Goal: Use online tool/utility: Utilize a website feature to perform a specific function

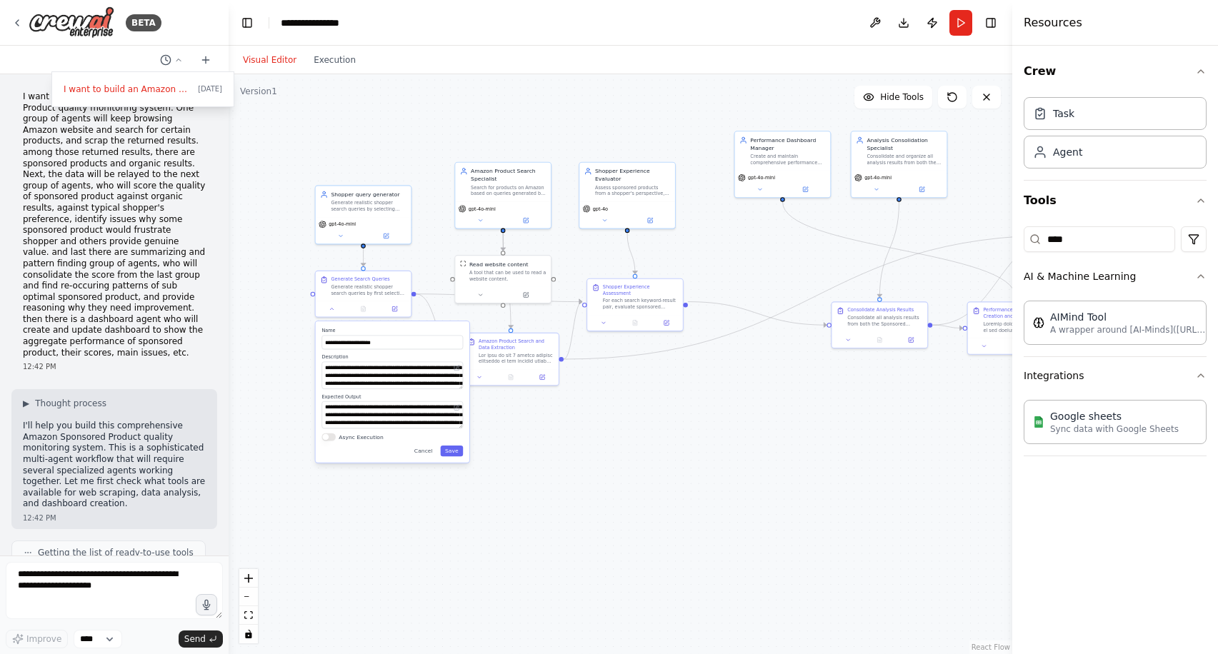
scroll to position [35211, 0]
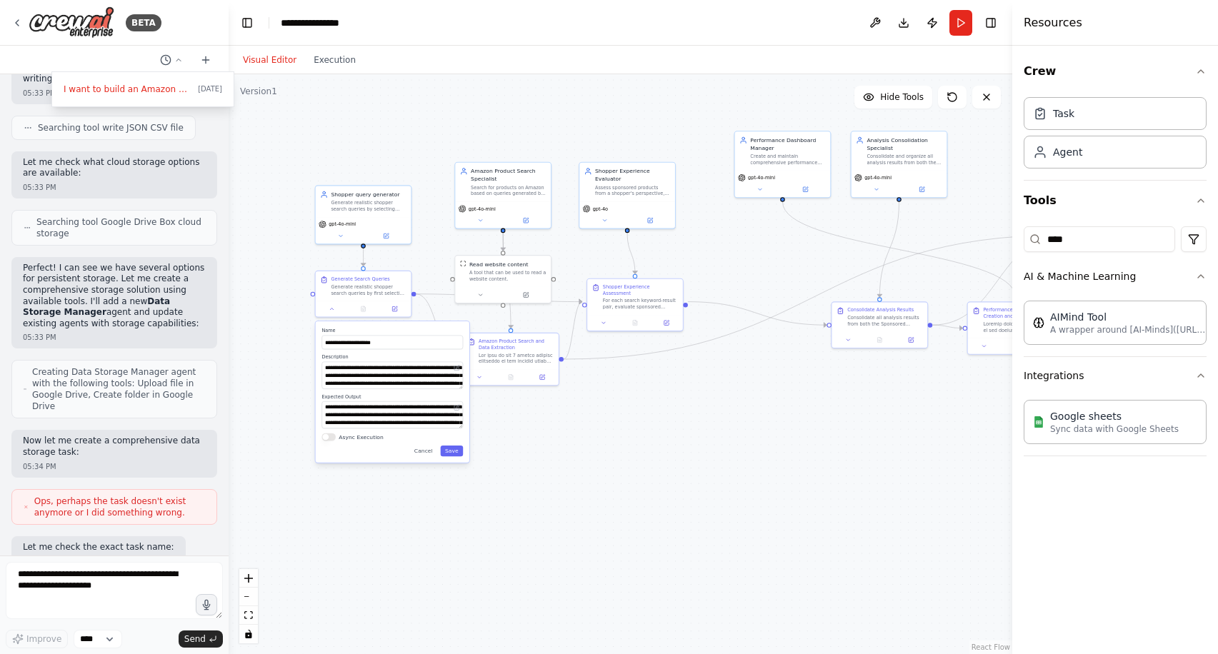
click at [100, 584] on div at bounding box center [114, 327] width 229 height 654
click at [101, 583] on textarea at bounding box center [114, 590] width 217 height 57
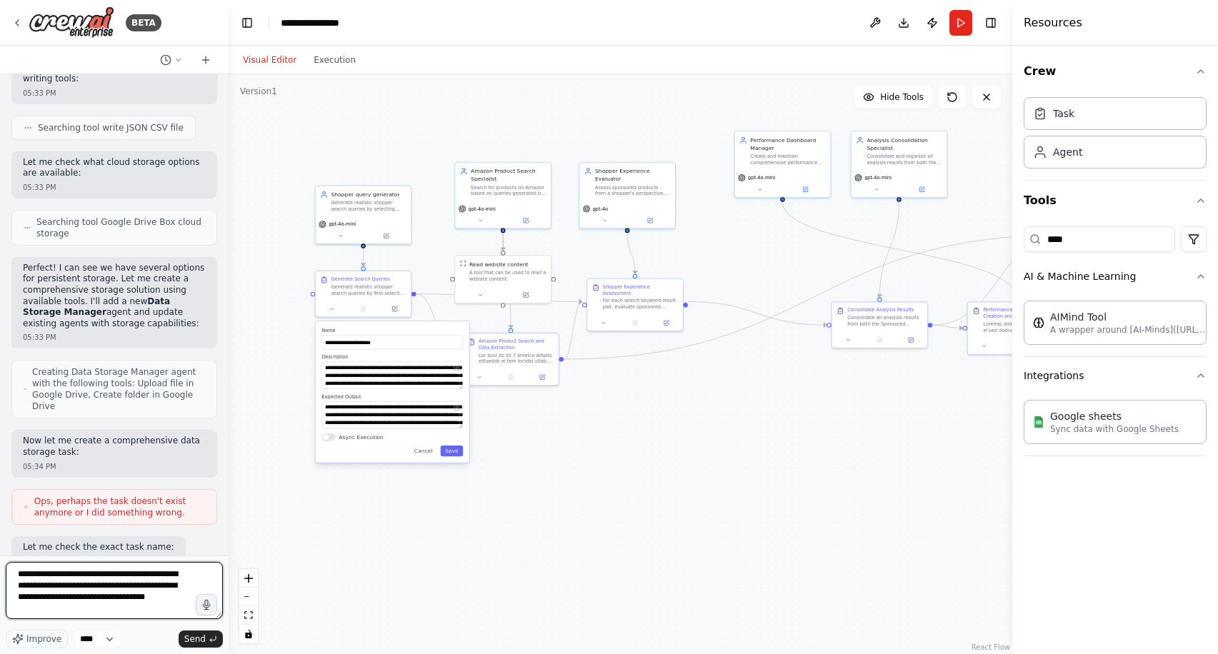
click at [126, 606] on textarea "**********" at bounding box center [114, 590] width 217 height 57
click at [76, 605] on textarea "**********" at bounding box center [114, 590] width 217 height 57
drag, startPoint x: 99, startPoint y: 611, endPoint x: 171, endPoint y: 608, distance: 71.4
click at [171, 608] on textarea "**********" at bounding box center [114, 590] width 217 height 57
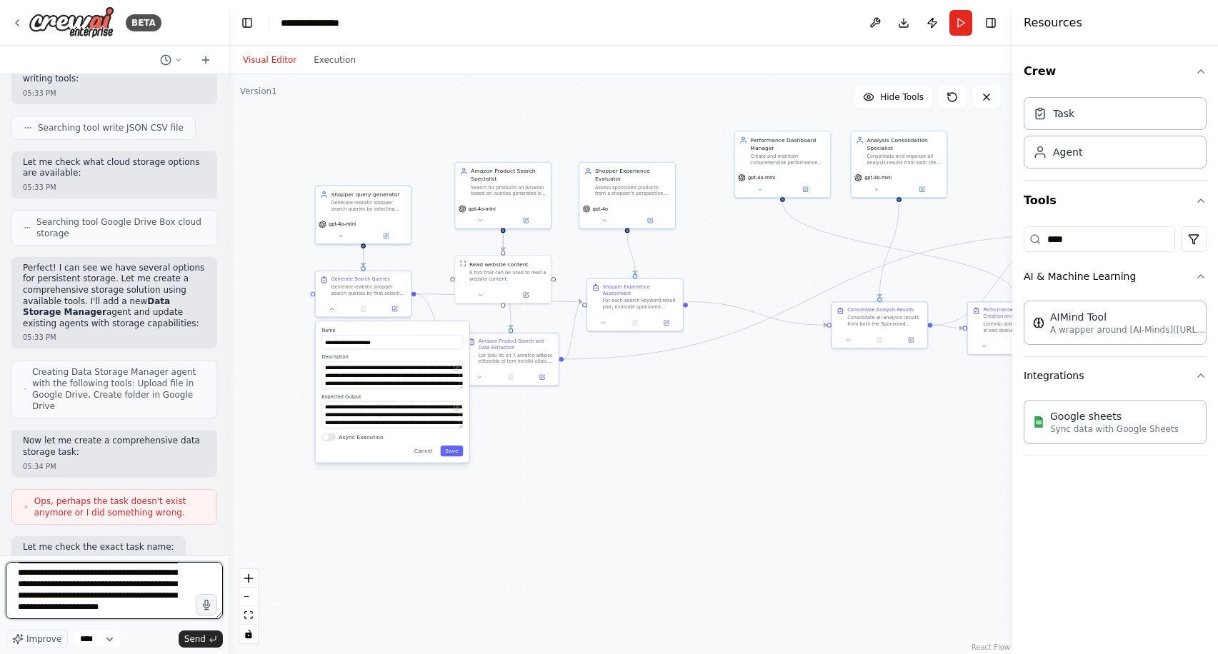
drag, startPoint x: 171, startPoint y: 608, endPoint x: 179, endPoint y: 628, distance: 21.1
click at [179, 628] on div "**********" at bounding box center [114, 605] width 217 height 86
drag, startPoint x: 171, startPoint y: 601, endPoint x: 184, endPoint y: 613, distance: 17.2
click at [184, 613] on textarea "**********" at bounding box center [114, 590] width 217 height 57
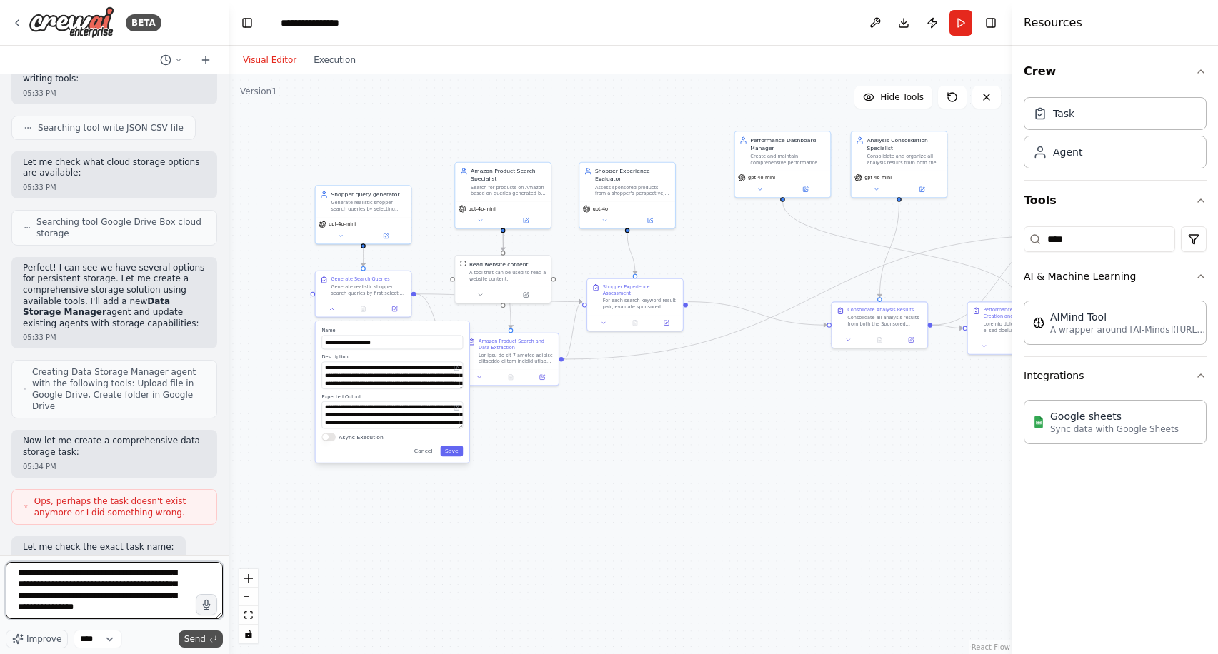
type textarea "**********"
click at [209, 638] on icon "submit" at bounding box center [213, 639] width 9 height 9
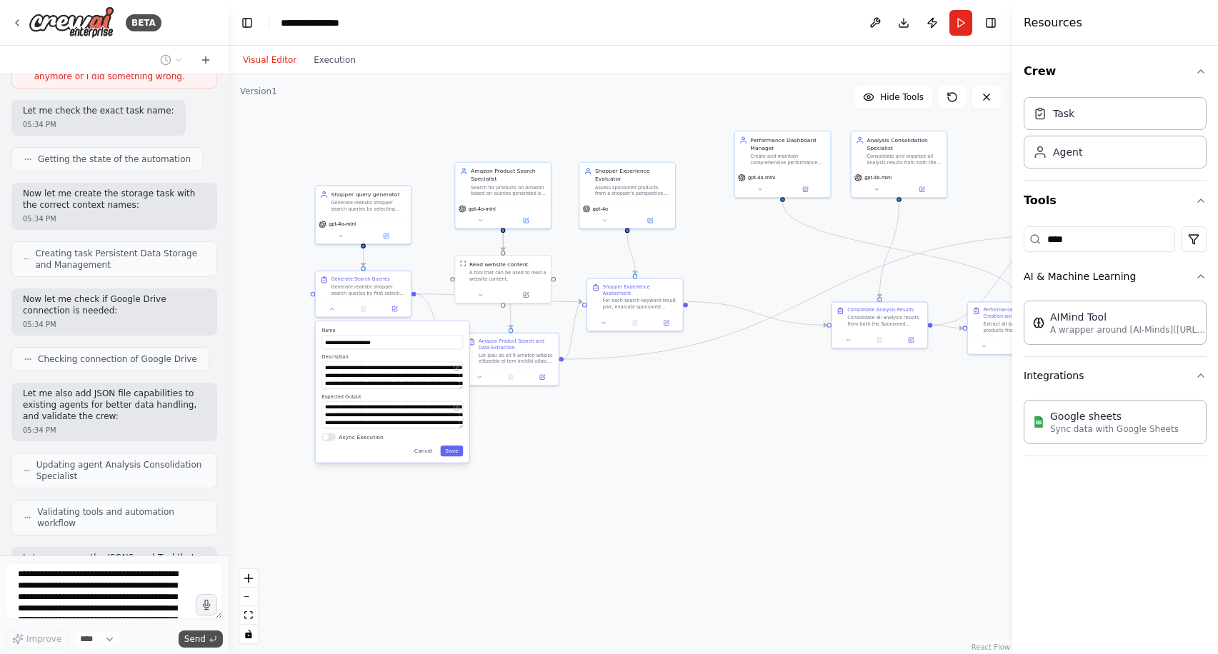
scroll to position [35659, 0]
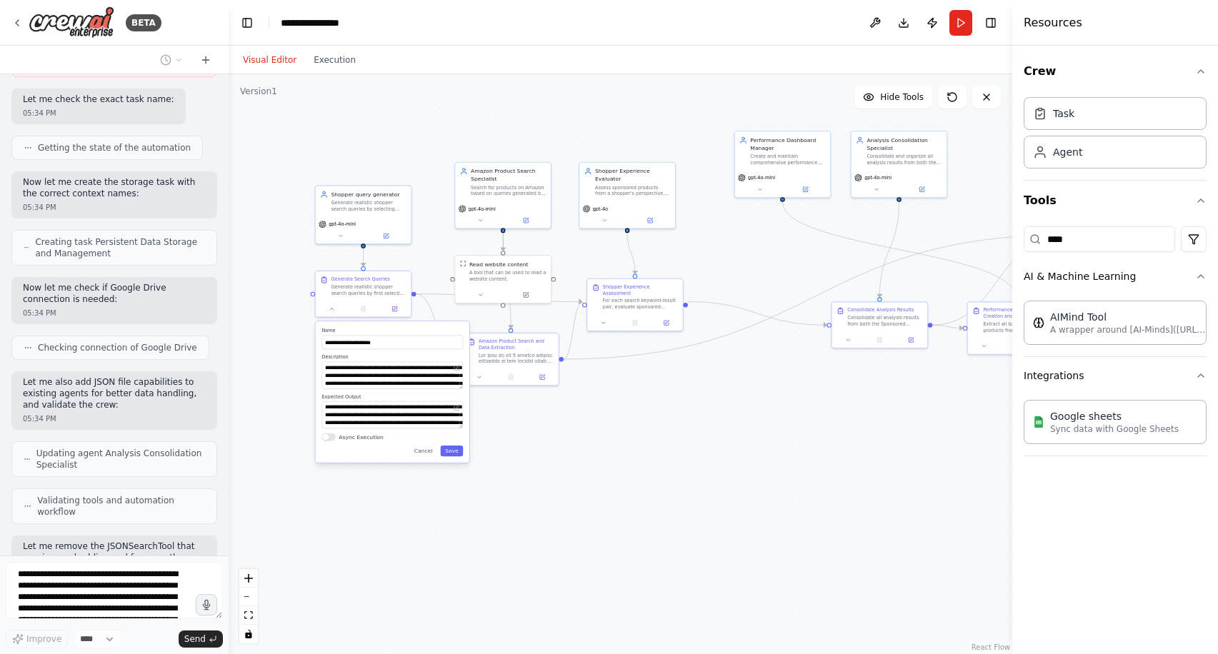
click at [805, 413] on div ".deletable-edge-delete-btn { width: 20px; height: 20px; border: 0px solid #ffff…" at bounding box center [620, 364] width 783 height 580
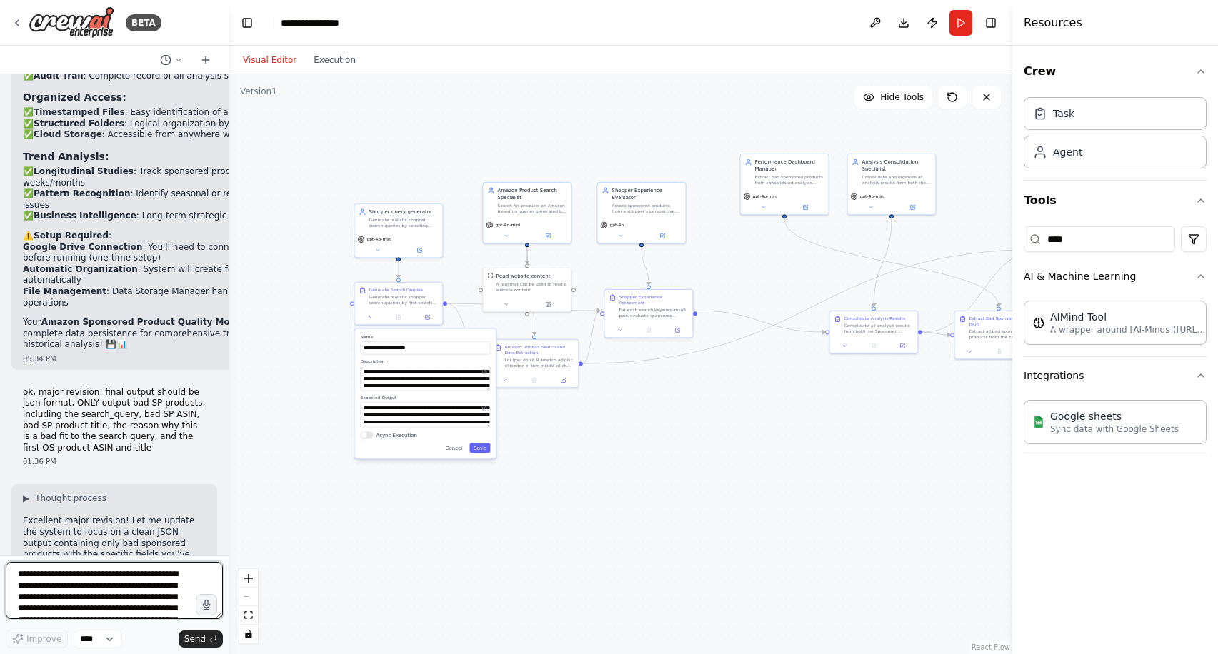
scroll to position [37003, 0]
click at [956, 29] on button "Run" at bounding box center [960, 23] width 23 height 26
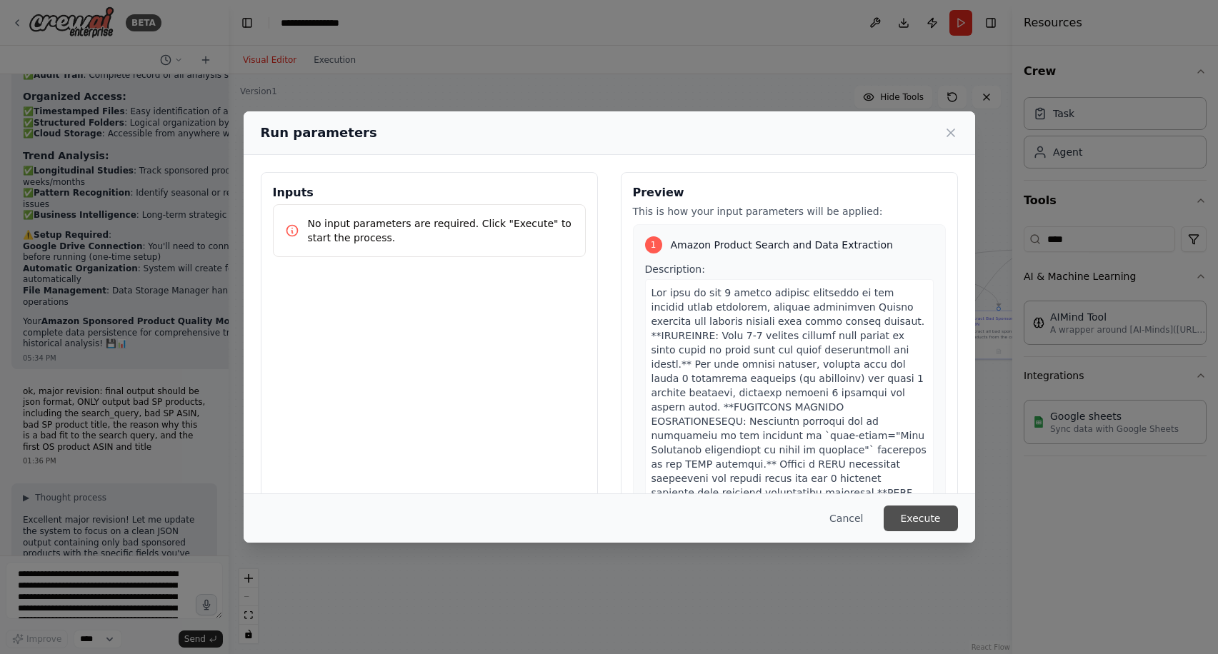
click at [932, 526] on button "Execute" at bounding box center [920, 519] width 74 height 26
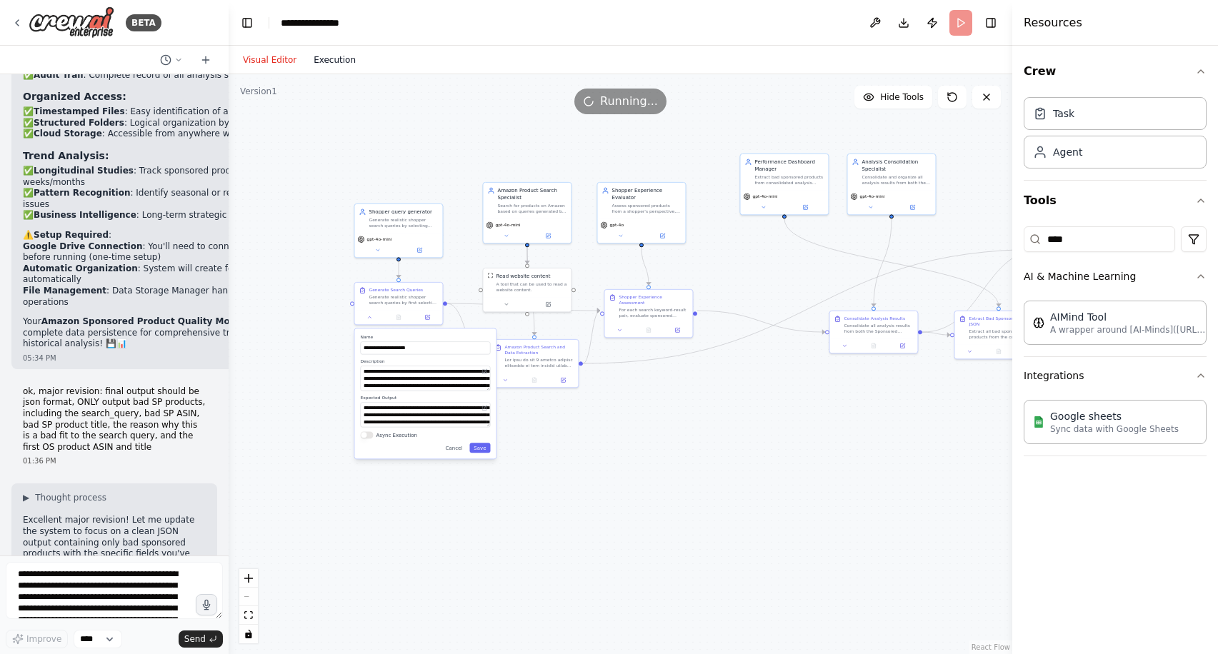
click at [325, 58] on button "Execution" at bounding box center [334, 59] width 59 height 17
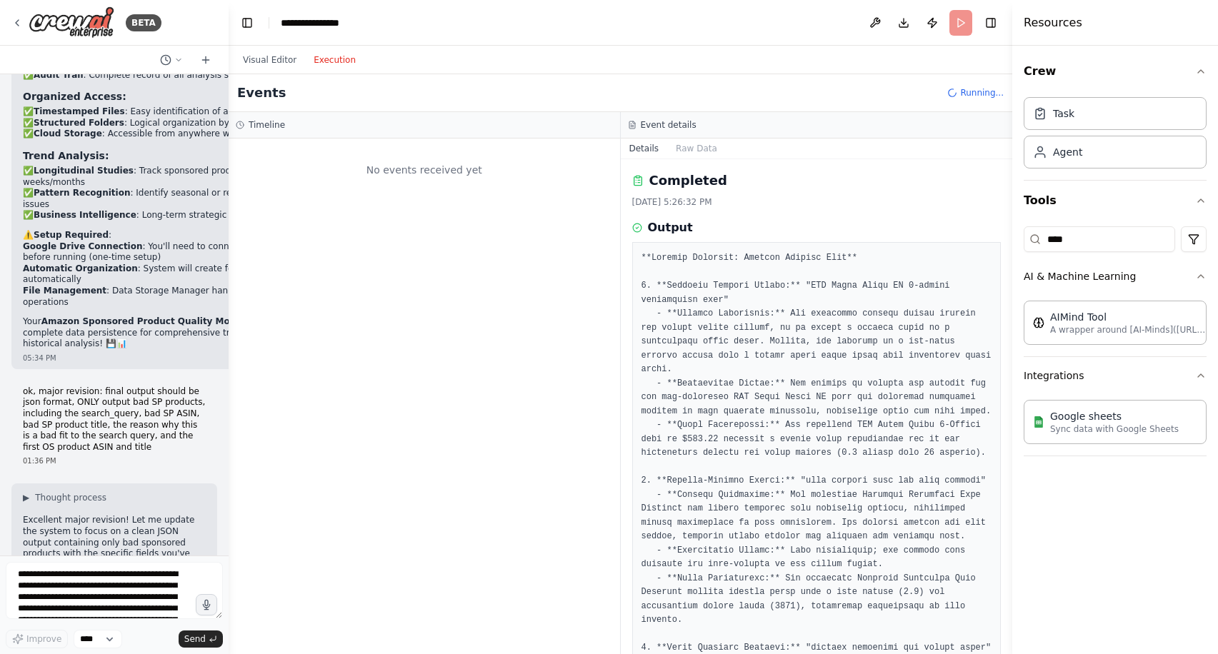
scroll to position [0, 0]
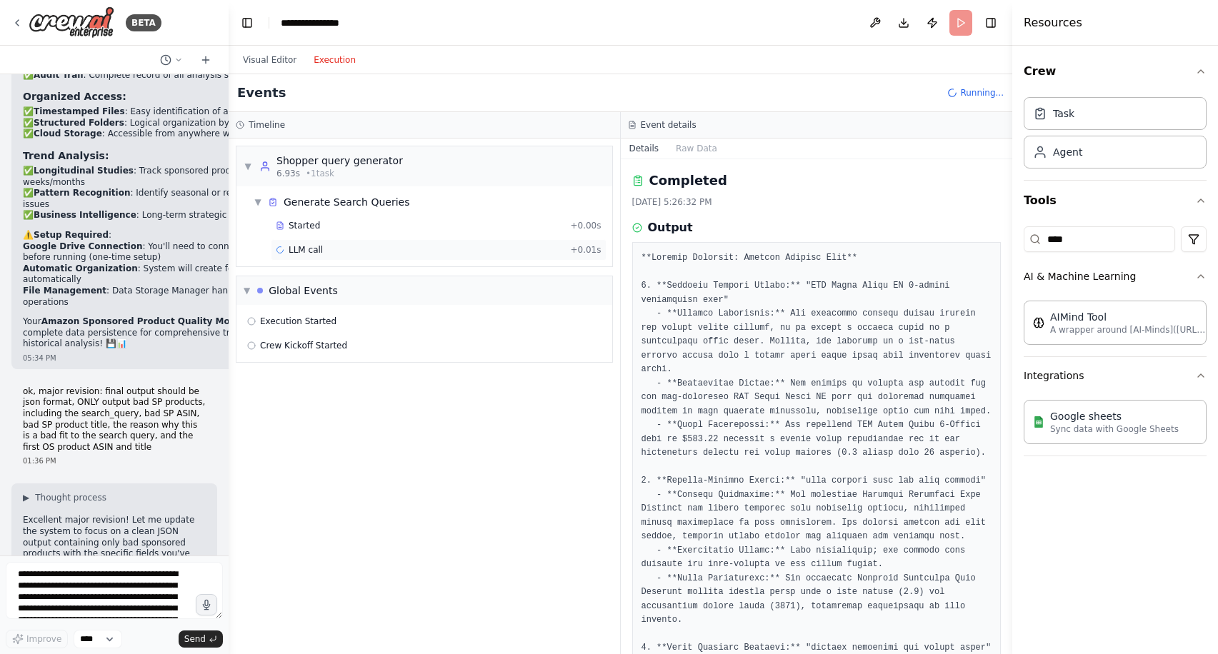
click at [456, 248] on div "LLM call + 0.01s" at bounding box center [439, 249] width 326 height 11
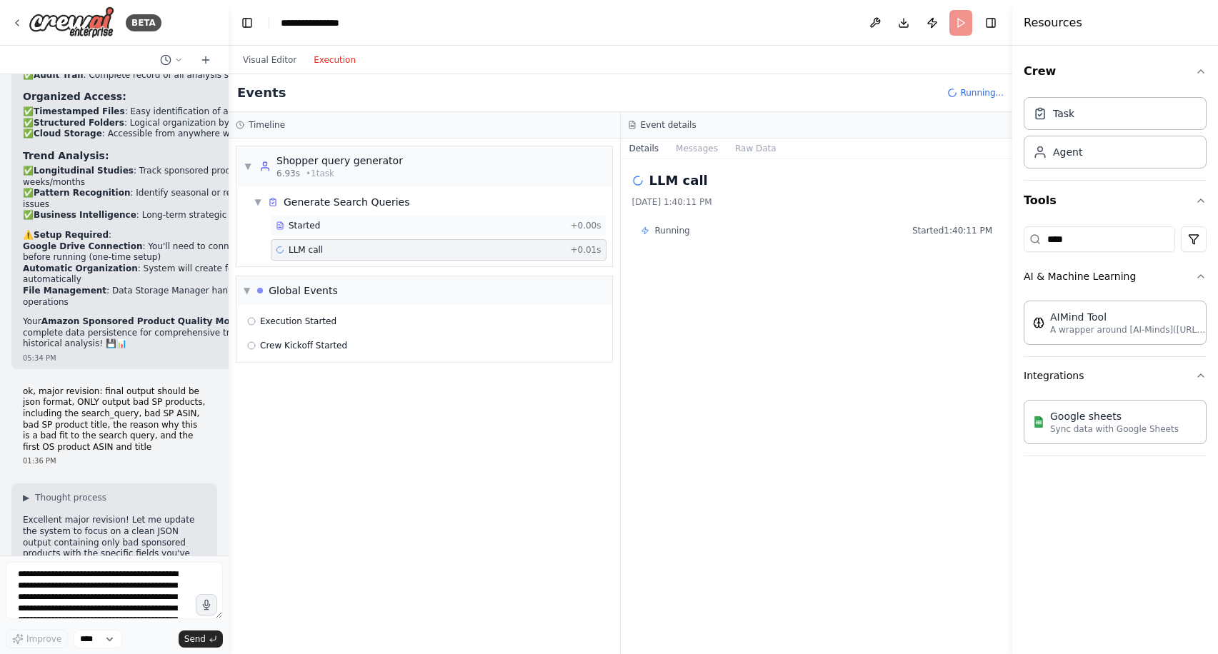
click at [452, 226] on div "Started" at bounding box center [420, 225] width 289 height 11
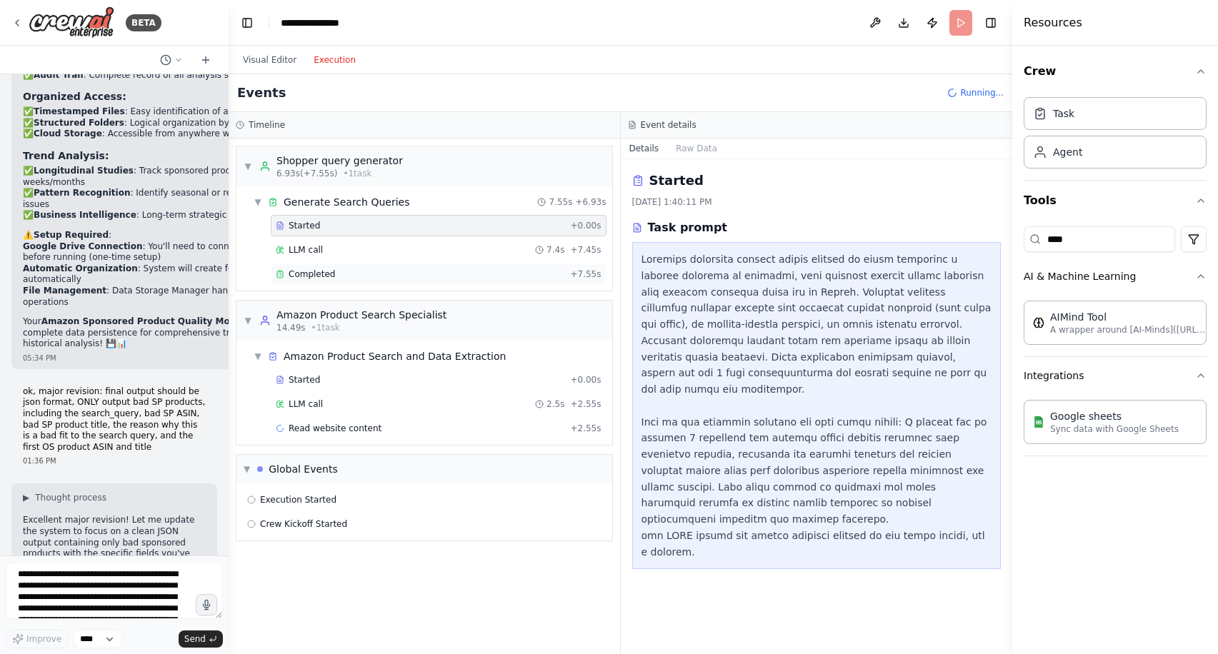
click at [432, 271] on div "Completed" at bounding box center [420, 274] width 289 height 11
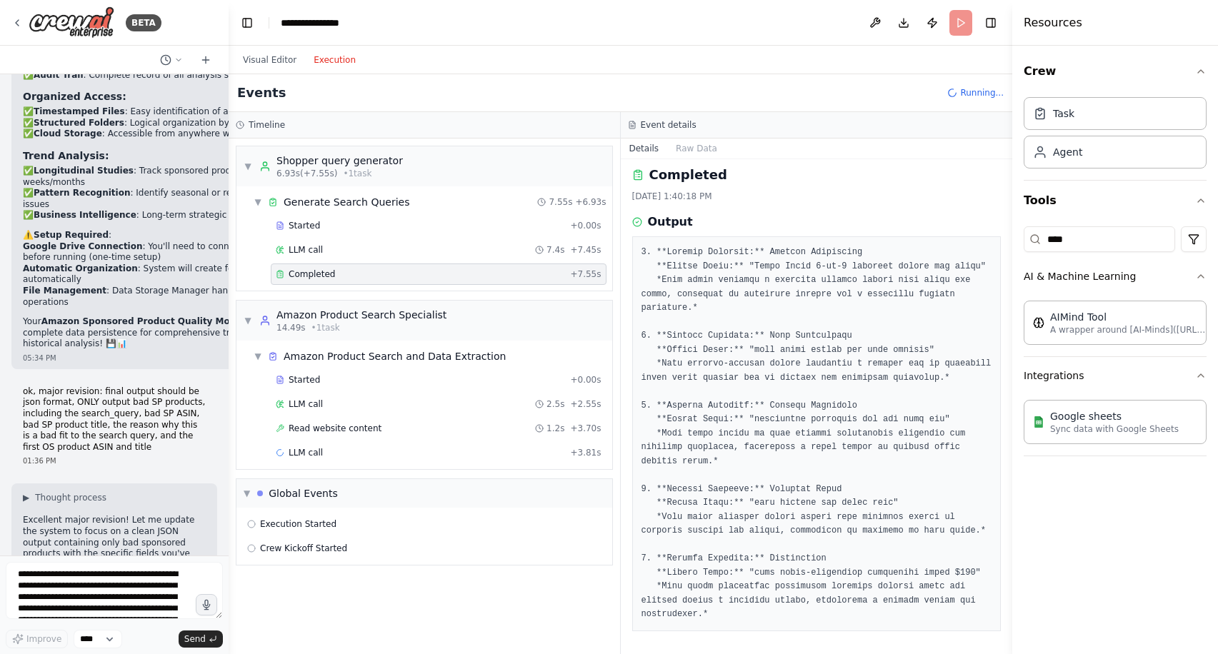
scroll to position [19, 0]
click at [388, 429] on div "Read website content 1.2s + 3.70s" at bounding box center [439, 428] width 326 height 11
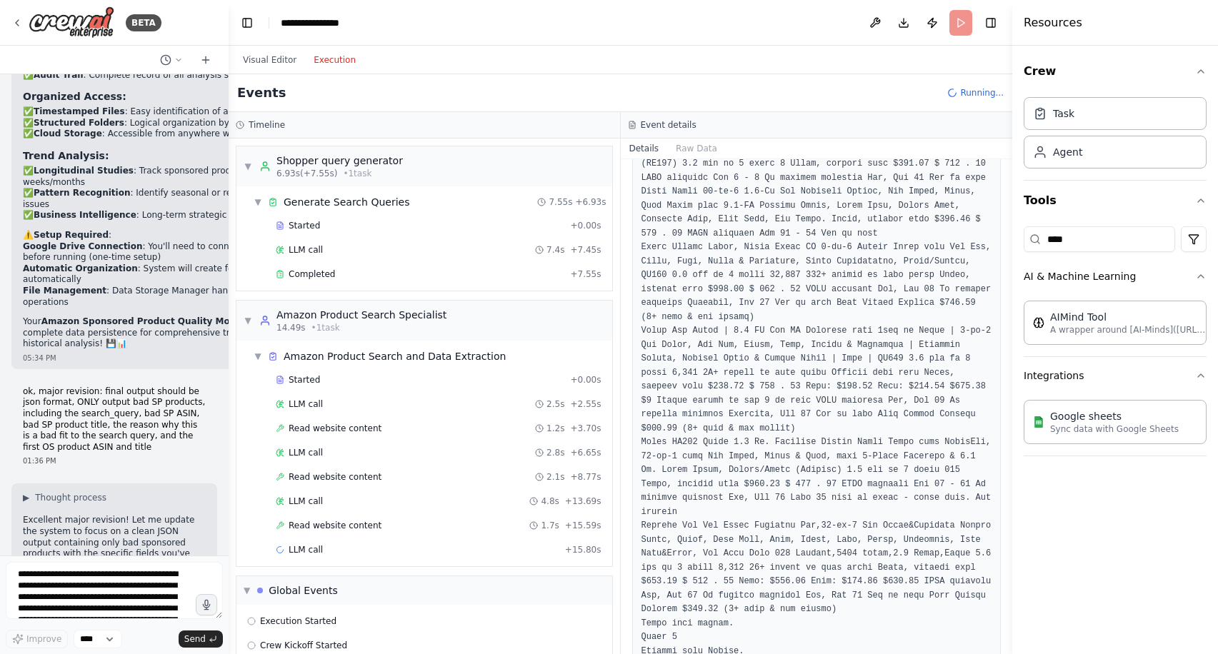
scroll to position [3554, 0]
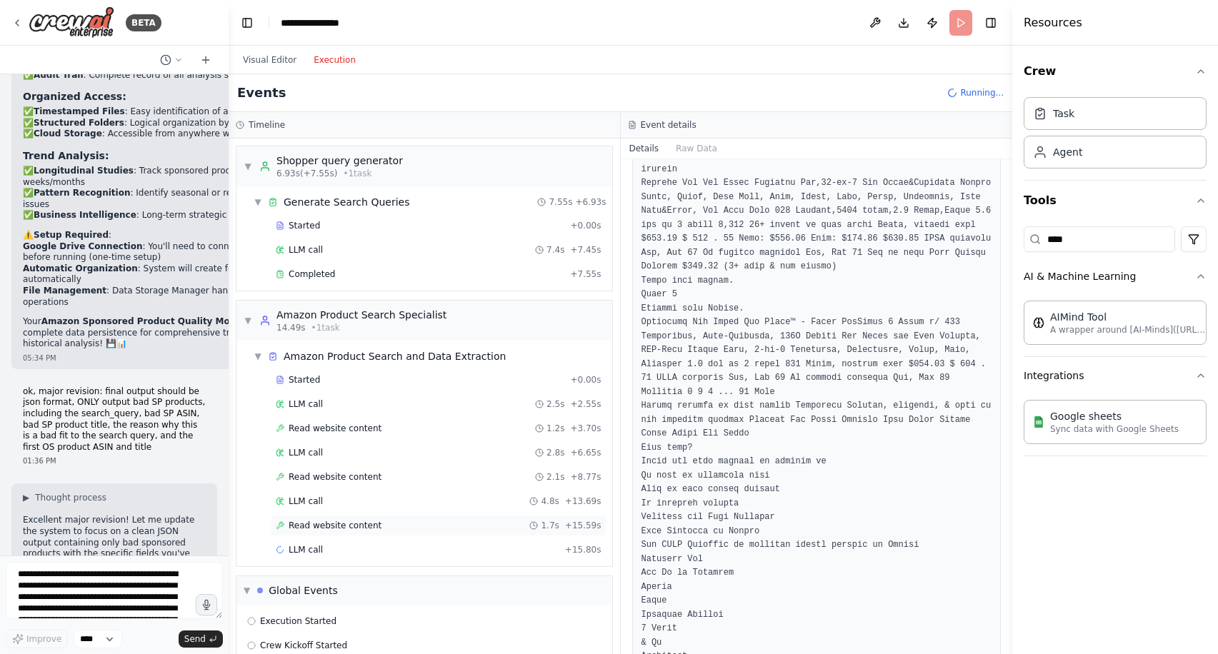
click at [368, 521] on span "Read website content" at bounding box center [335, 525] width 93 height 11
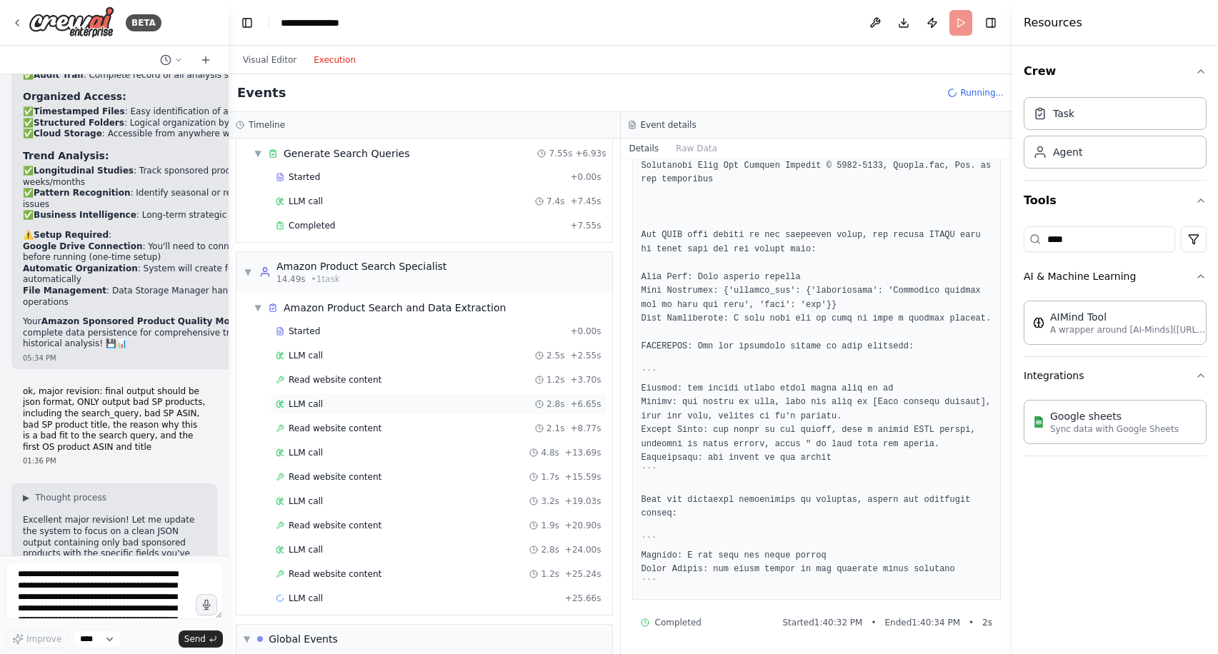
scroll to position [121, 0]
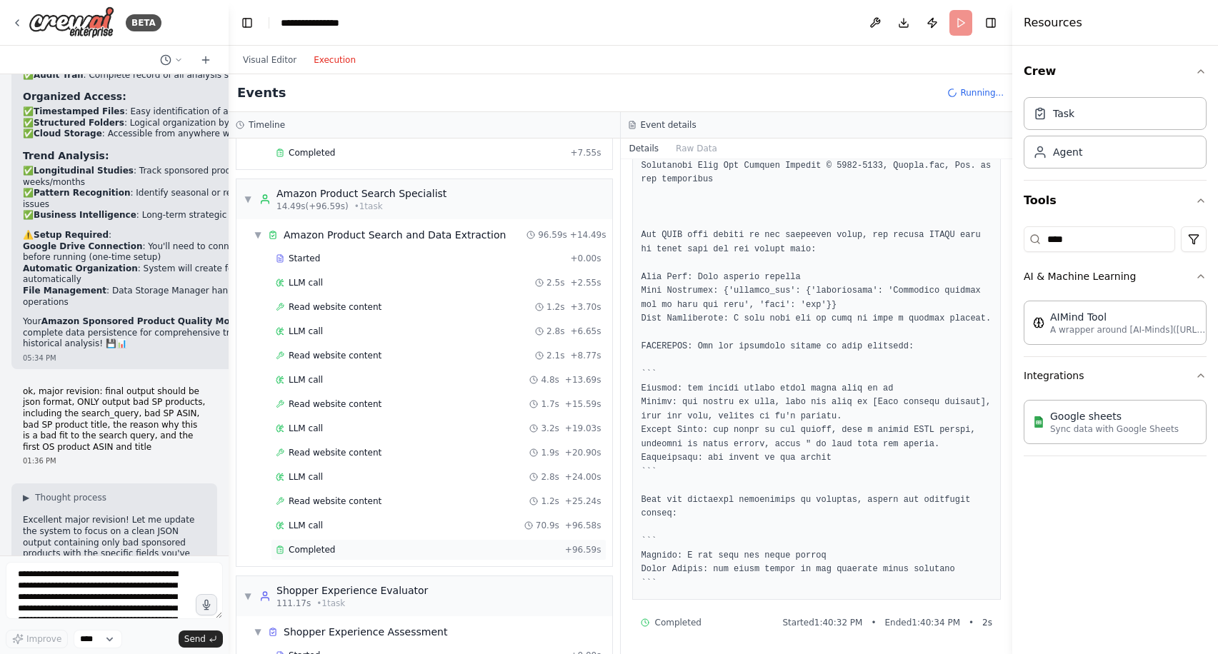
click at [384, 542] on div "Completed + 96.59s" at bounding box center [439, 549] width 336 height 21
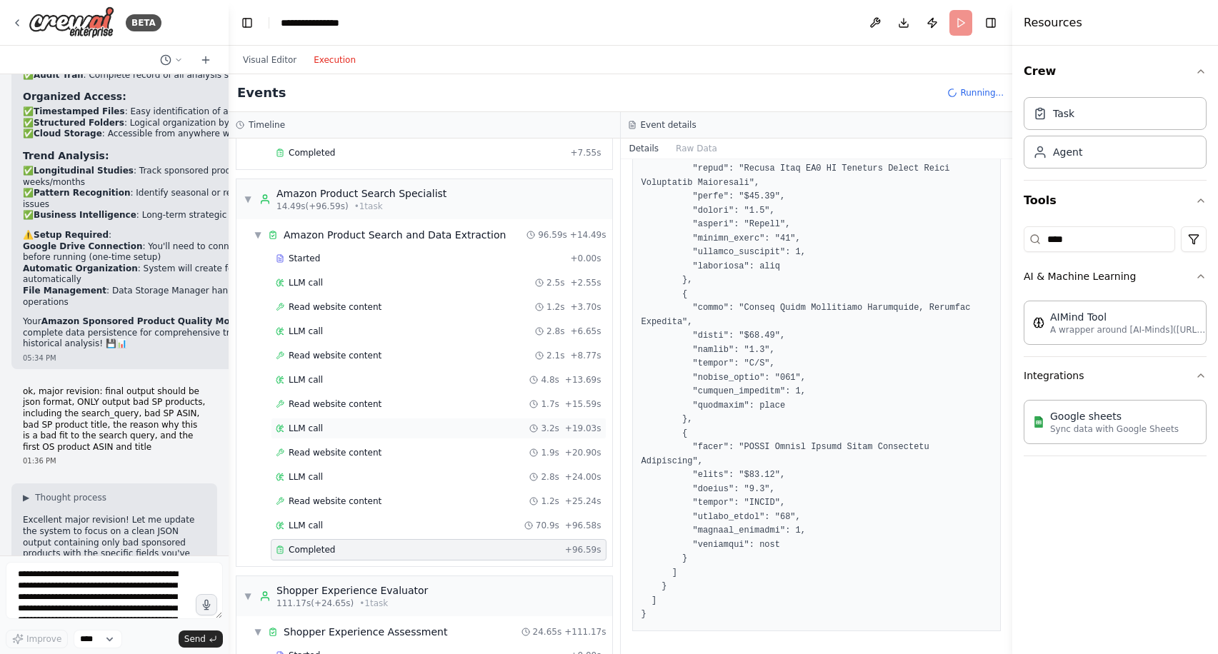
scroll to position [430, 0]
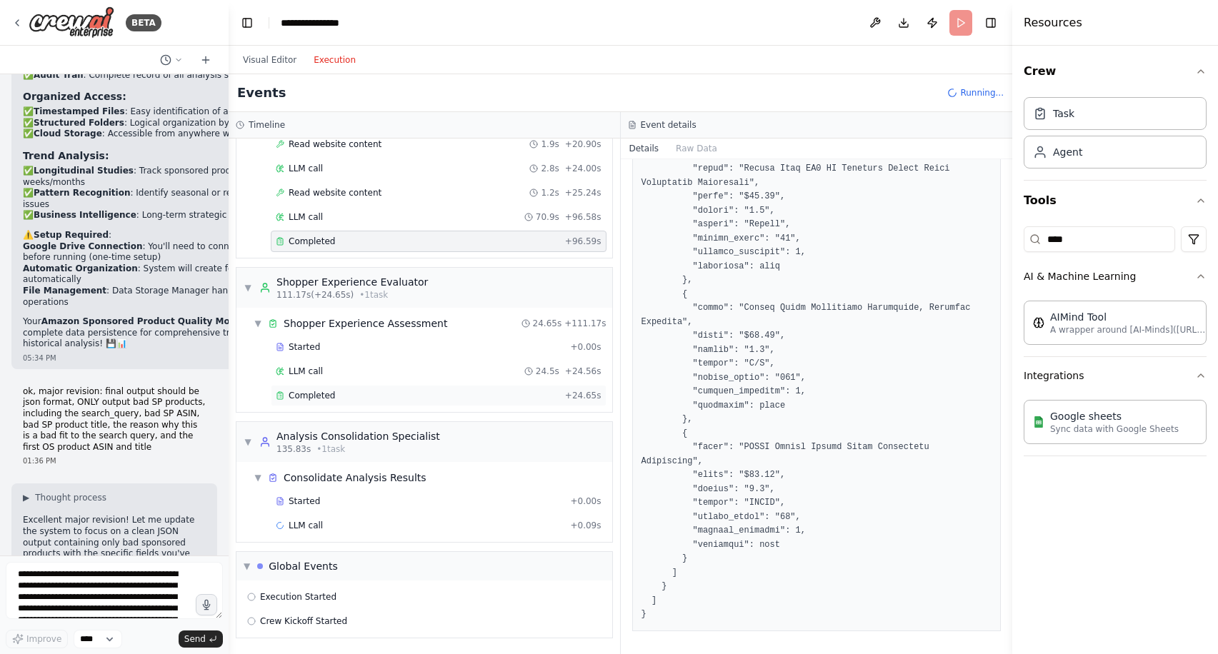
click at [443, 388] on div "Completed + 24.65s" at bounding box center [439, 395] width 336 height 21
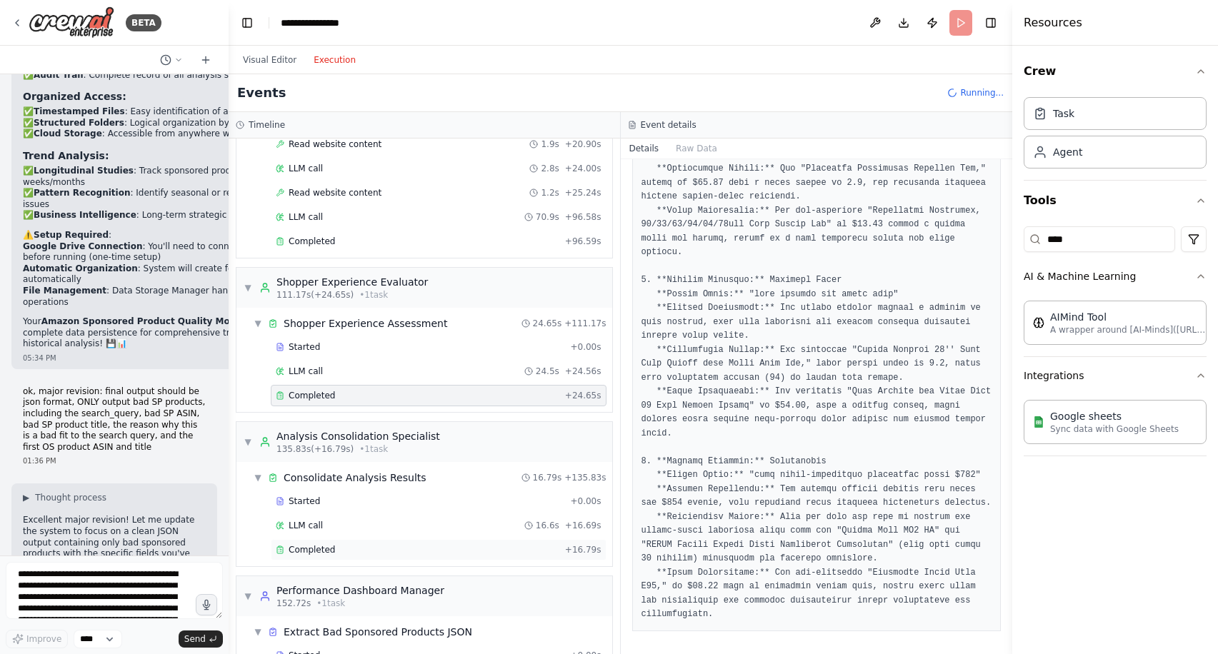
click at [438, 548] on div "Completed" at bounding box center [418, 549] width 284 height 11
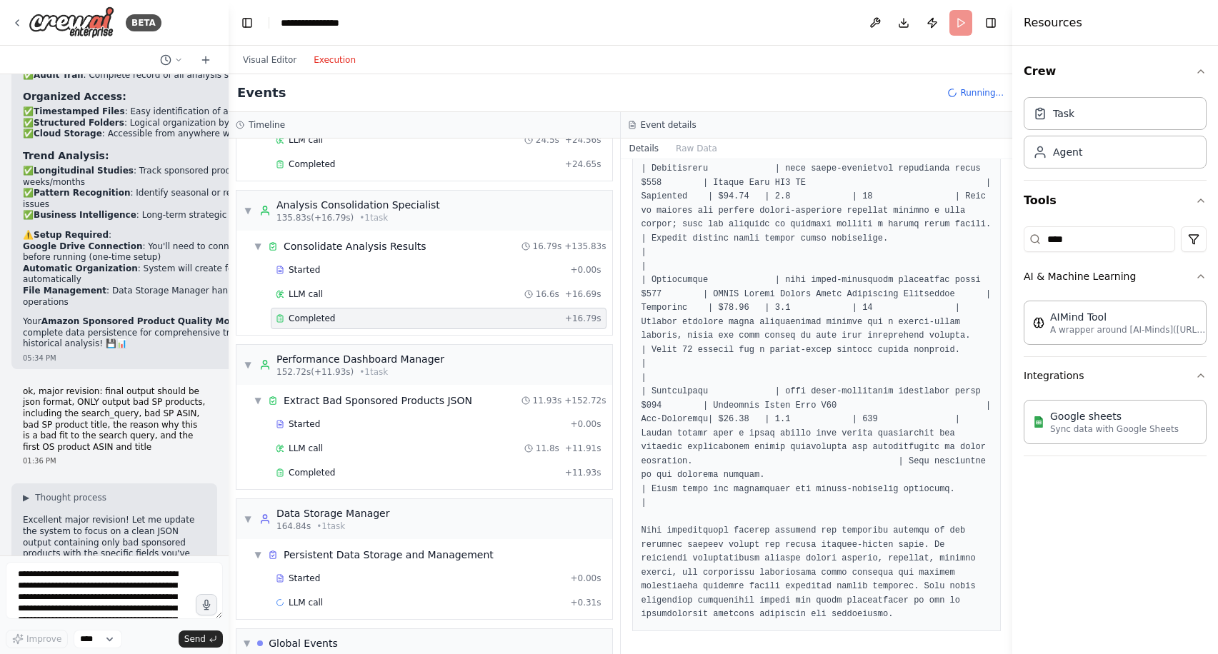
scroll to position [738, 0]
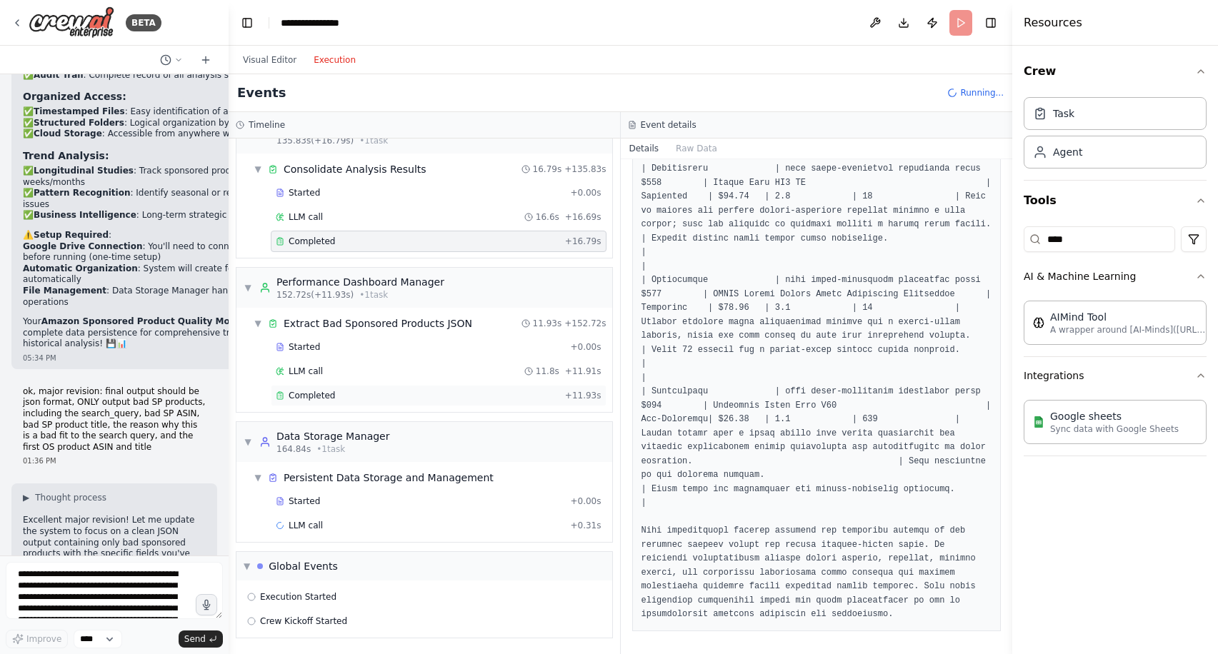
click at [468, 391] on div "Completed" at bounding box center [418, 395] width 284 height 11
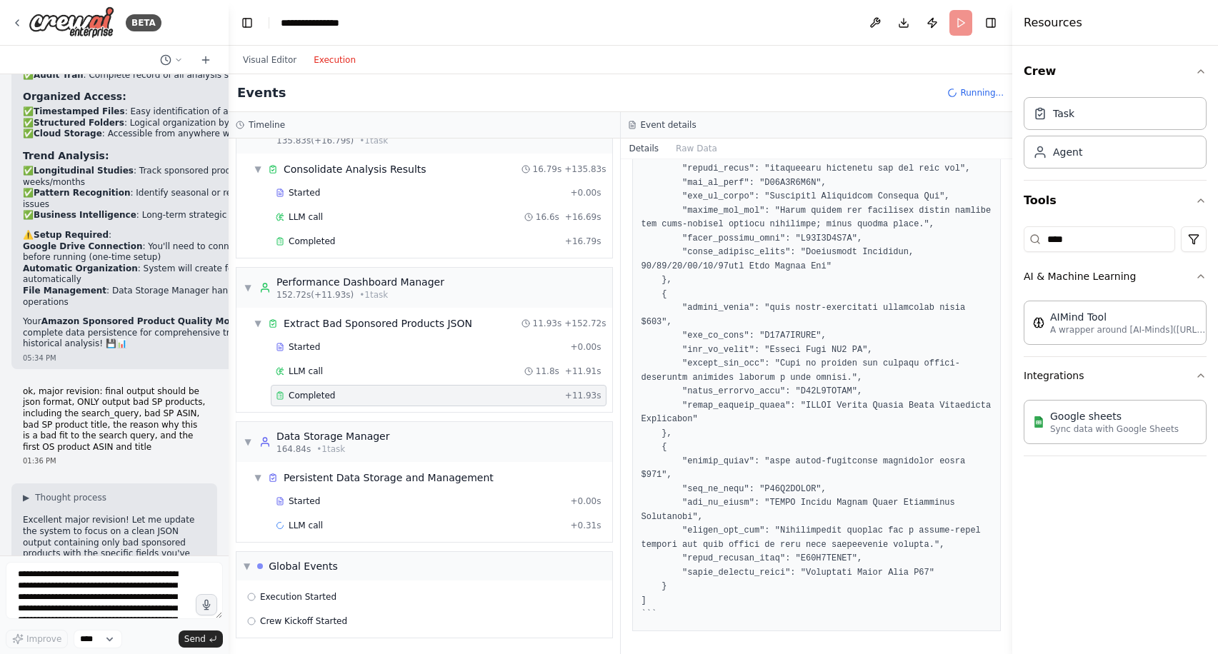
scroll to position [437, 0]
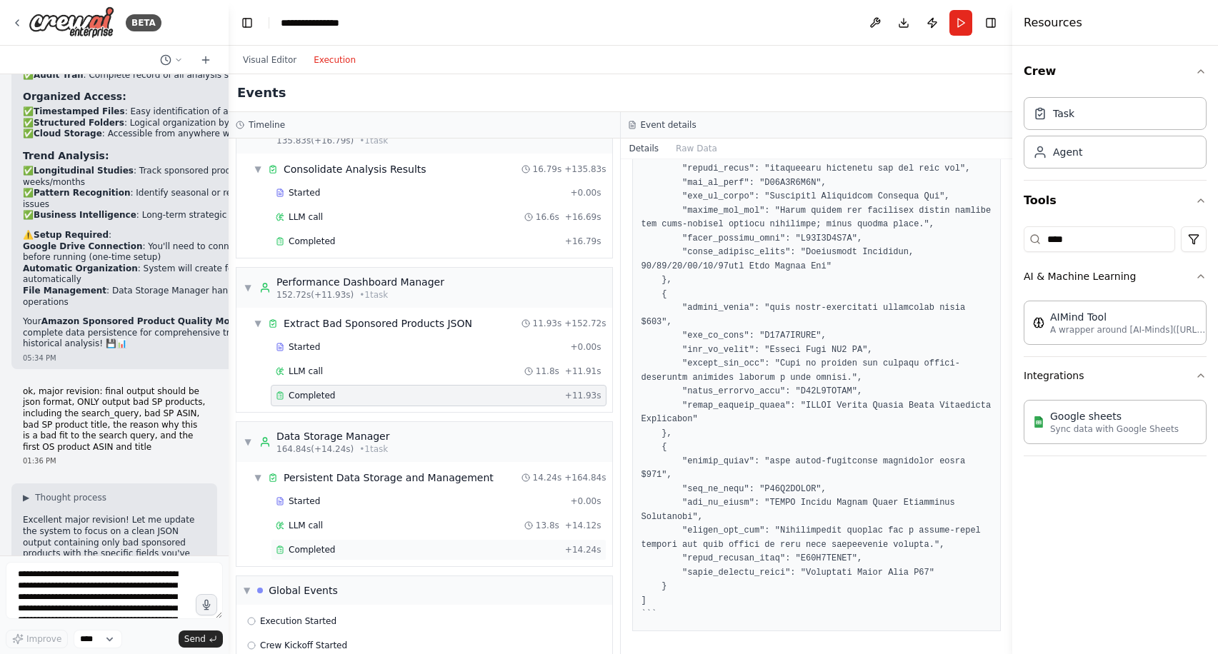
click at [349, 547] on div "Completed" at bounding box center [418, 549] width 284 height 11
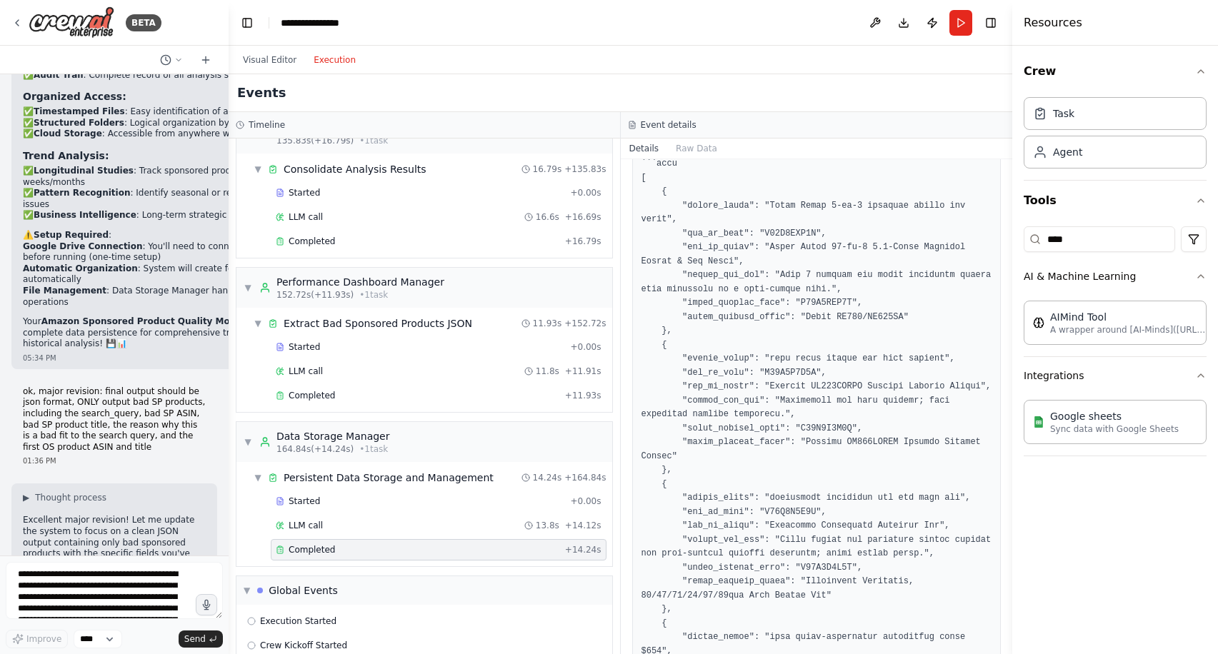
scroll to position [296, 0]
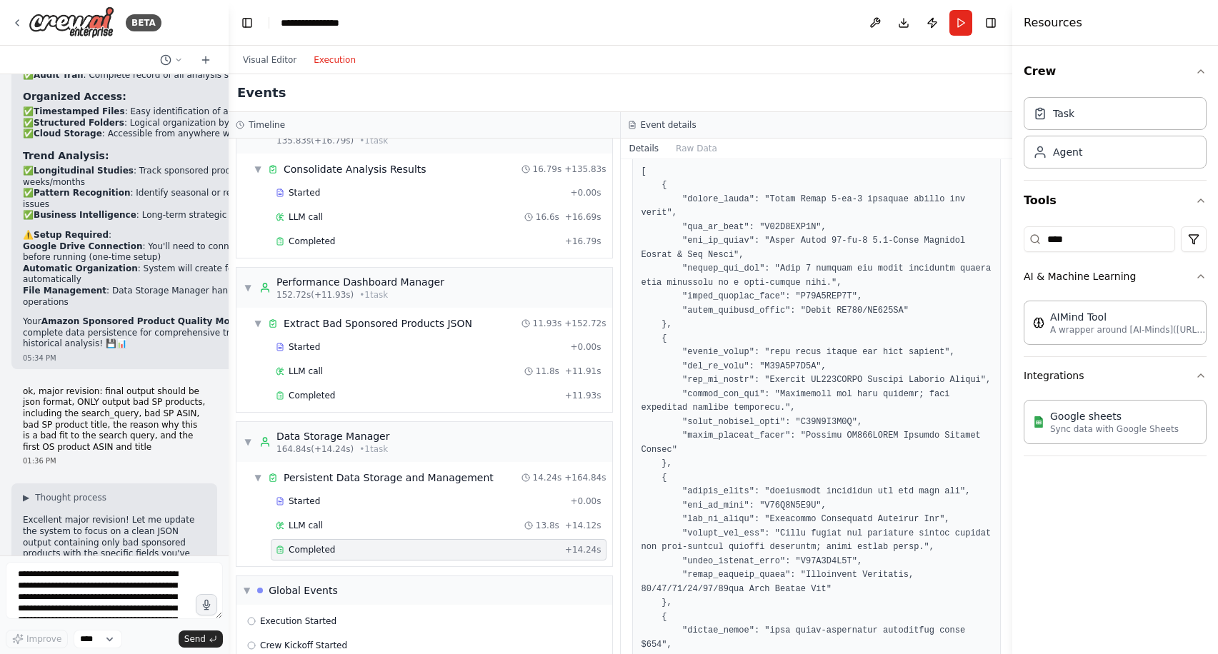
click at [799, 221] on pre at bounding box center [816, 499] width 351 height 1086
copy pre "B08G1YJZ5N"
drag, startPoint x: 772, startPoint y: 240, endPoint x: 736, endPoint y: 251, distance: 37.5
click at [736, 251] on pre at bounding box center [816, 499] width 351 height 1086
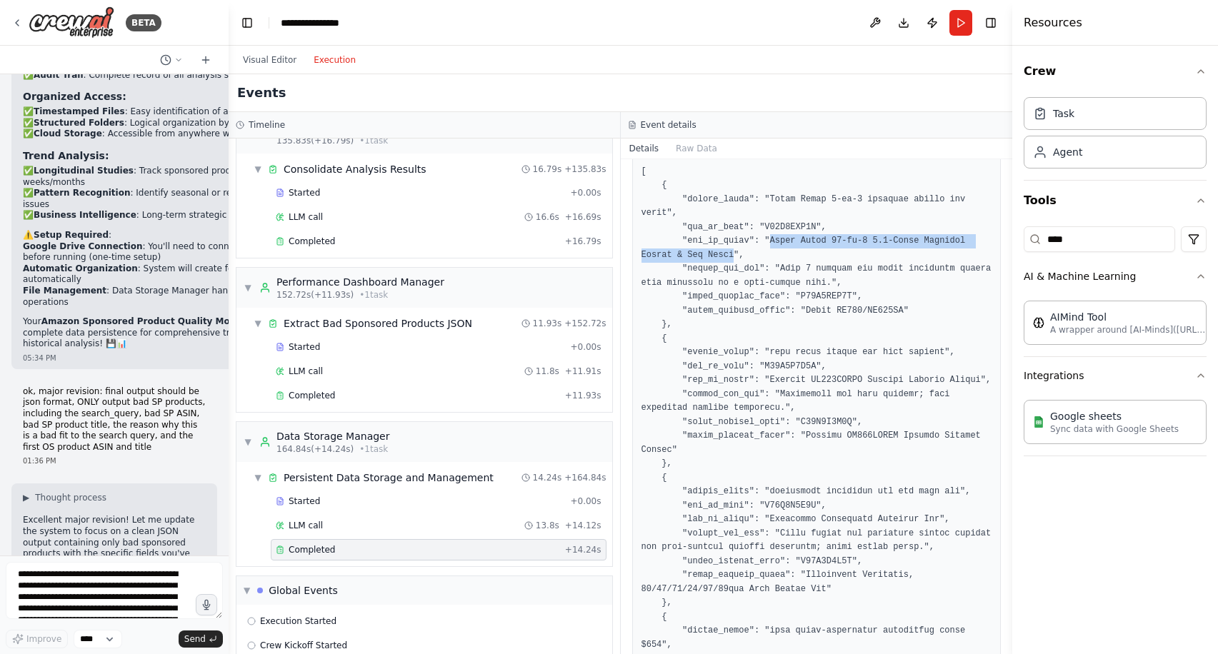
copy pre "Ninja Foodi 10-in-1 6.5-Quart Pressure Cooker & Air Fryer"
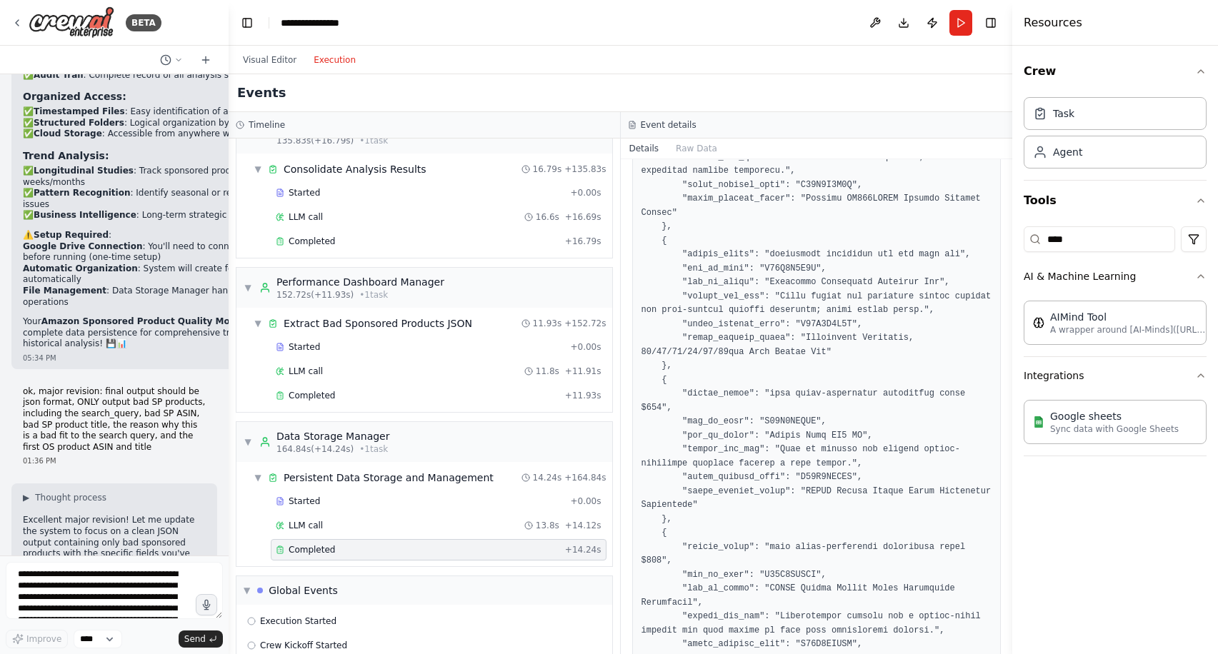
scroll to position [547, 0]
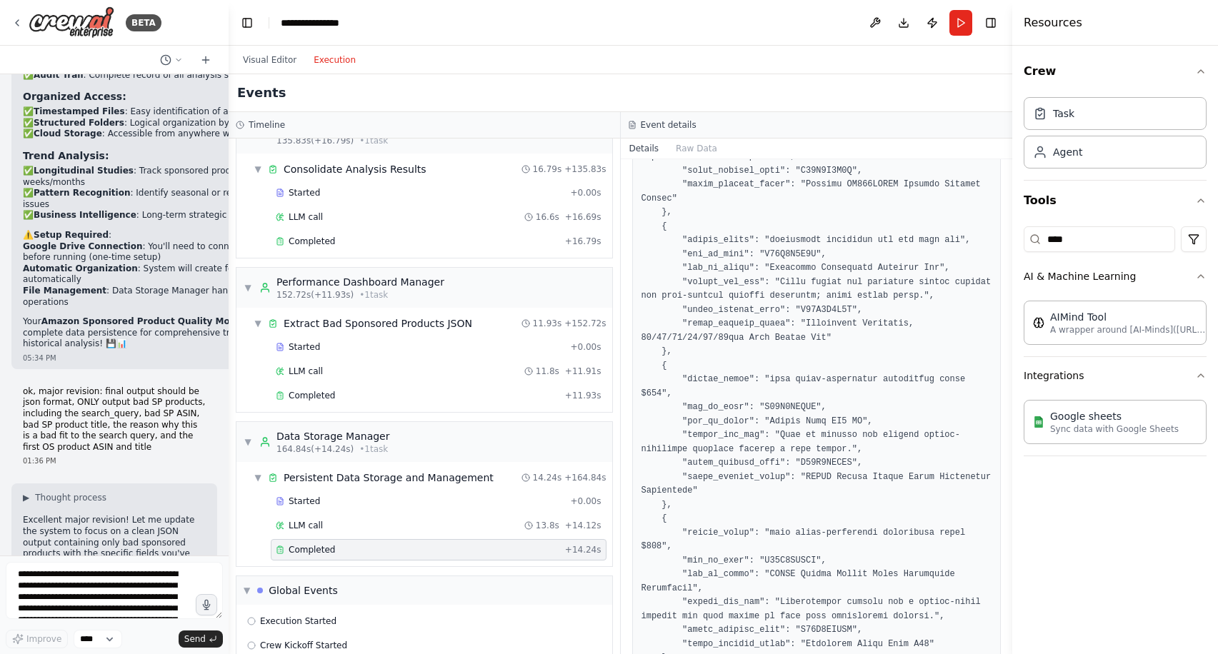
click at [782, 263] on pre at bounding box center [816, 247] width 351 height 1086
copy pre "B08J4G8Y2M"
drag, startPoint x: 770, startPoint y: 281, endPoint x: 940, endPoint y: 281, distance: 170.0
click at [940, 281] on pre at bounding box center [816, 247] width 351 height 1086
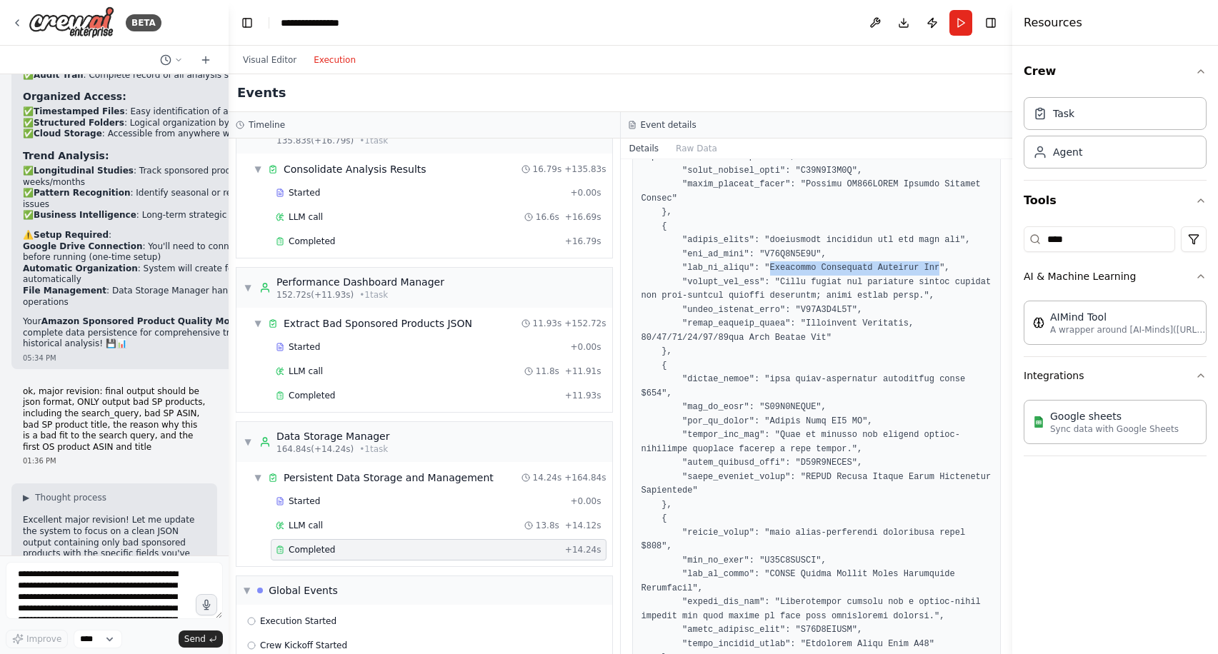
copy pre "Yaheetech Adjustable Dumbbell Set"
click at [791, 267] on pre at bounding box center [816, 247] width 351 height 1086
copy pre "B08J4G8Y2M"
click at [819, 326] on pre at bounding box center [816, 247] width 351 height 1086
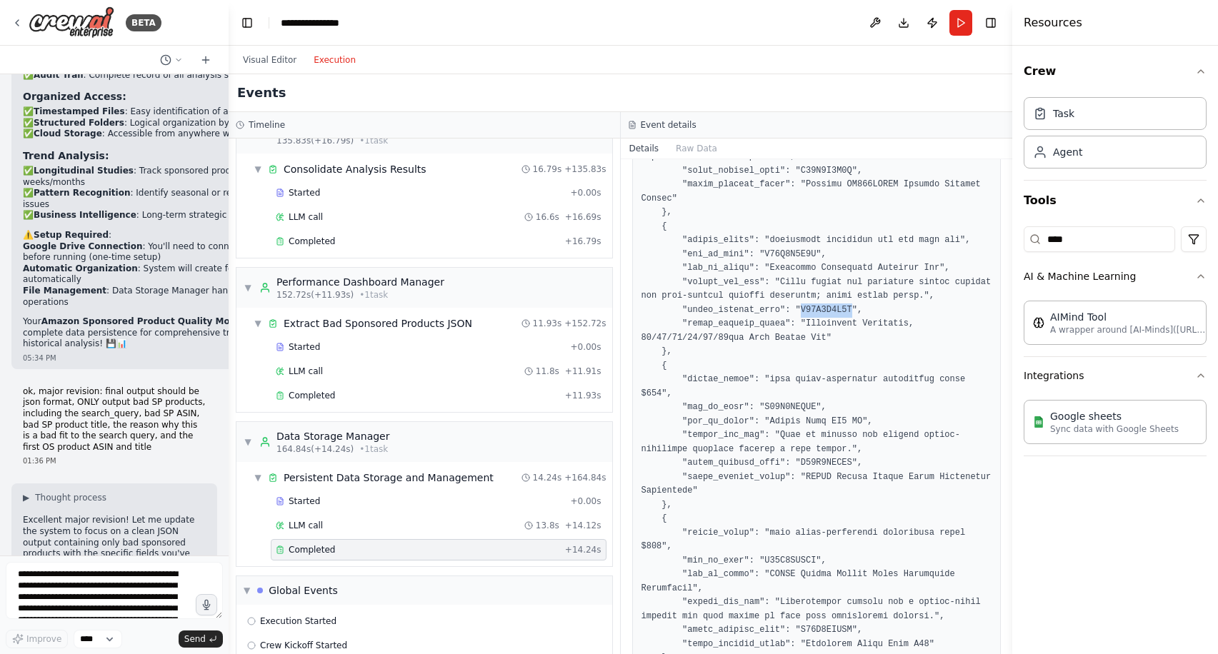
click at [819, 326] on pre at bounding box center [816, 247] width 351 height 1086
copy pre "B08J4G8Y2M"
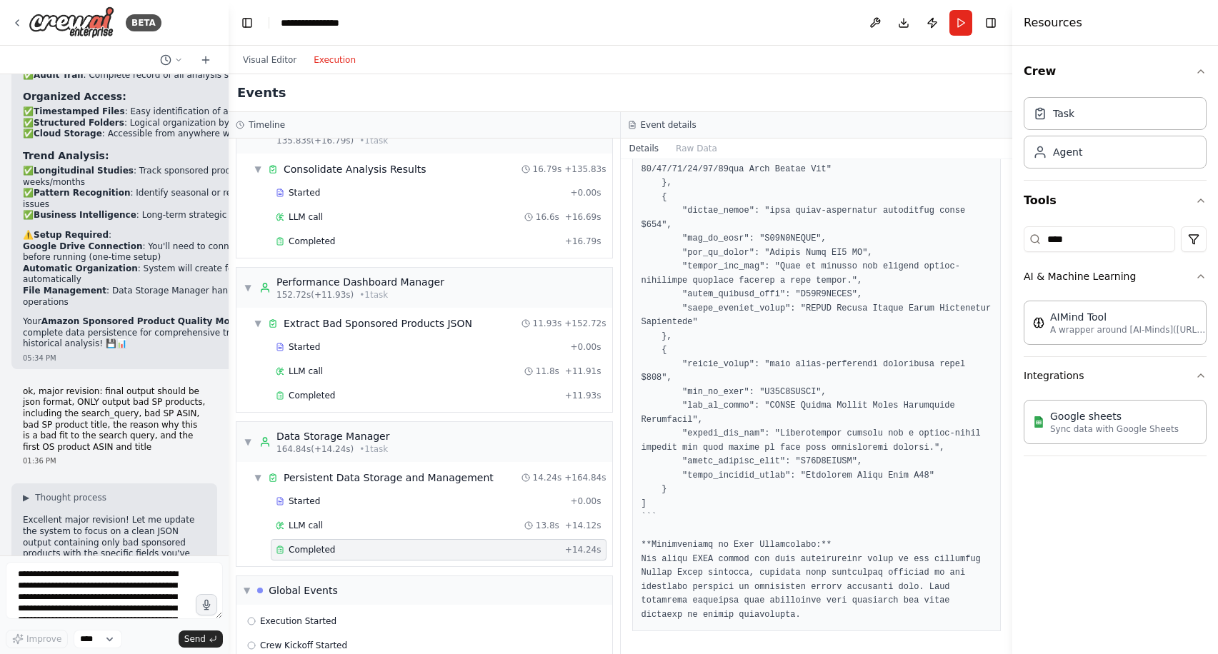
scroll to position [729, 0]
click at [791, 388] on pre at bounding box center [816, 79] width 351 height 1086
copy pre "B08M9KMRQJ"
click at [86, 597] on textarea "**********" at bounding box center [114, 590] width 217 height 57
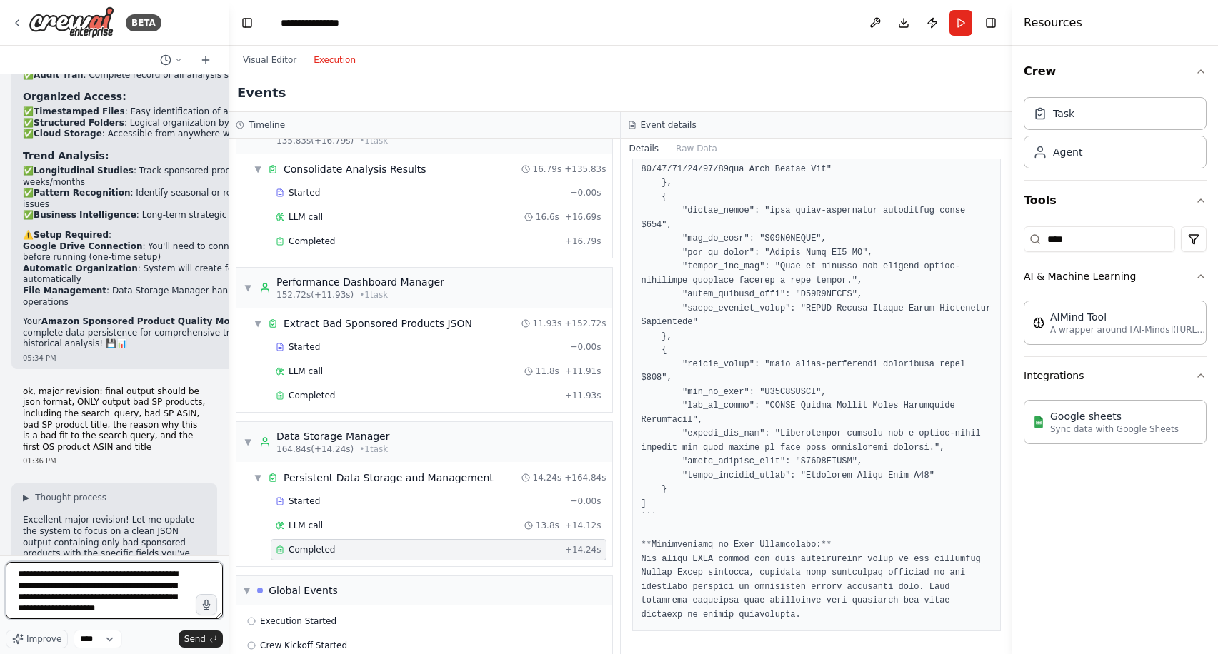
scroll to position [6, 0]
type textarea "**********"
click at [199, 628] on div "**********" at bounding box center [114, 605] width 217 height 86
click at [199, 633] on span "Send" at bounding box center [194, 638] width 21 height 11
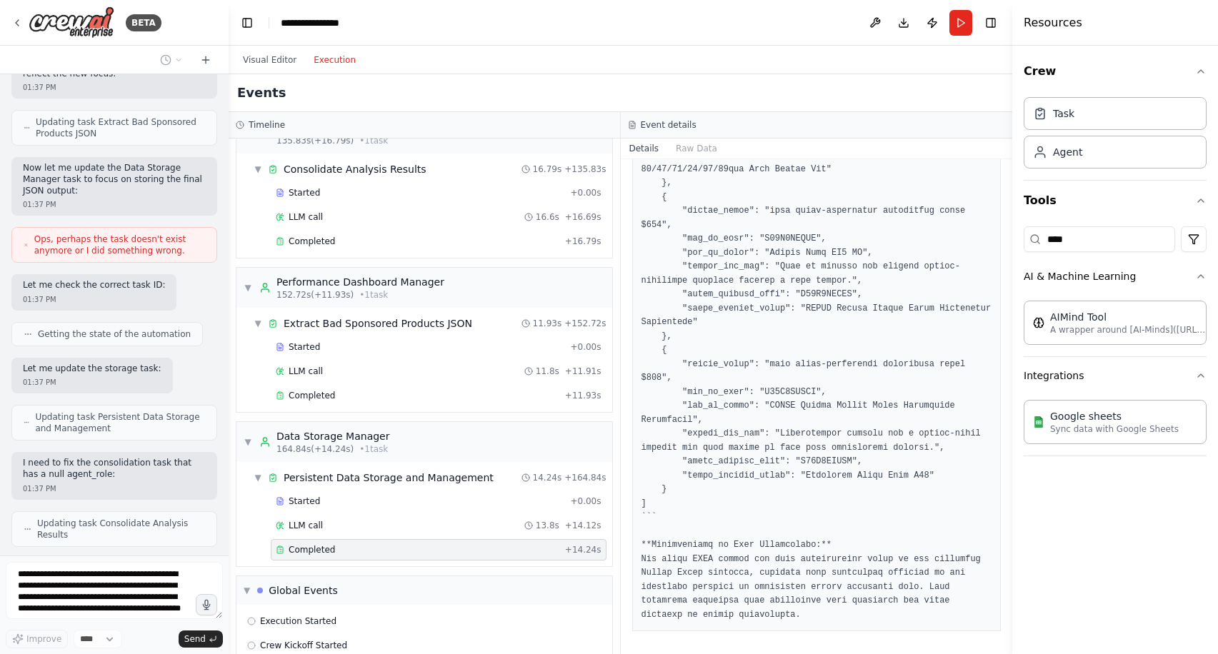
scroll to position [37848, 0]
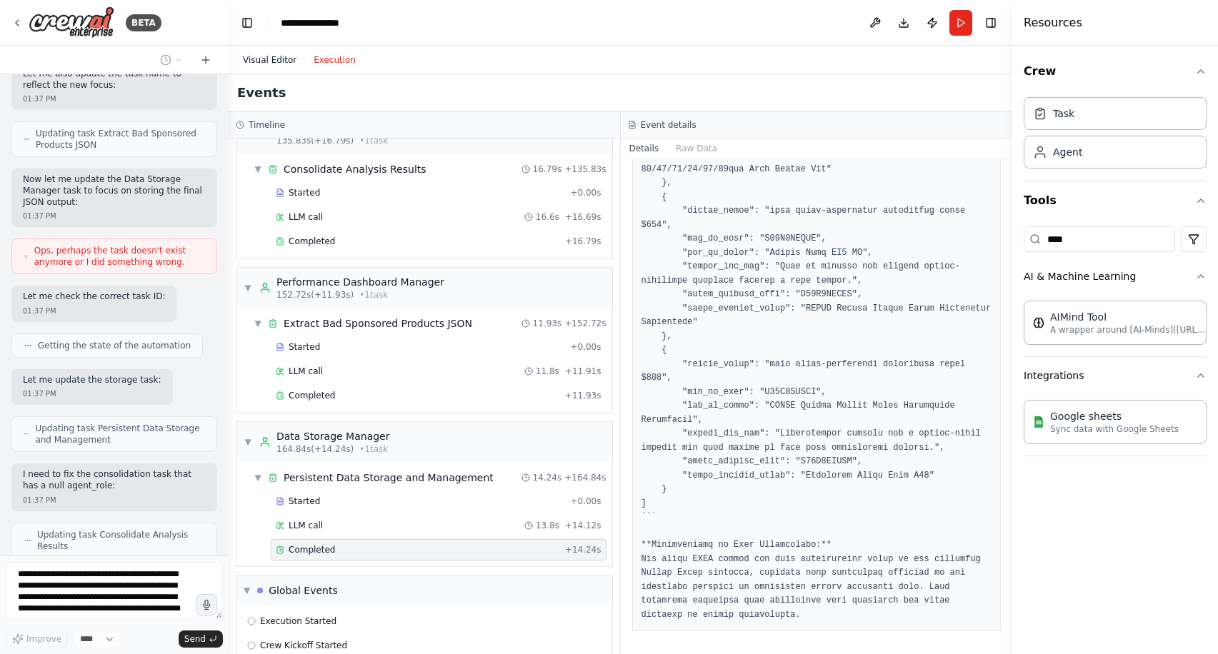
click at [273, 59] on button "Visual Editor" at bounding box center [269, 59] width 71 height 17
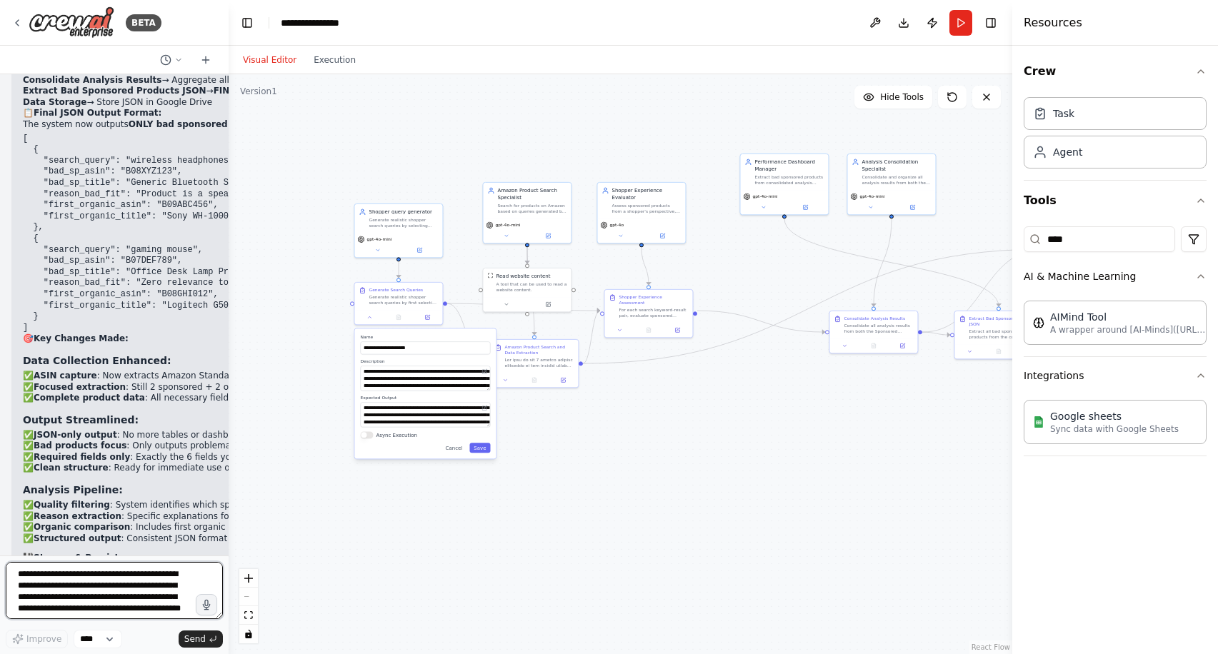
scroll to position [38550, 0]
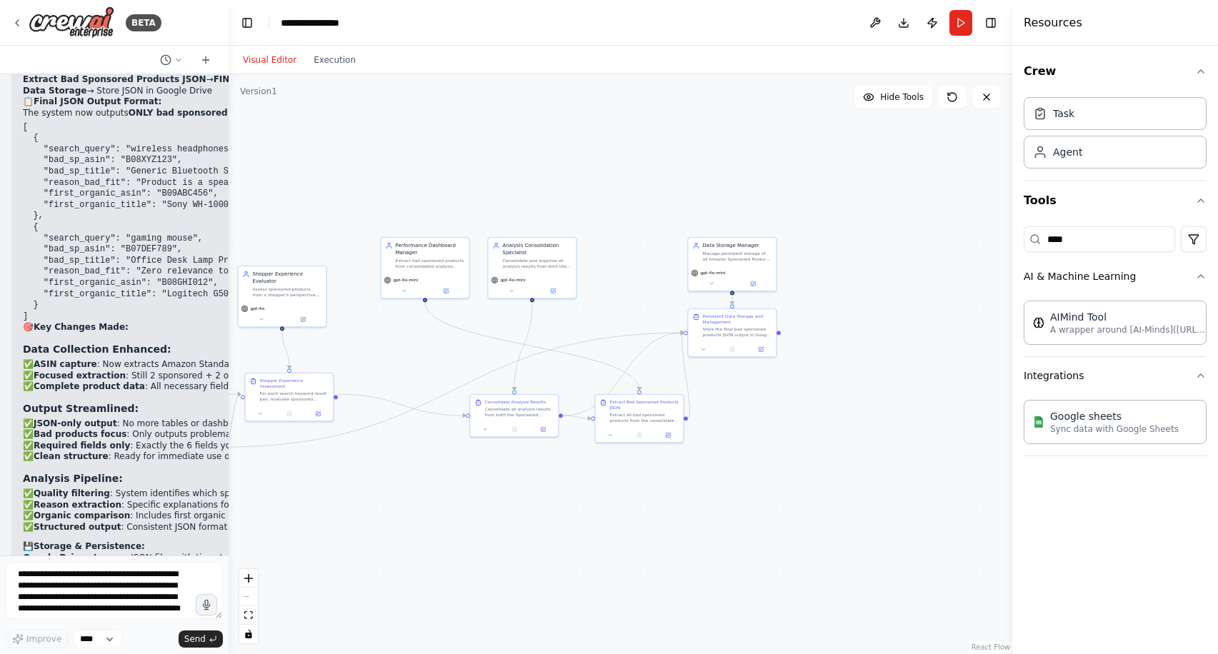
drag, startPoint x: 801, startPoint y: 429, endPoint x: 441, endPoint y: 512, distance: 370.0
click at [441, 512] on div ".deletable-edge-delete-btn { width: 20px; height: 20px; border: 0px solid #ffff…" at bounding box center [620, 364] width 783 height 580
click at [958, 22] on button "Run" at bounding box center [960, 23] width 23 height 26
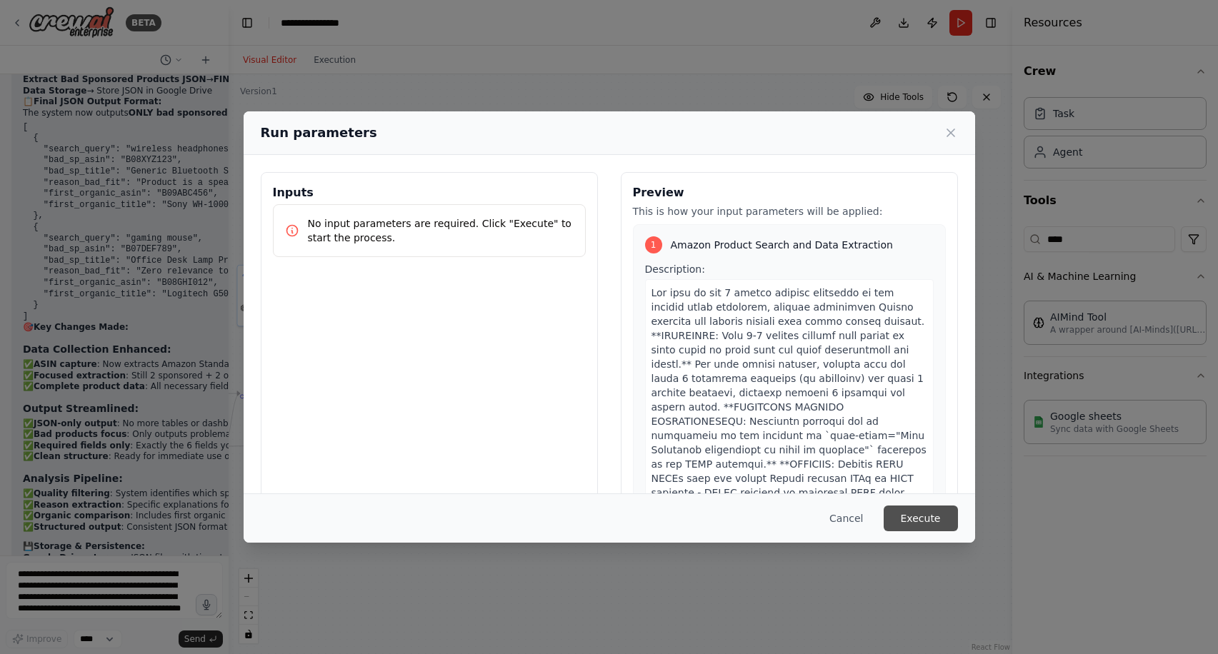
click at [922, 516] on button "Execute" at bounding box center [920, 519] width 74 height 26
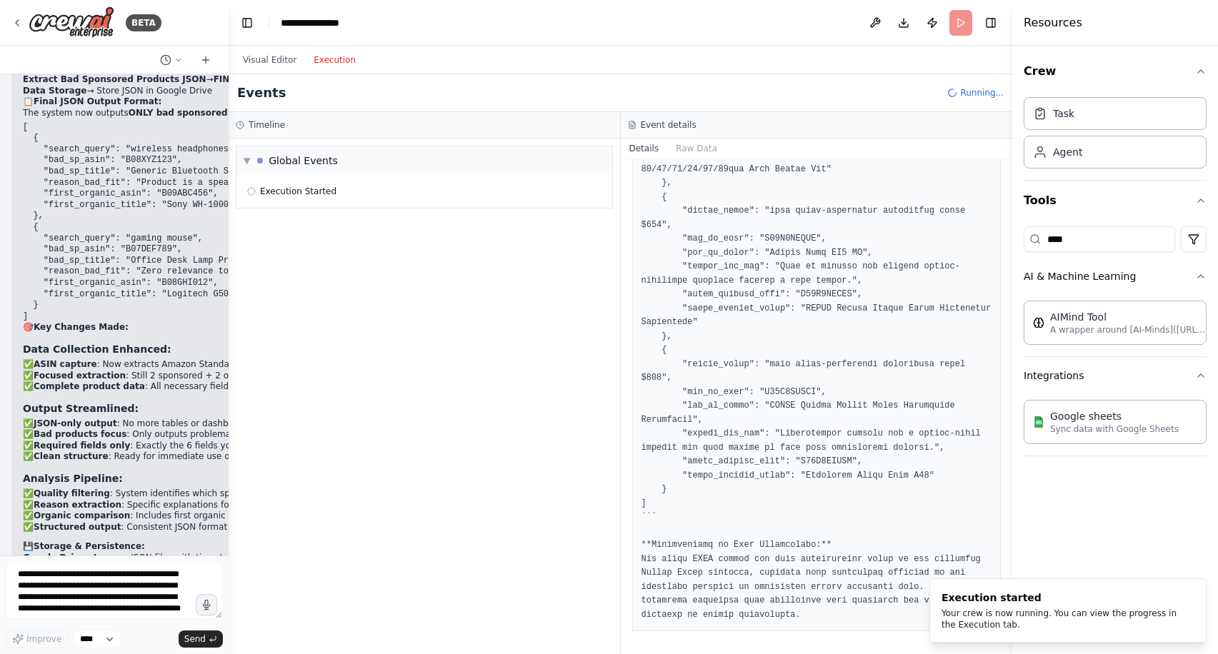
scroll to position [0, 0]
click at [334, 62] on button "Execution" at bounding box center [334, 59] width 59 height 17
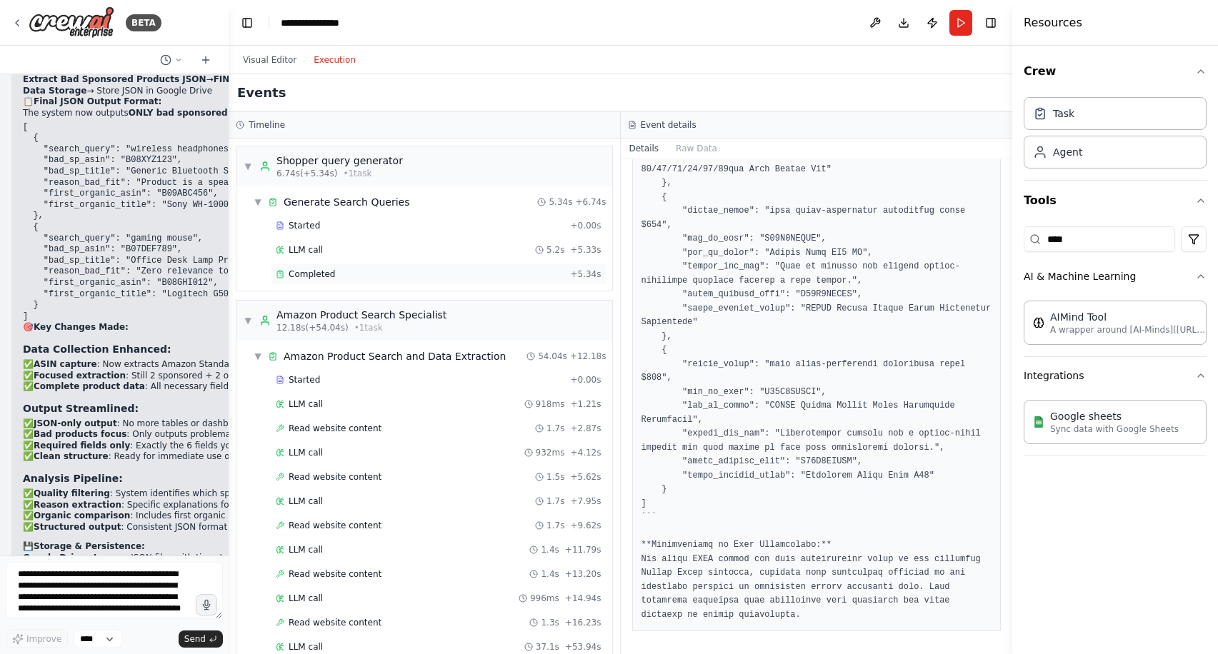
click at [413, 271] on div "Completed" at bounding box center [420, 274] width 289 height 11
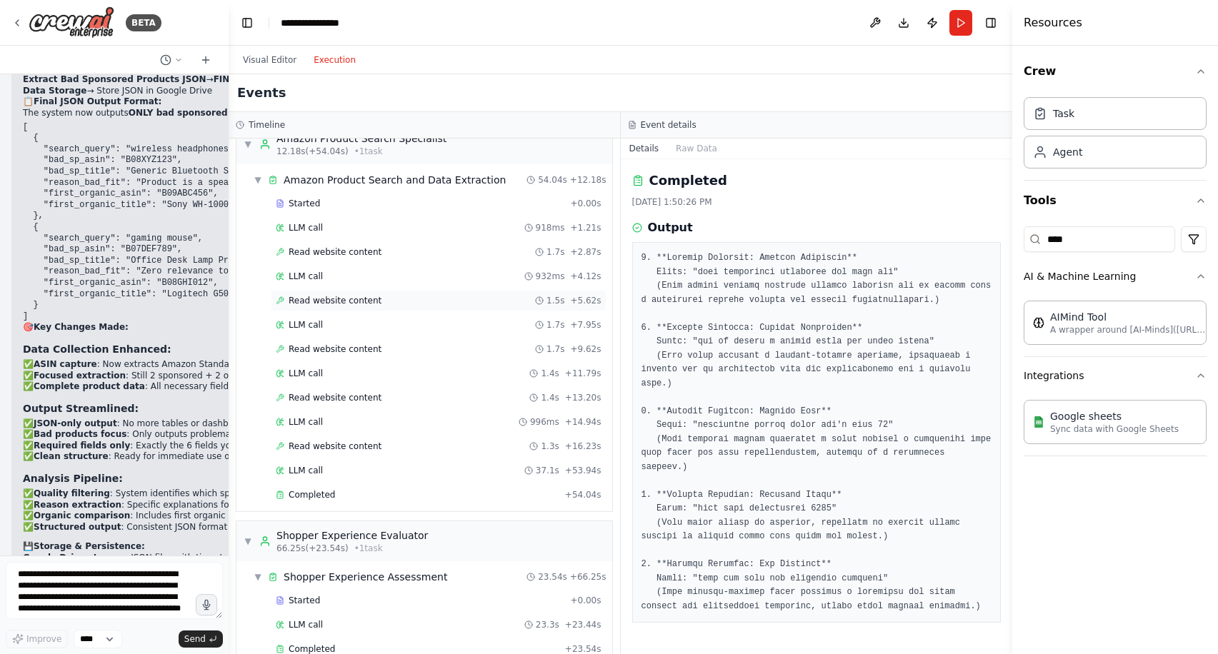
scroll to position [187, 0]
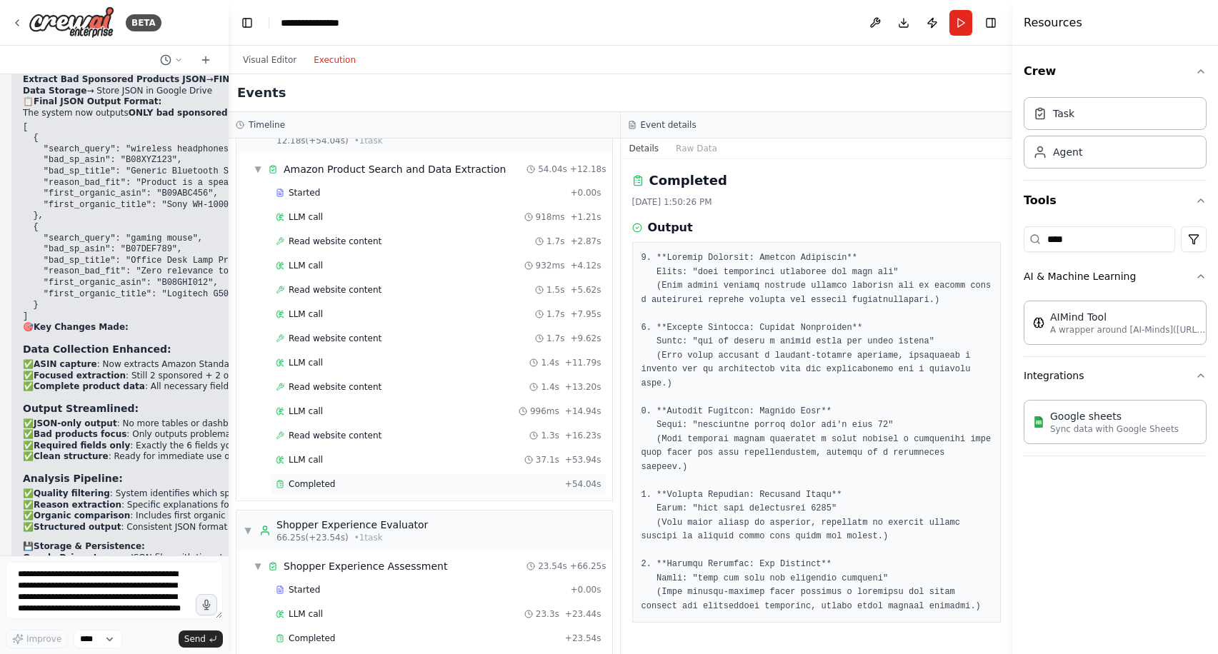
click at [477, 487] on div "Completed" at bounding box center [418, 483] width 284 height 11
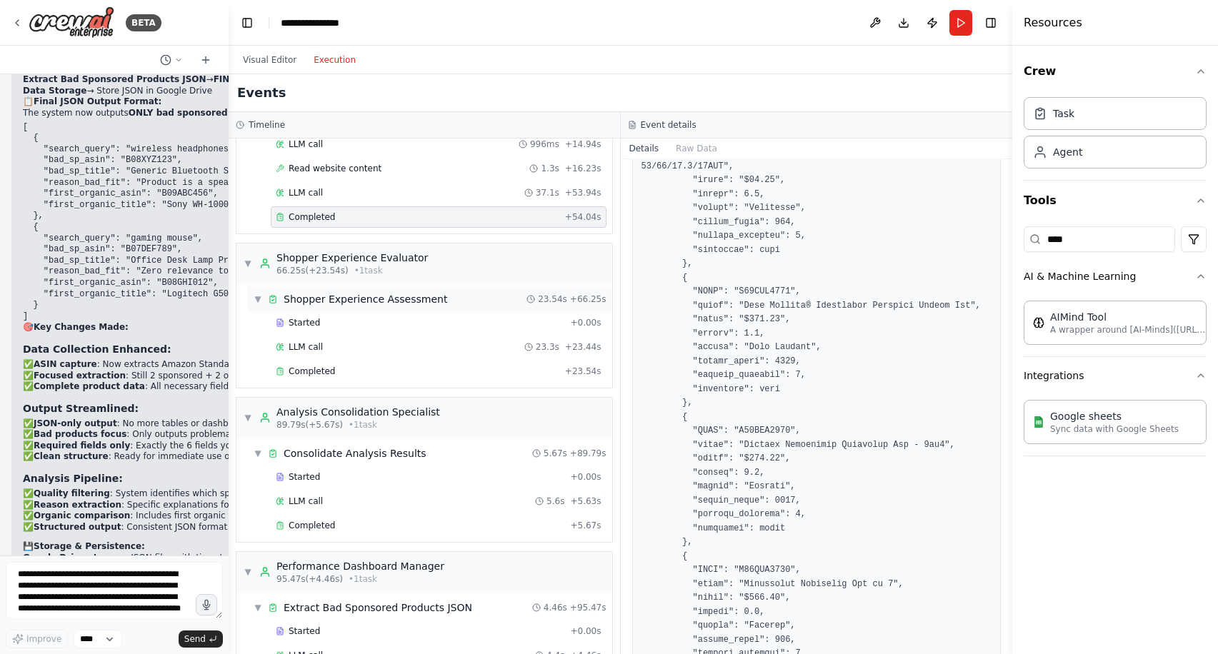
scroll to position [478, 0]
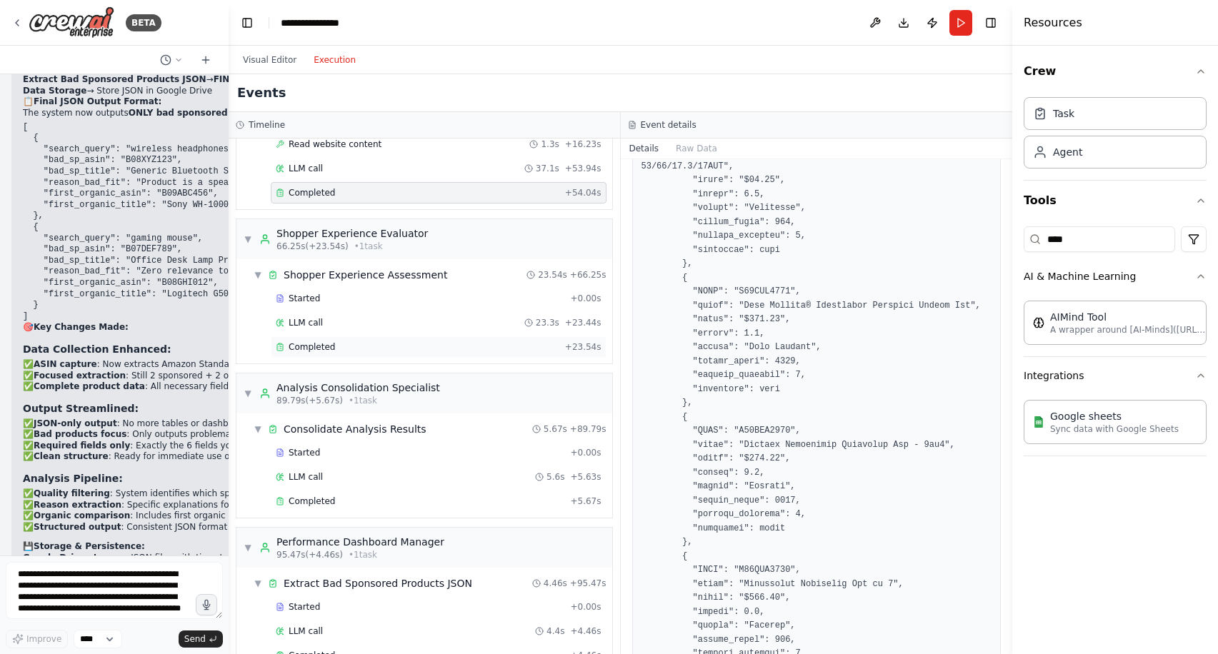
click at [351, 348] on div "Completed" at bounding box center [418, 346] width 284 height 11
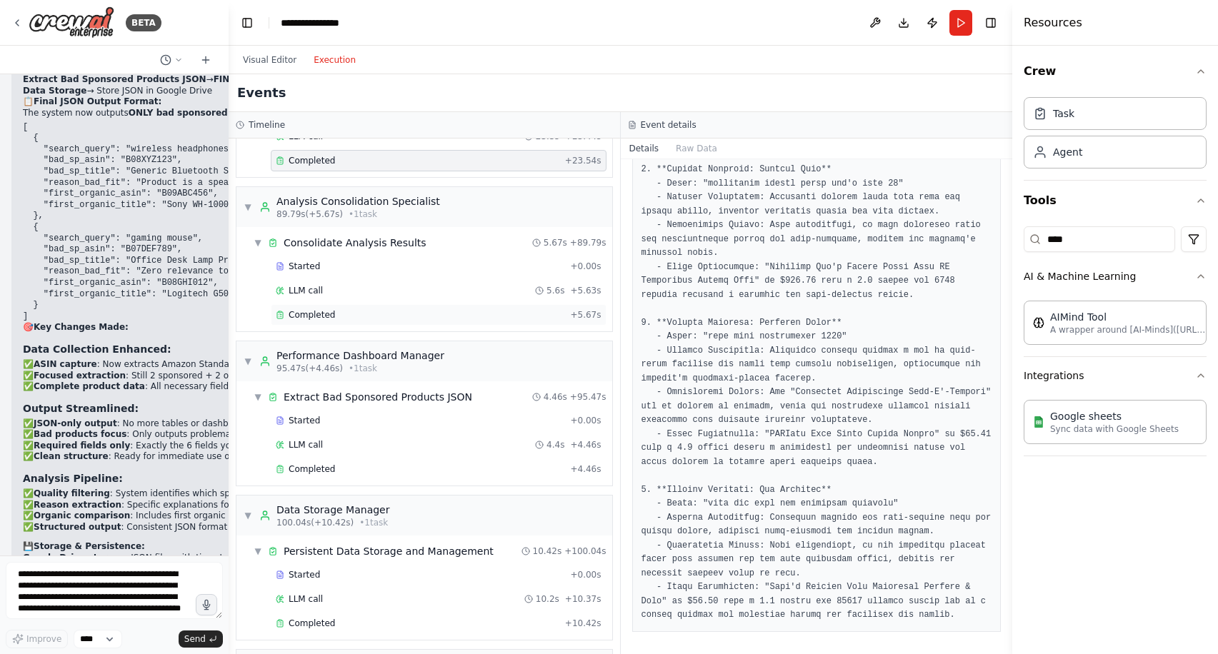
scroll to position [811, 0]
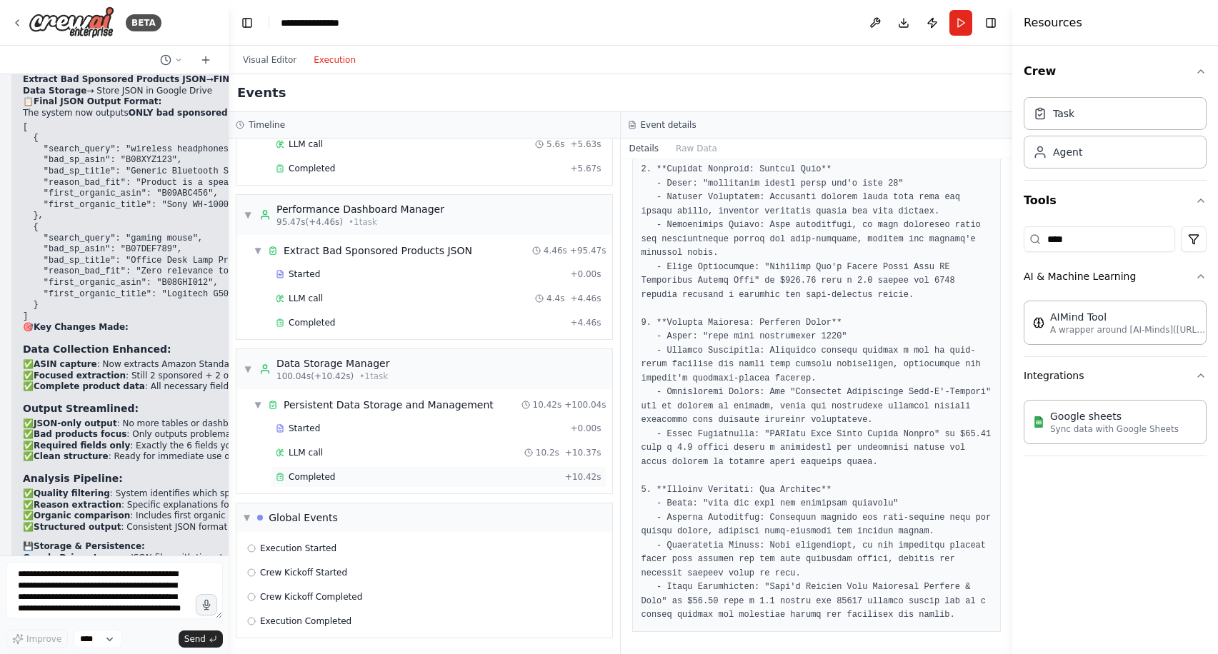
click at [451, 469] on div "Completed + 10.42s" at bounding box center [439, 476] width 336 height 21
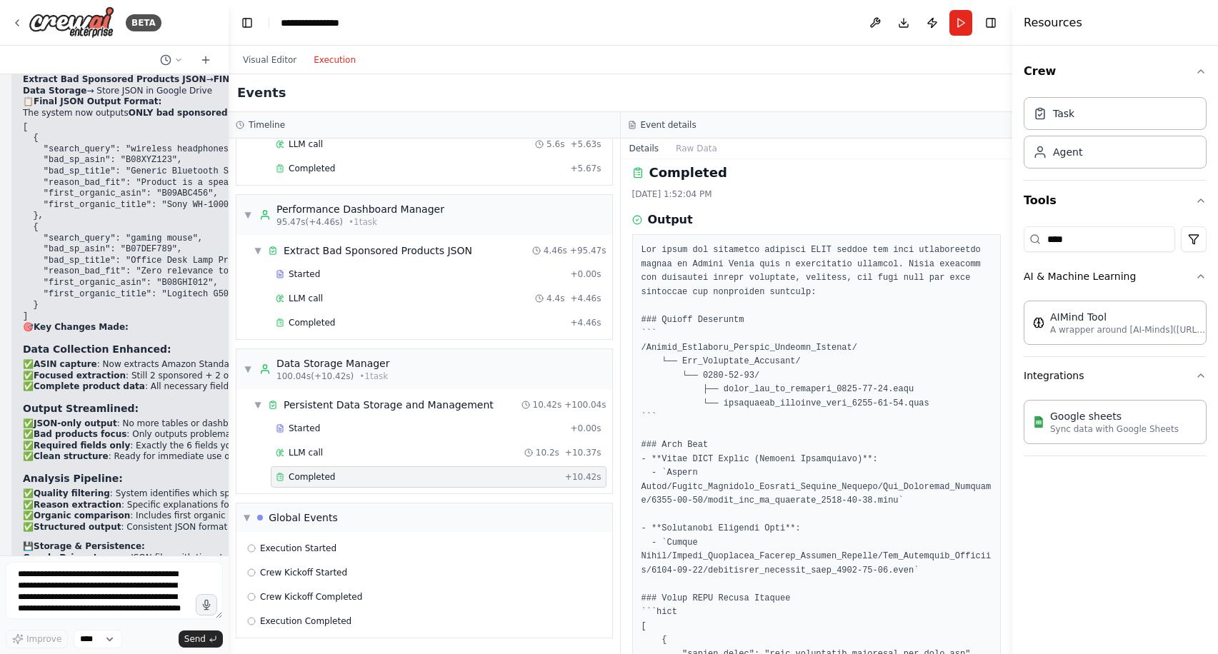
scroll to position [786, 0]
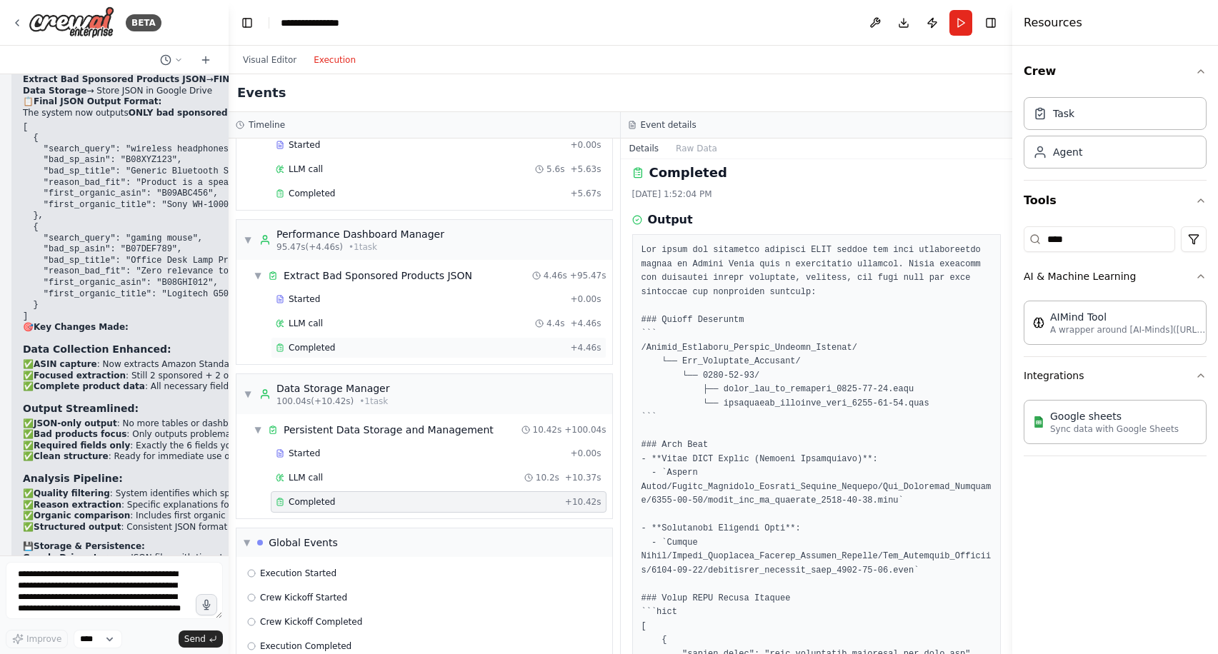
click at [453, 338] on div "Completed + 4.46s" at bounding box center [439, 347] width 336 height 21
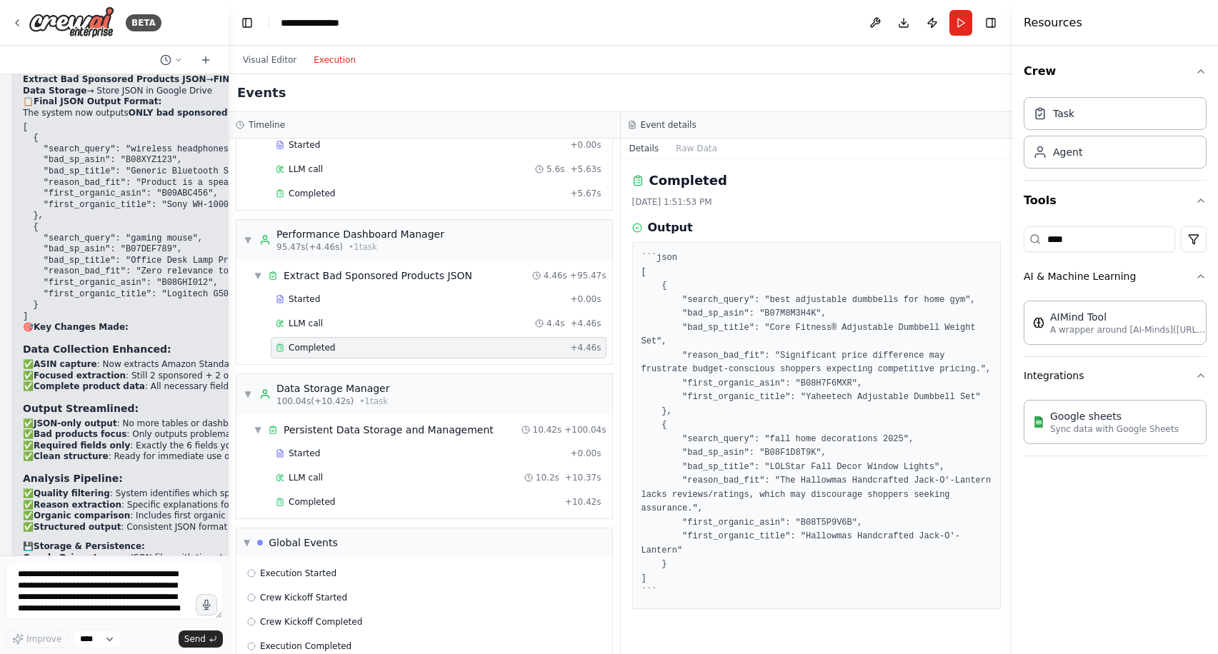
click at [793, 461] on pre "```json [ { "search_query": "best adjustable dumbbells for home gym", "bad_sp_a…" at bounding box center [816, 425] width 351 height 349
copy pre "B08F1D8T9K"
click at [819, 534] on pre "```json [ { "search_query": "best adjustable dumbbells for home gym", "bad_sp_a…" at bounding box center [816, 425] width 351 height 349
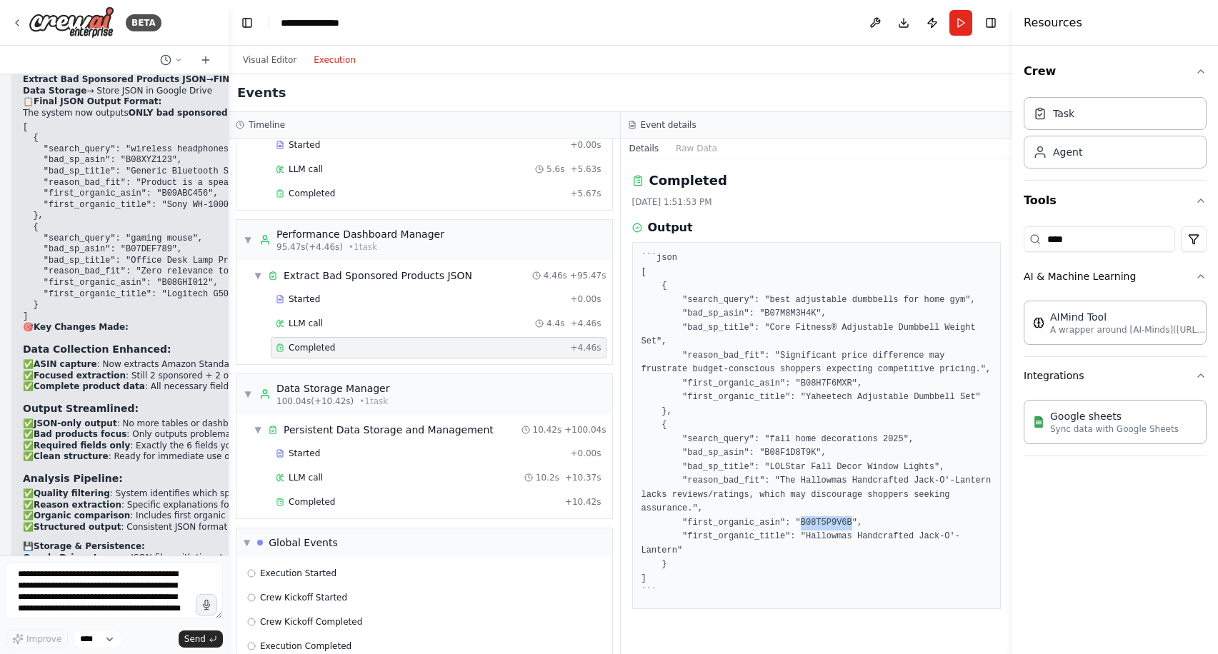
copy pre "B08T5P9V6B"
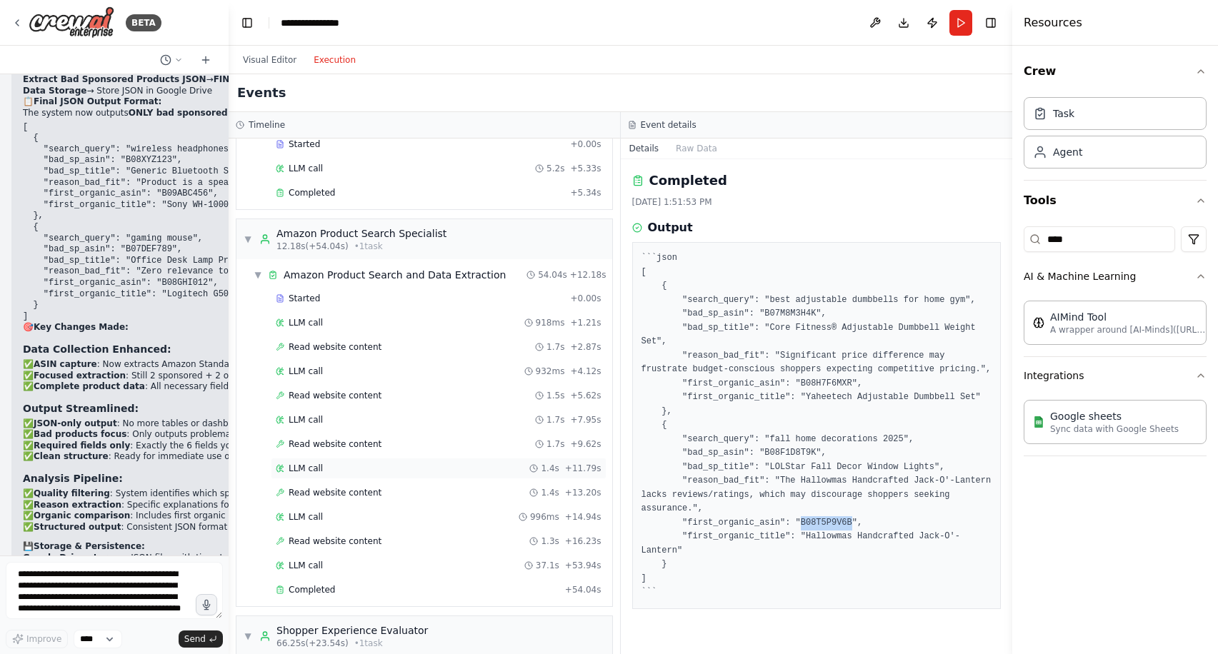
scroll to position [128, 0]
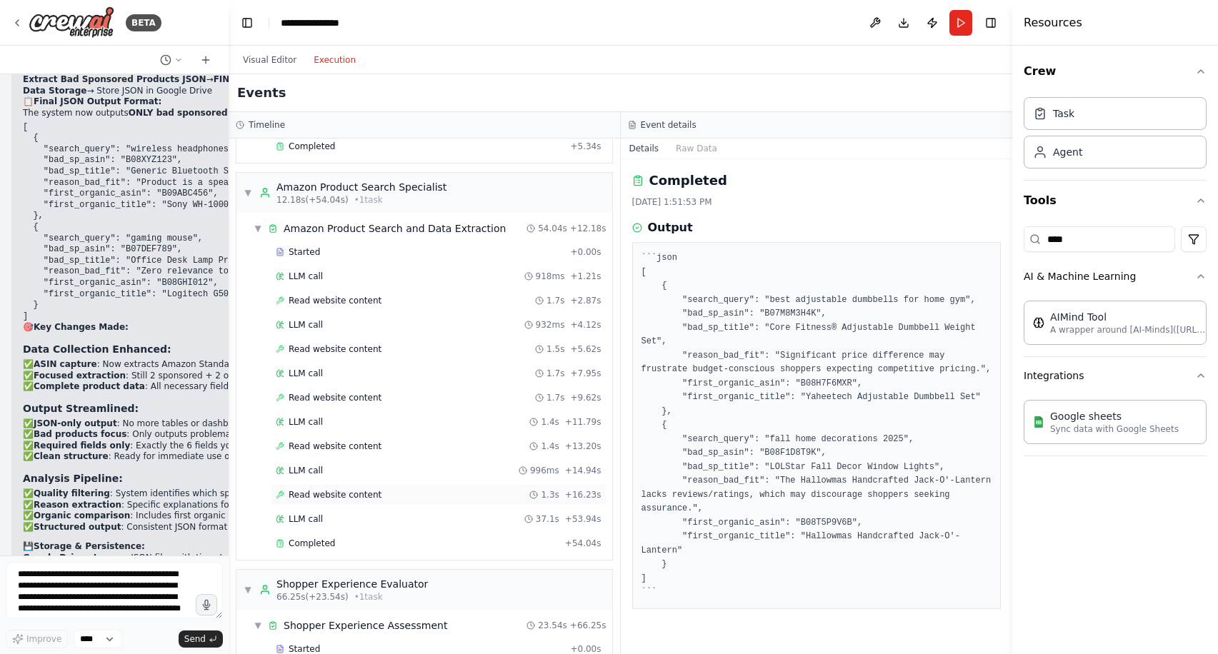
click at [406, 486] on div "Read website content 1.3s + 16.23s" at bounding box center [439, 494] width 336 height 21
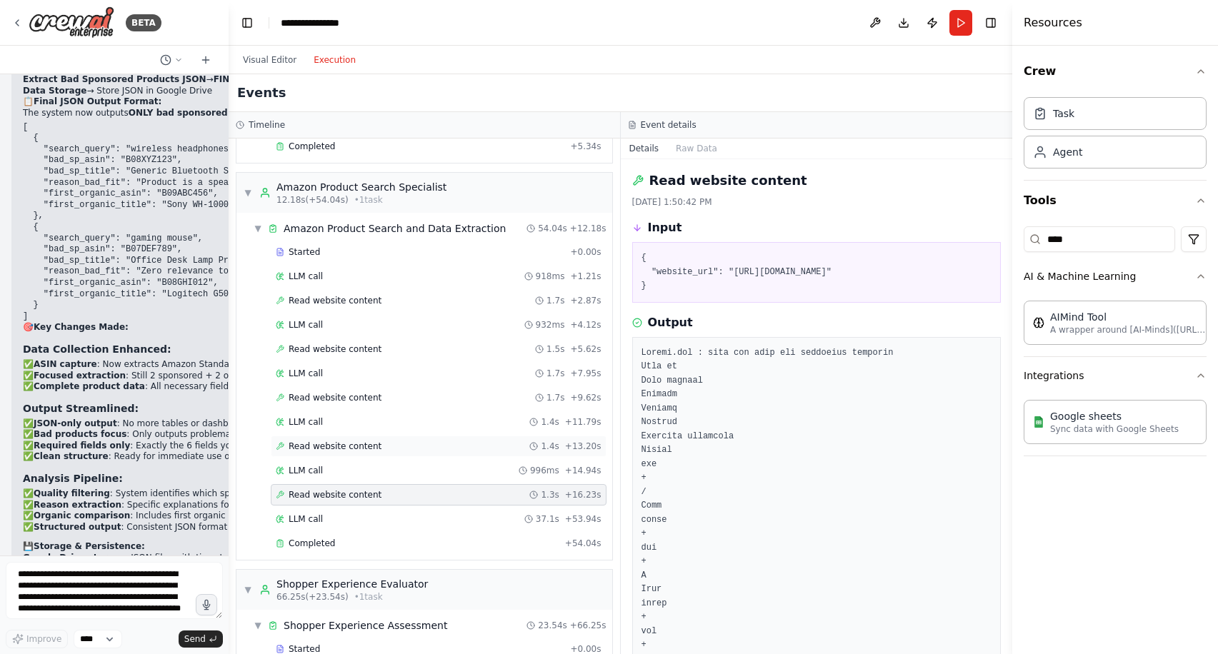
click at [359, 438] on div "Read website content 1.4s + 13.20s" at bounding box center [439, 446] width 336 height 21
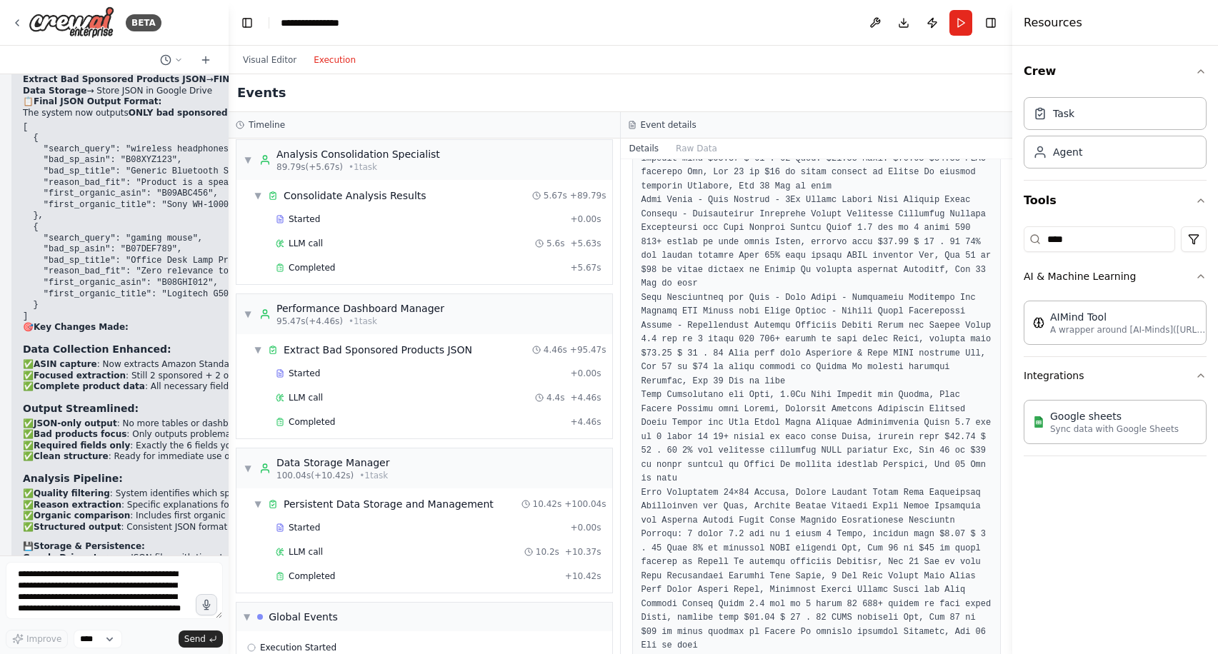
scroll to position [811, 0]
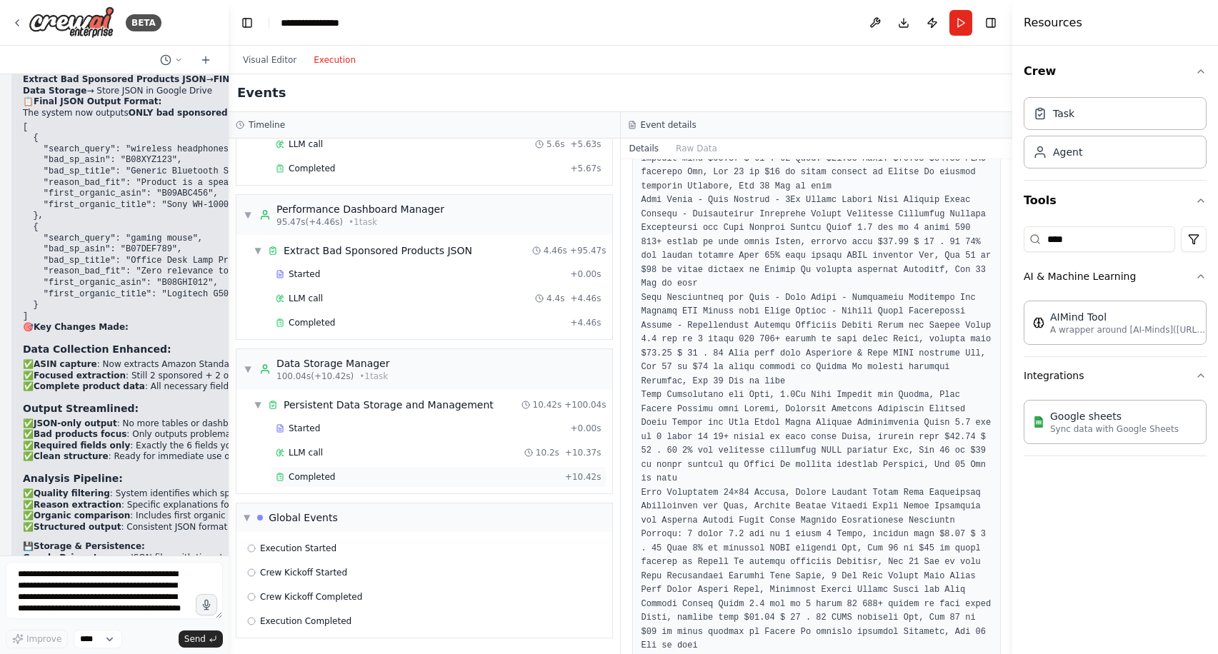
click at [340, 475] on div "Completed" at bounding box center [418, 476] width 284 height 11
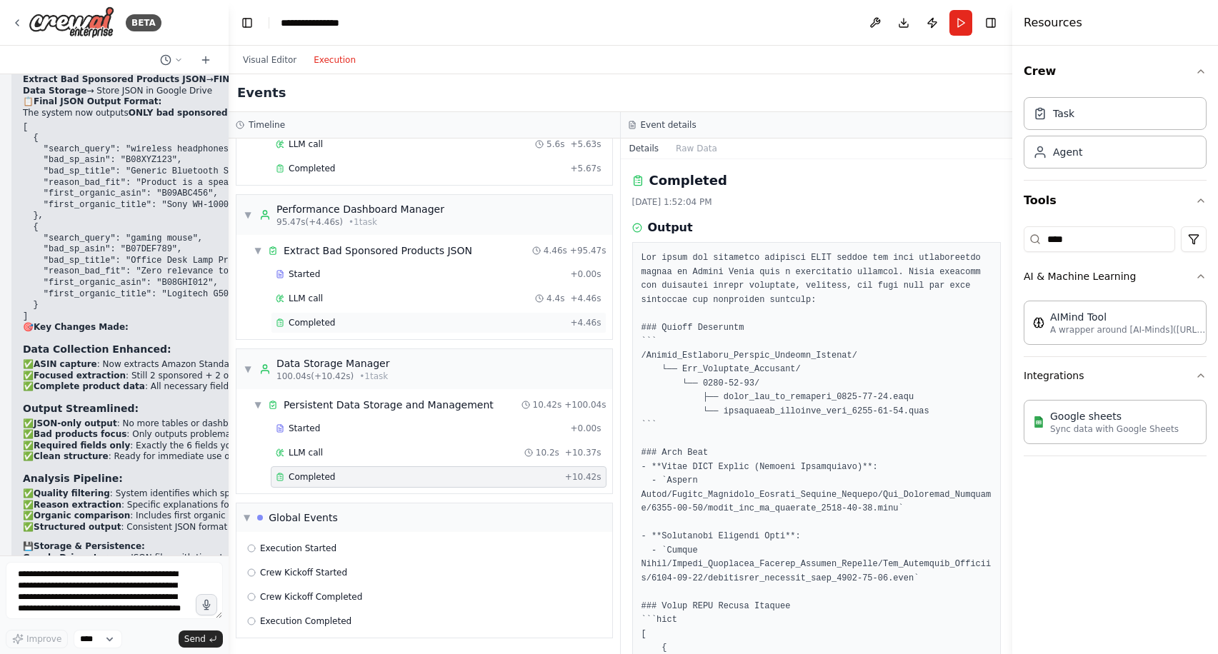
click at [374, 323] on div "Completed" at bounding box center [420, 322] width 289 height 11
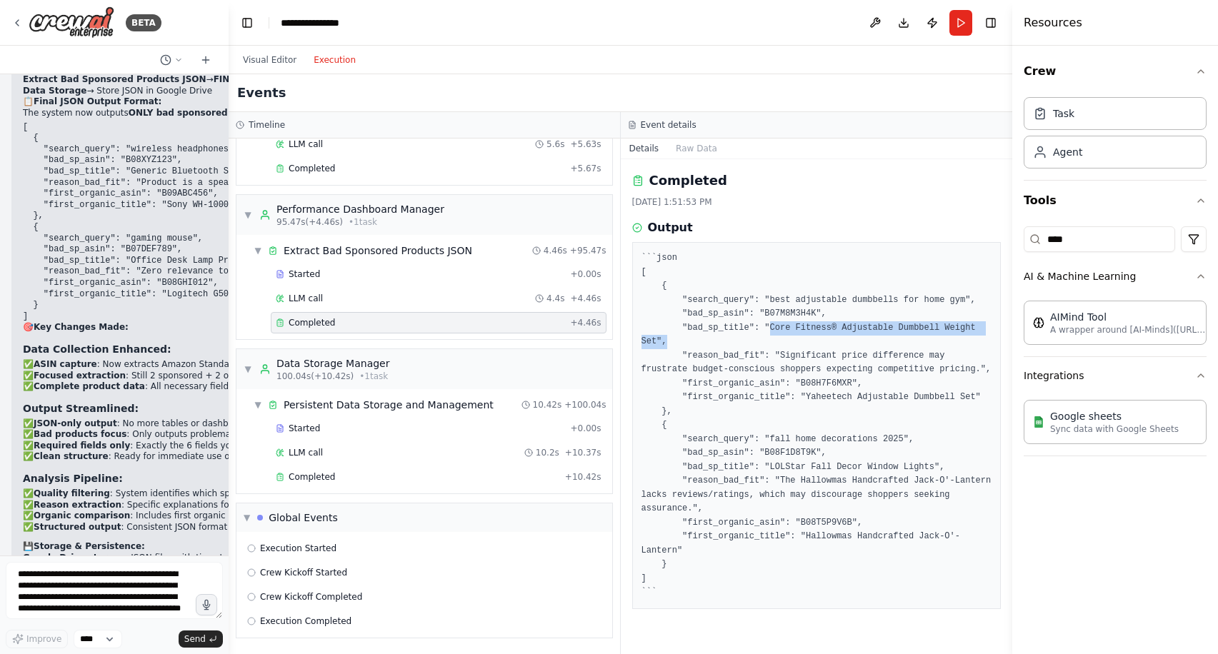
drag, startPoint x: 772, startPoint y: 328, endPoint x: 756, endPoint y: 335, distance: 17.3
click at [756, 335] on pre "```json [ { "search_query": "best adjustable dumbbells for home gym", "bad_sp_a…" at bounding box center [816, 425] width 351 height 349
drag, startPoint x: 772, startPoint y: 480, endPoint x: 935, endPoint y: 481, distance: 162.8
click at [935, 481] on pre "```json [ { "search_query": "best adjustable dumbbells for home gym", "bad_sp_a…" at bounding box center [816, 425] width 351 height 349
copy pre "LOLStar Fall Decor Window Lights"
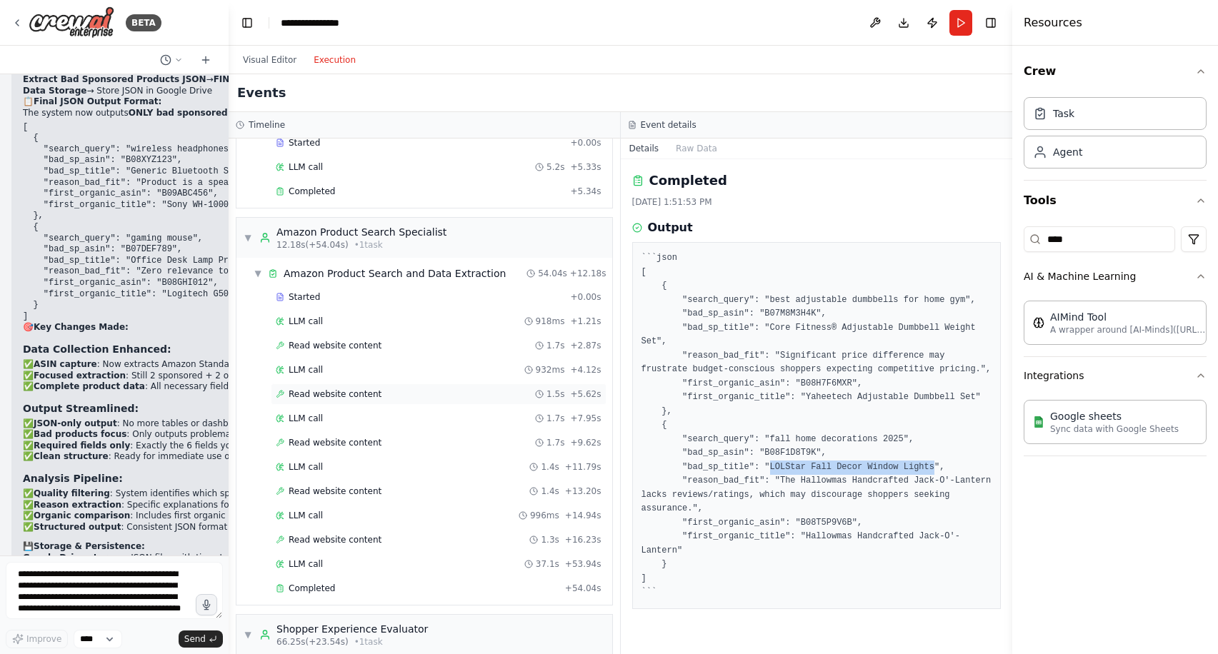
scroll to position [95, 0]
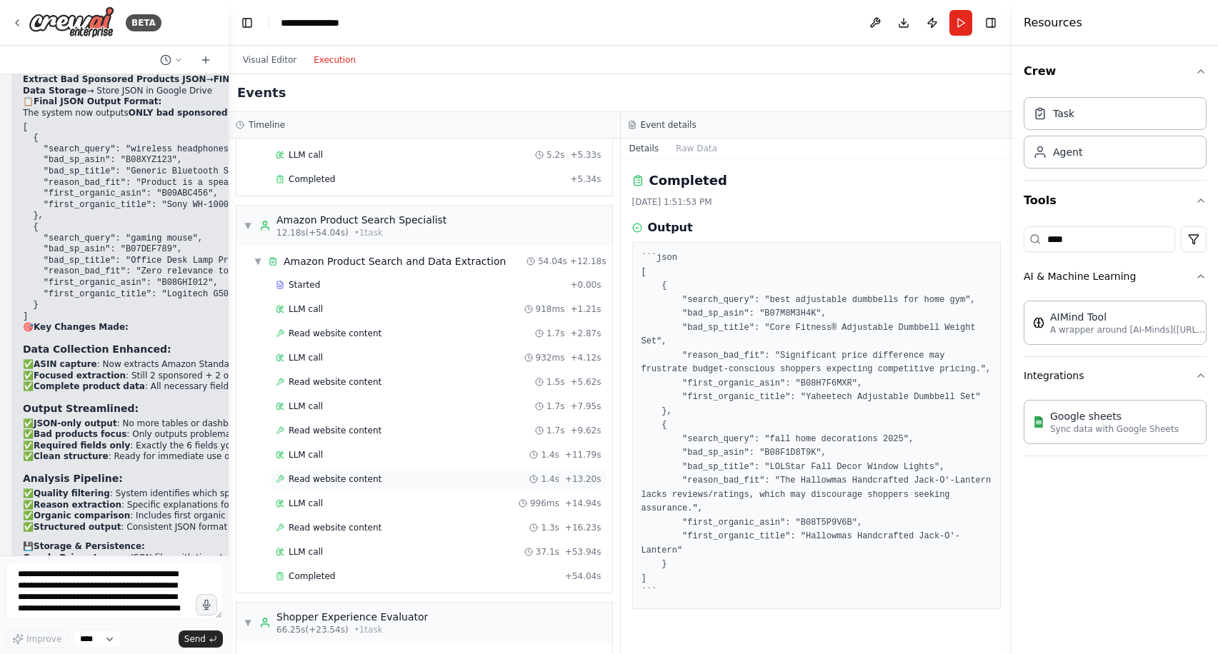
click at [354, 473] on span "Read website content" at bounding box center [335, 478] width 93 height 11
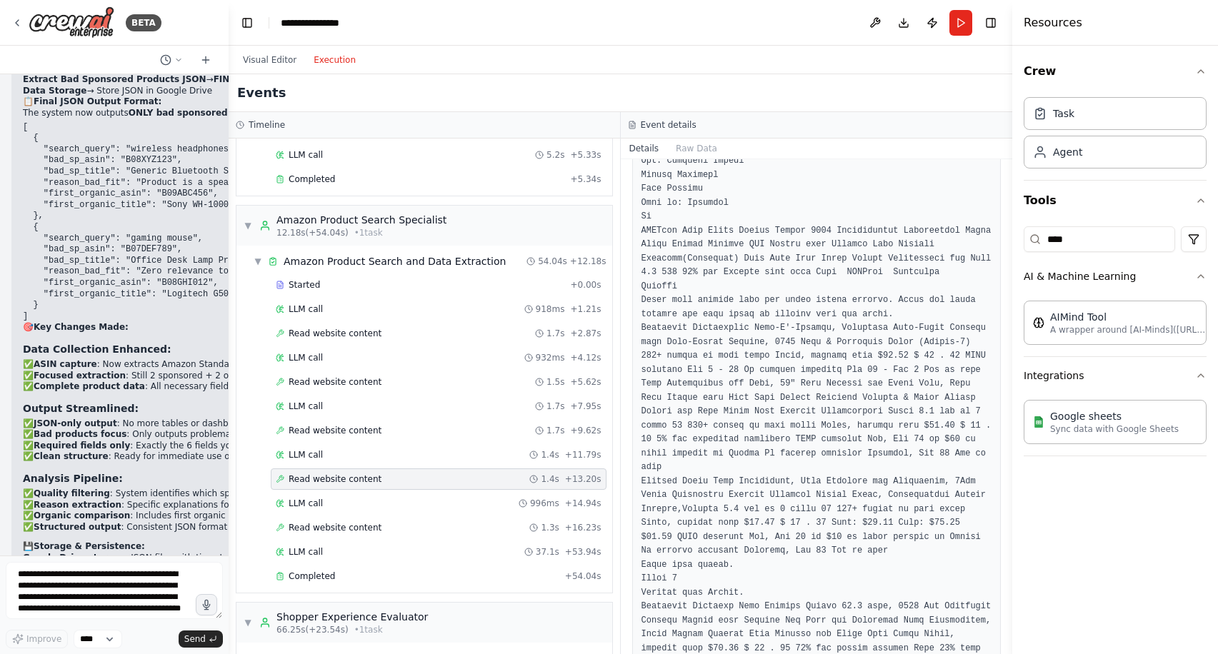
scroll to position [2103, 0]
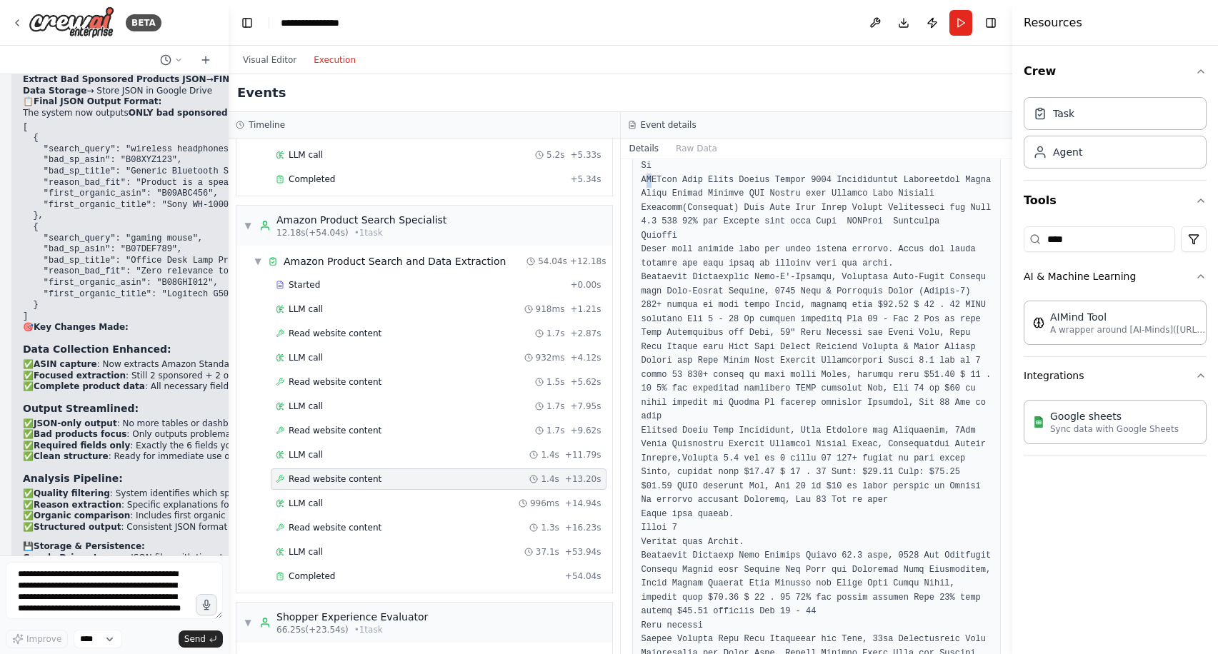
scroll to position [2311, 0]
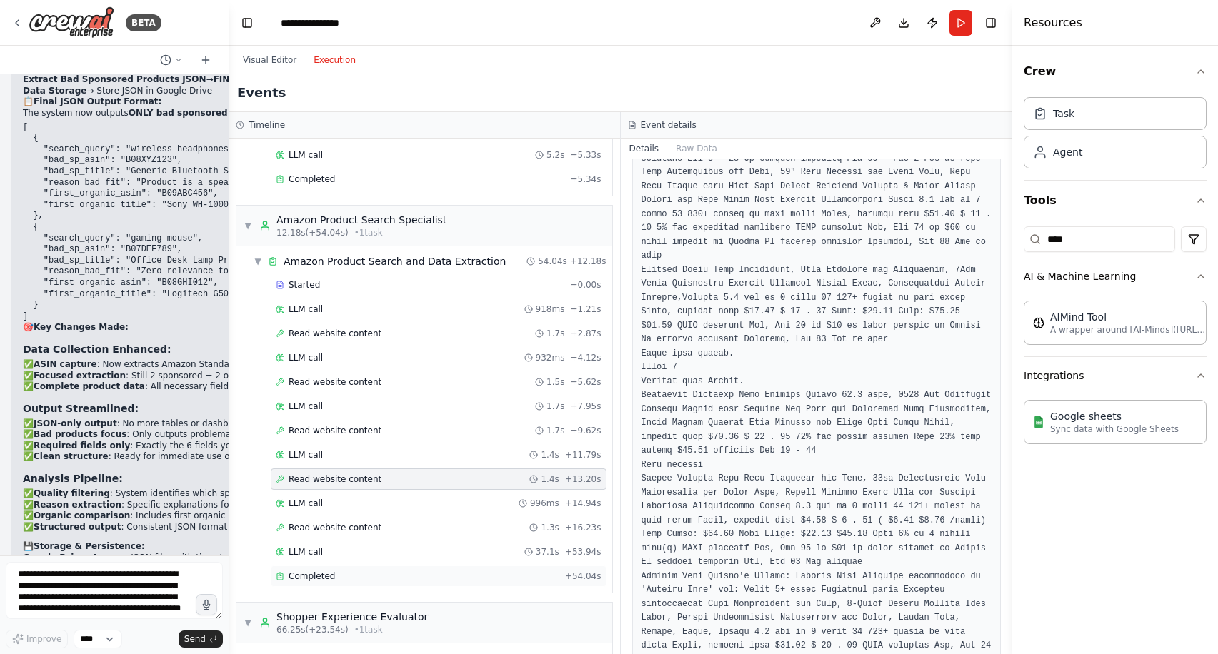
click at [350, 579] on div "Completed" at bounding box center [418, 576] width 284 height 11
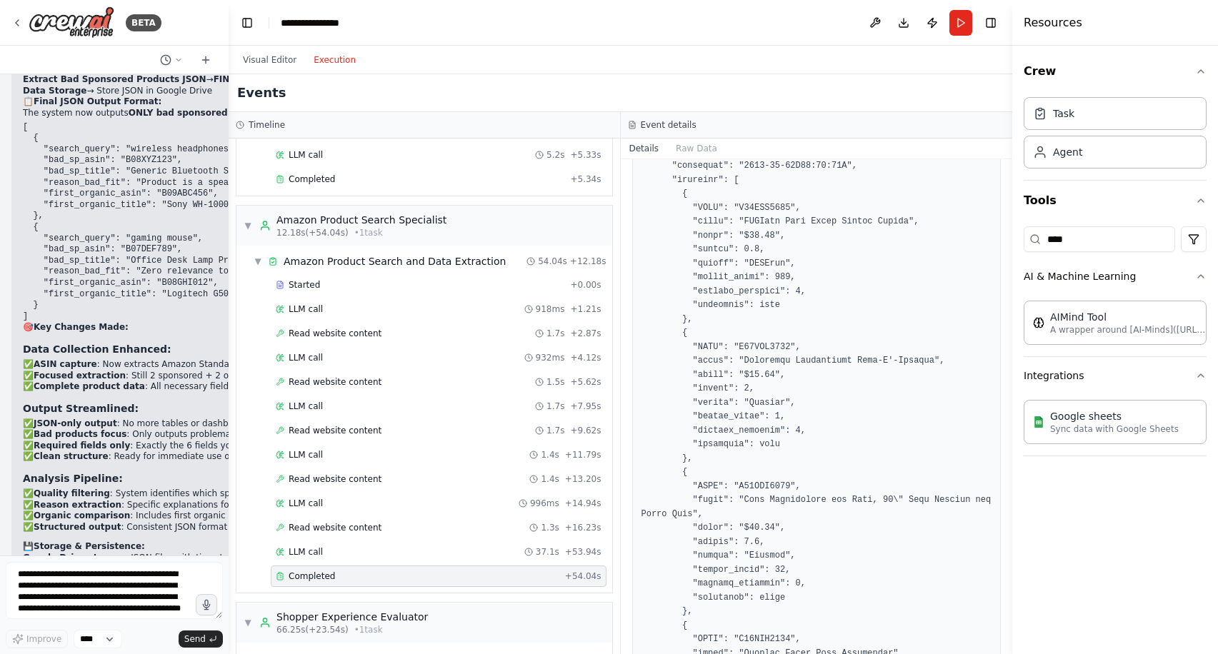
scroll to position [2180, 0]
drag, startPoint x: 746, startPoint y: 361, endPoint x: 937, endPoint y: 360, distance: 191.4
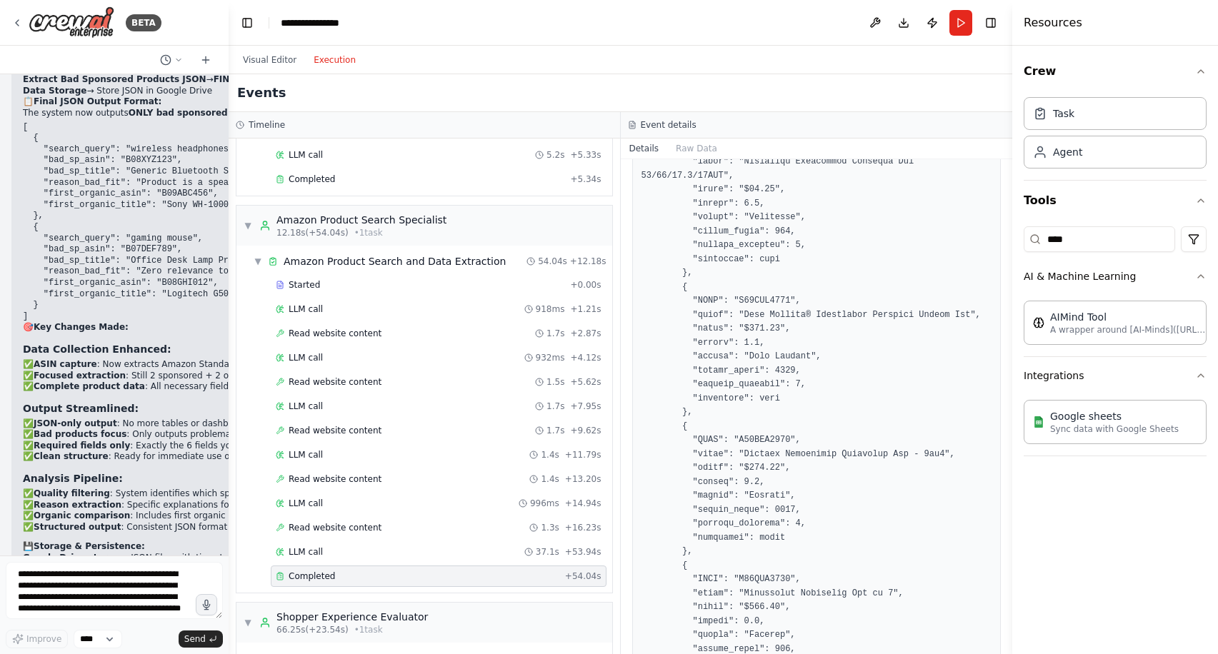
scroll to position [195, 0]
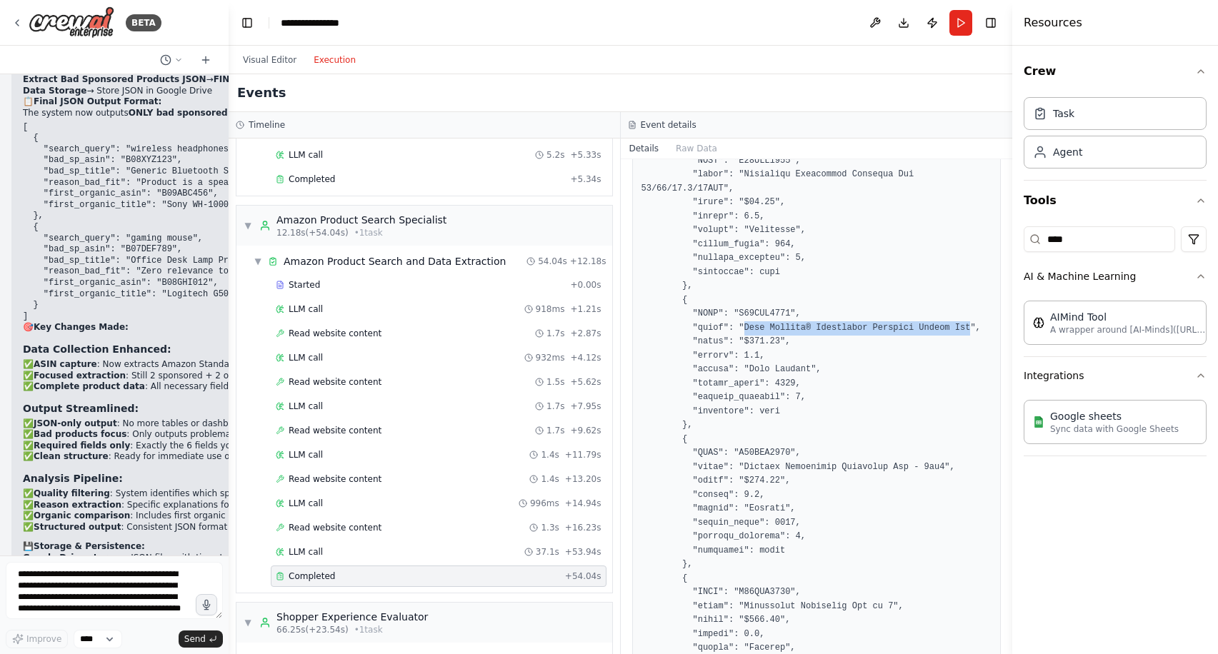
drag, startPoint x: 746, startPoint y: 324, endPoint x: 970, endPoint y: 325, distance: 224.2
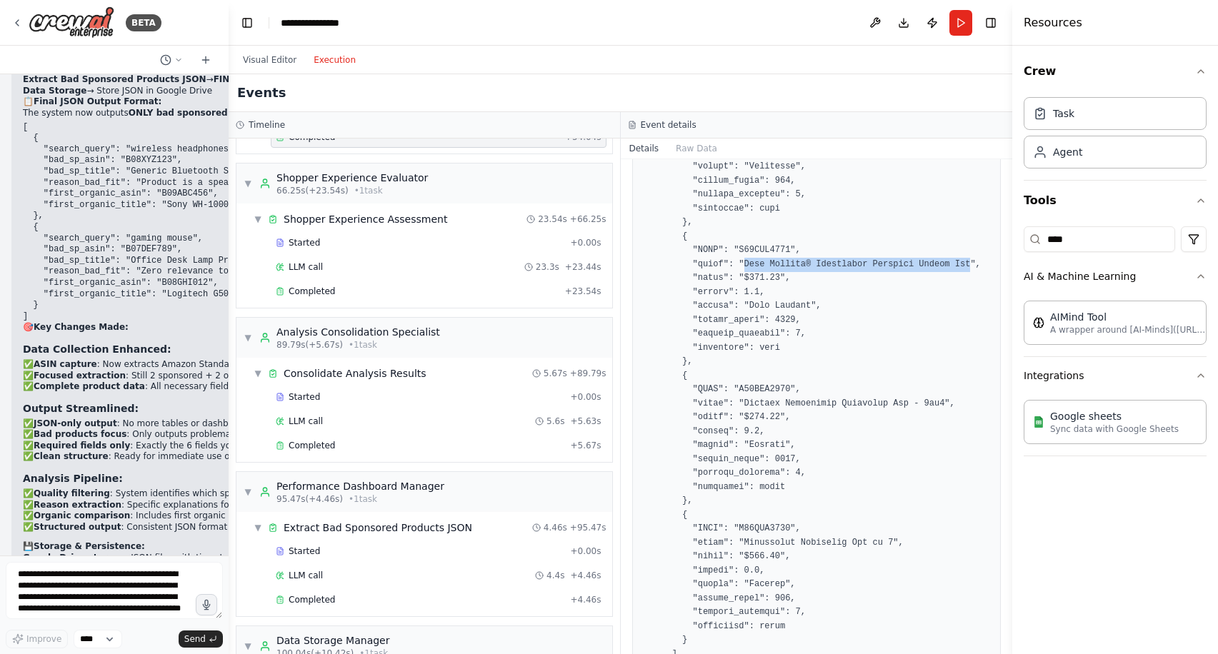
scroll to position [551, 0]
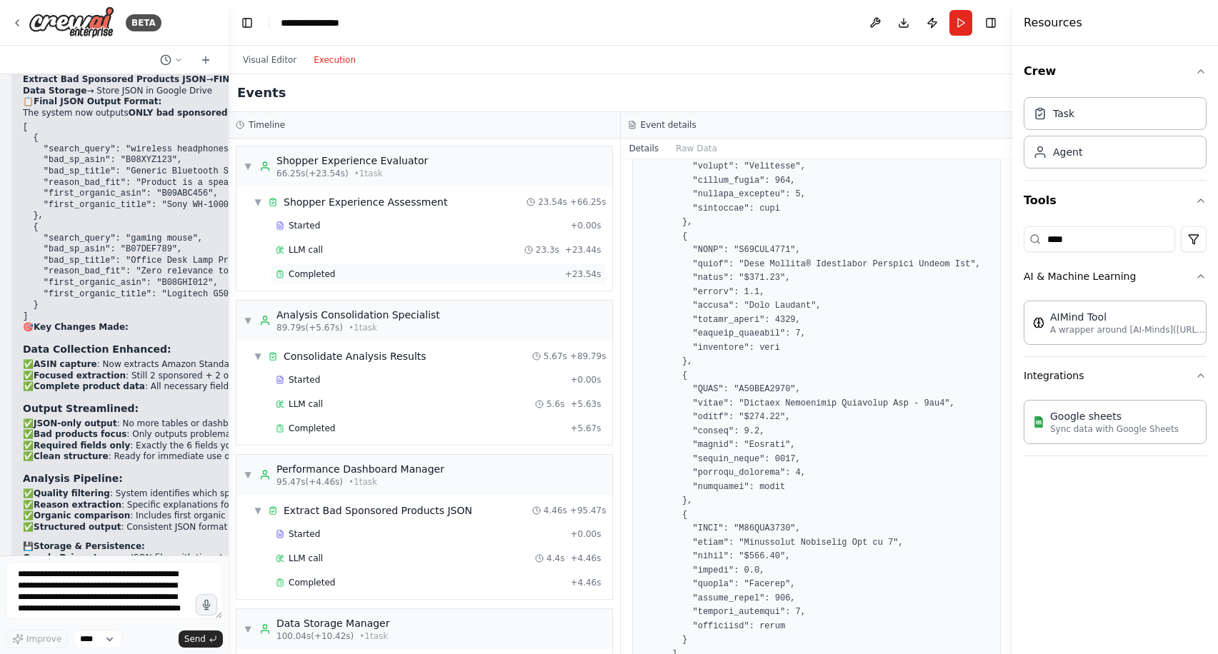
click at [332, 279] on span "Completed" at bounding box center [312, 274] width 46 height 11
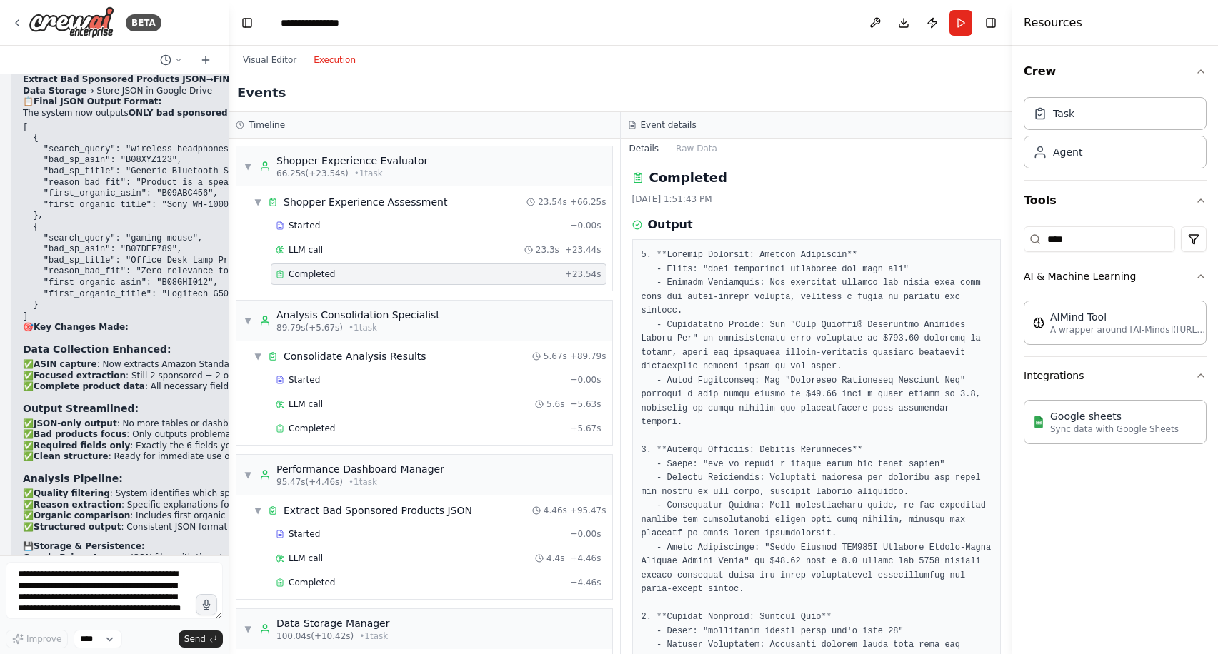
scroll to position [0, 0]
click at [483, 431] on div "Completed" at bounding box center [420, 428] width 289 height 11
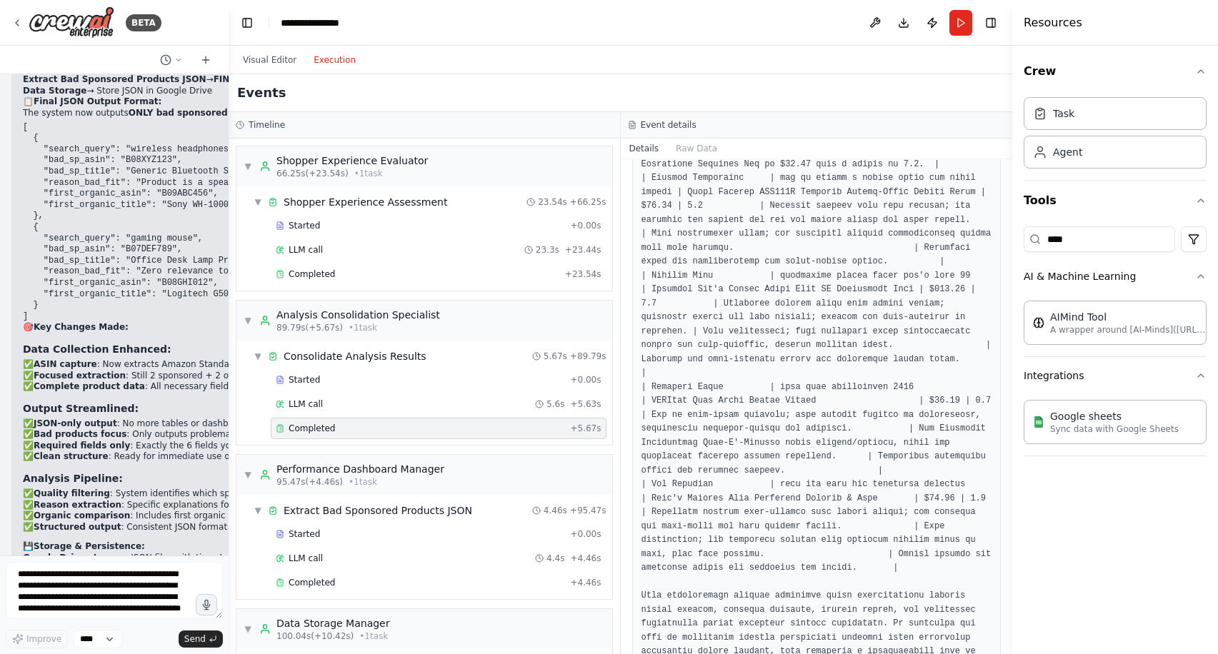
scroll to position [451, 0]
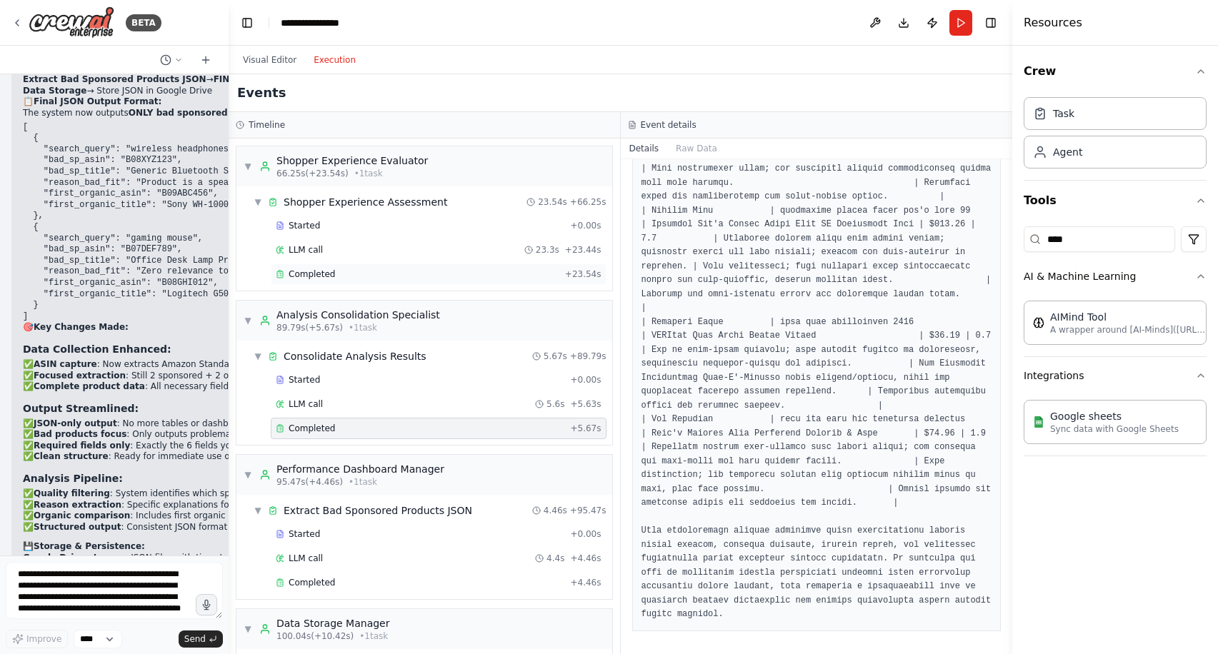
click at [337, 276] on div "Completed" at bounding box center [418, 274] width 284 height 11
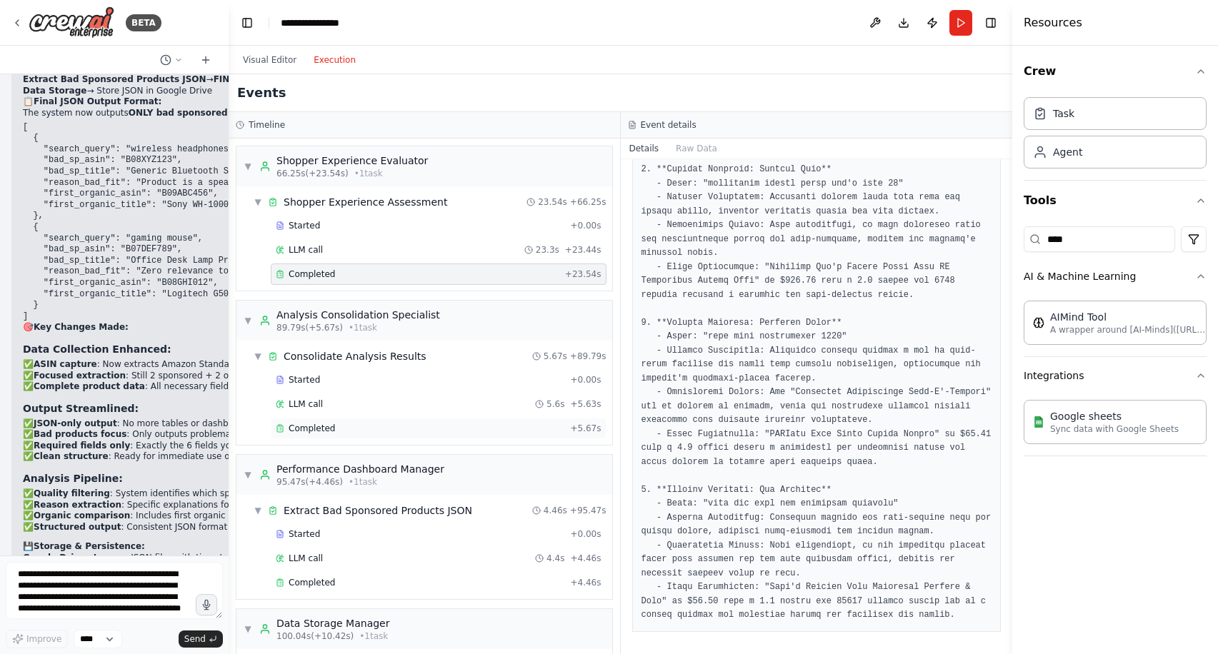
click at [374, 432] on div "Completed" at bounding box center [420, 428] width 289 height 11
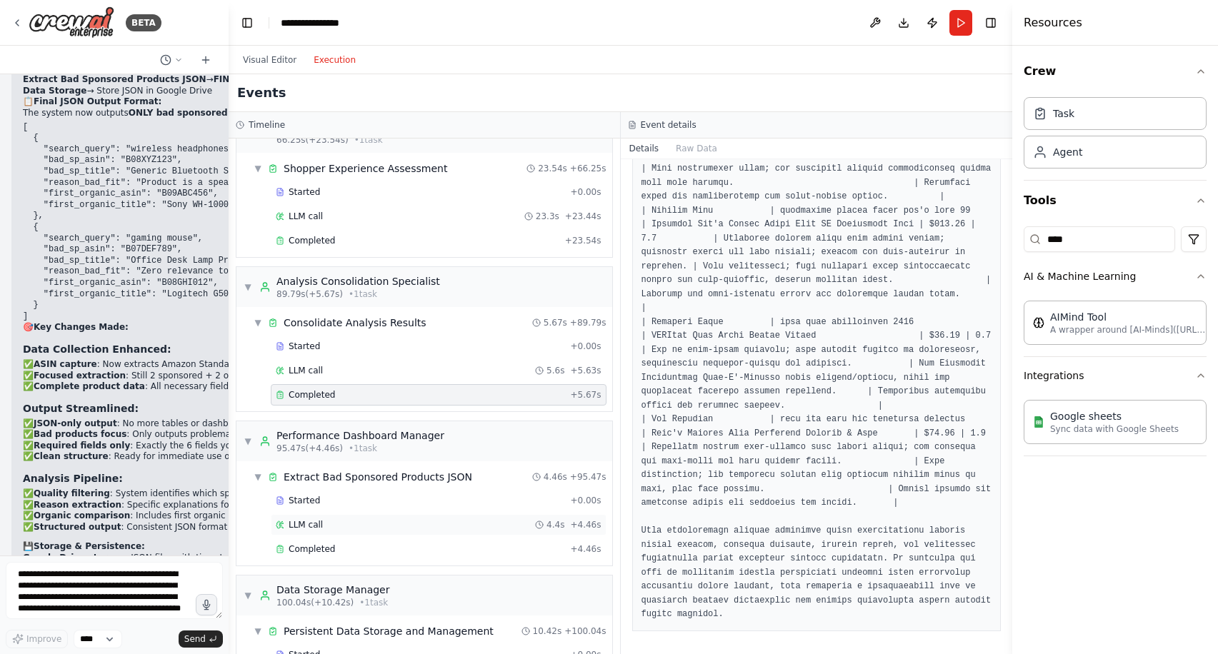
scroll to position [601, 0]
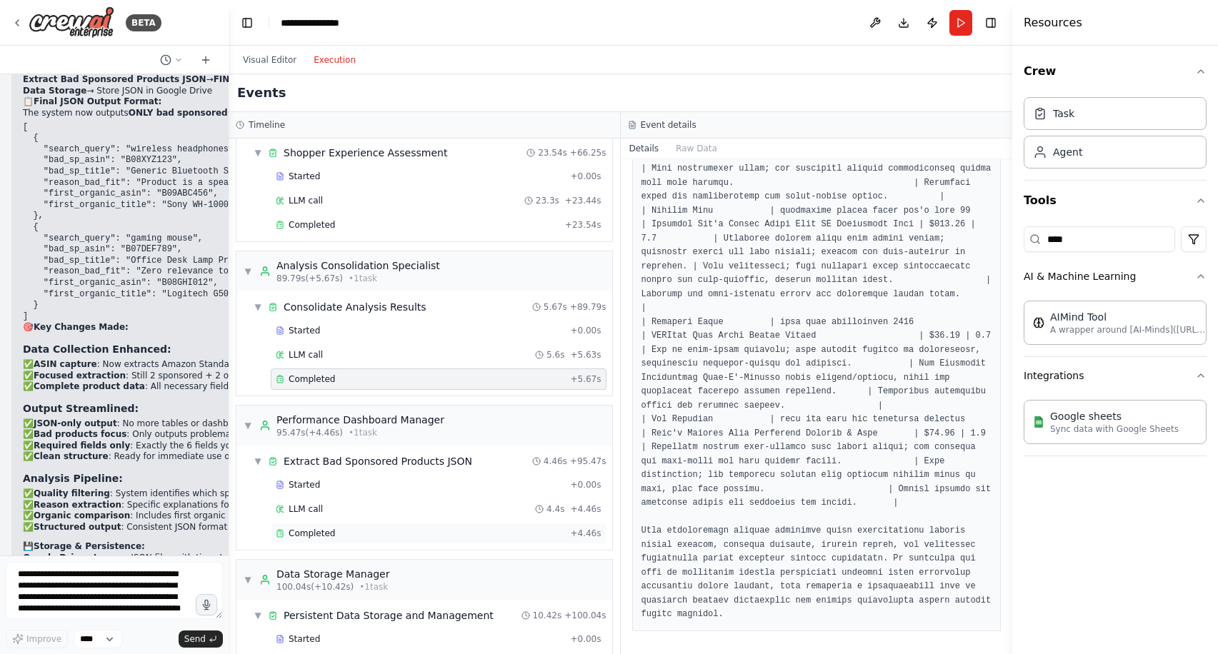
click at [387, 538] on div "Completed" at bounding box center [420, 533] width 289 height 11
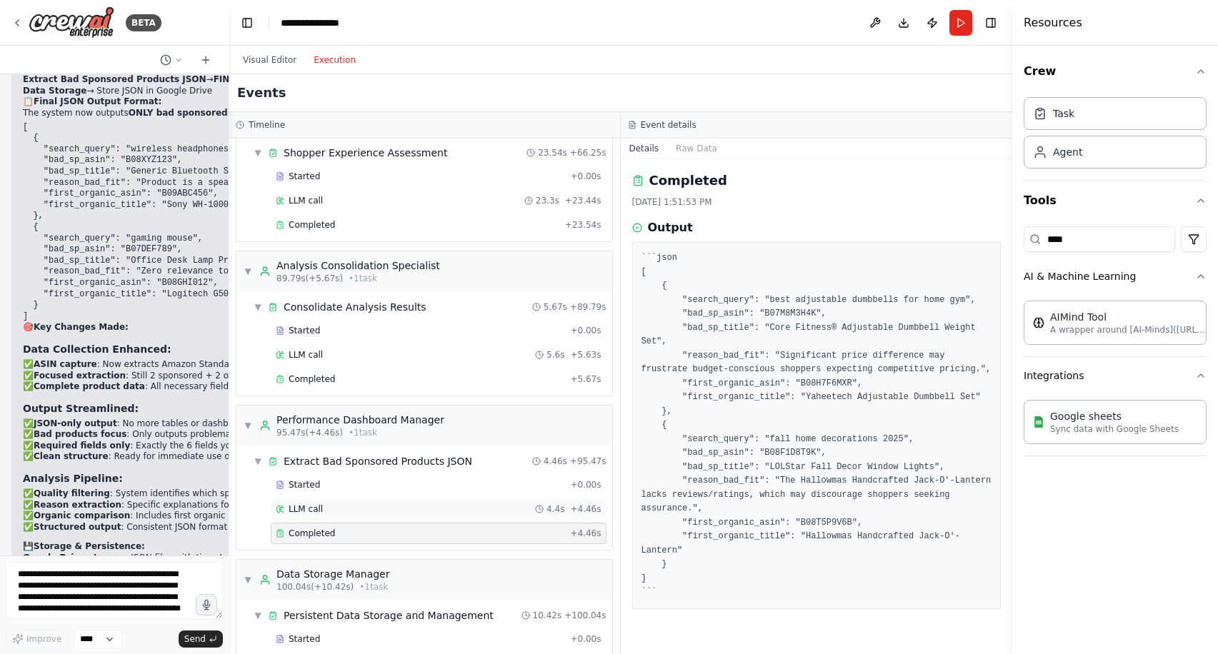
scroll to position [595, 0]
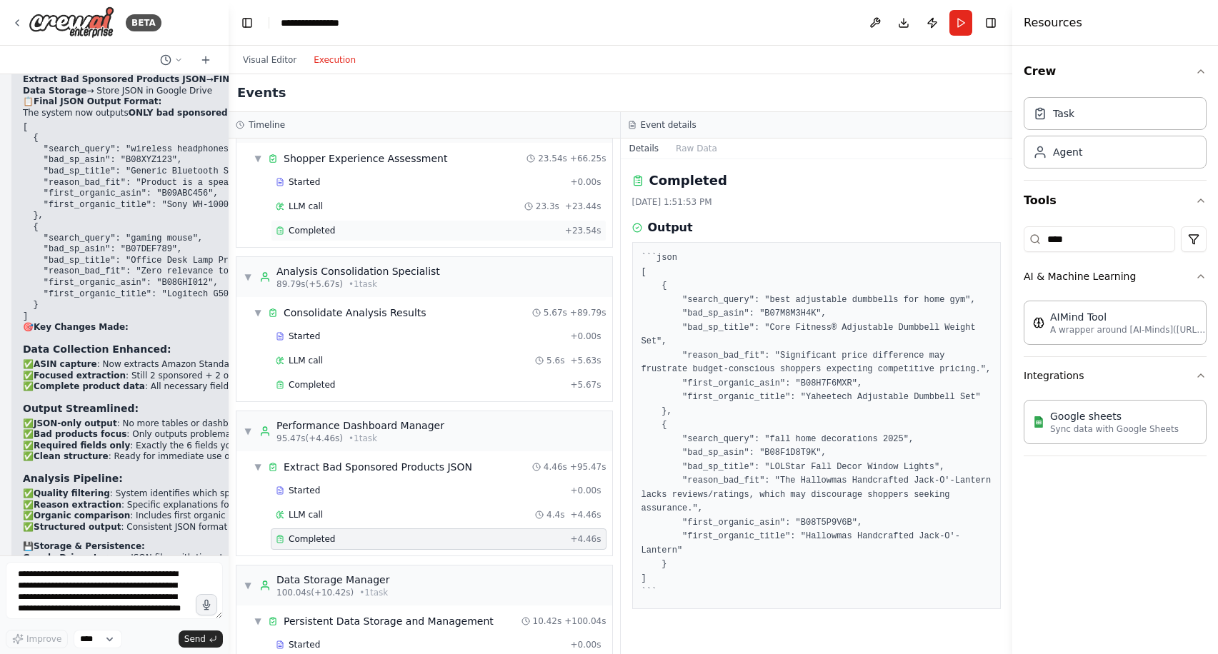
click at [381, 230] on div "Completed" at bounding box center [418, 230] width 284 height 11
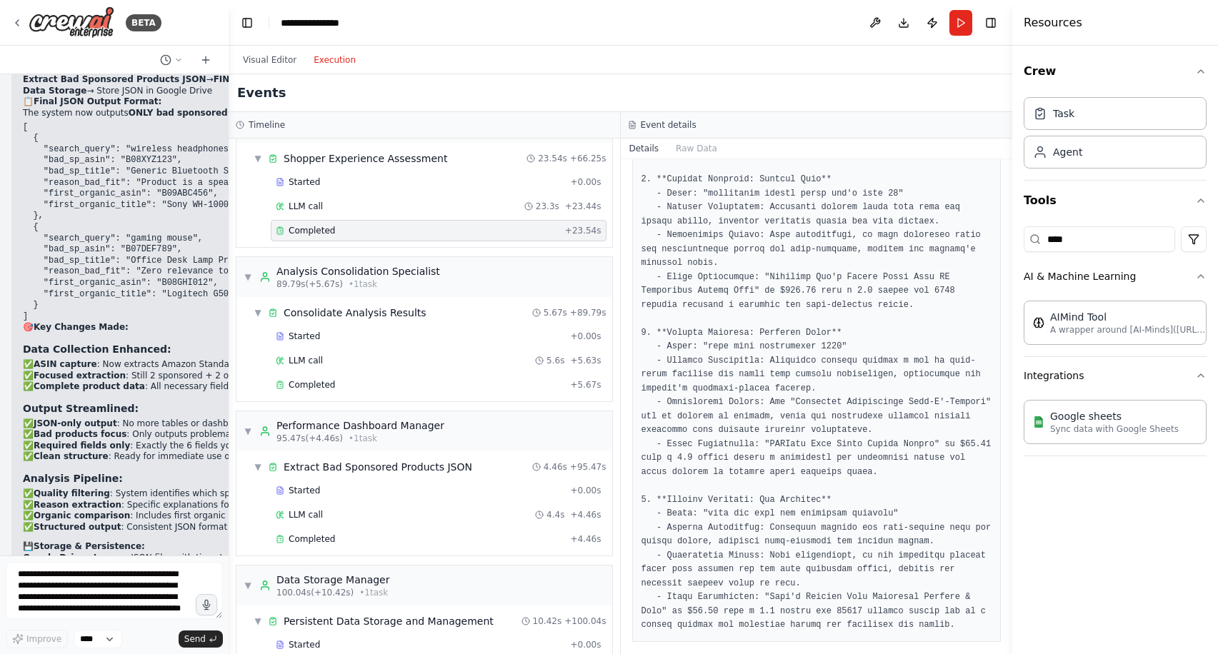
scroll to position [451, 0]
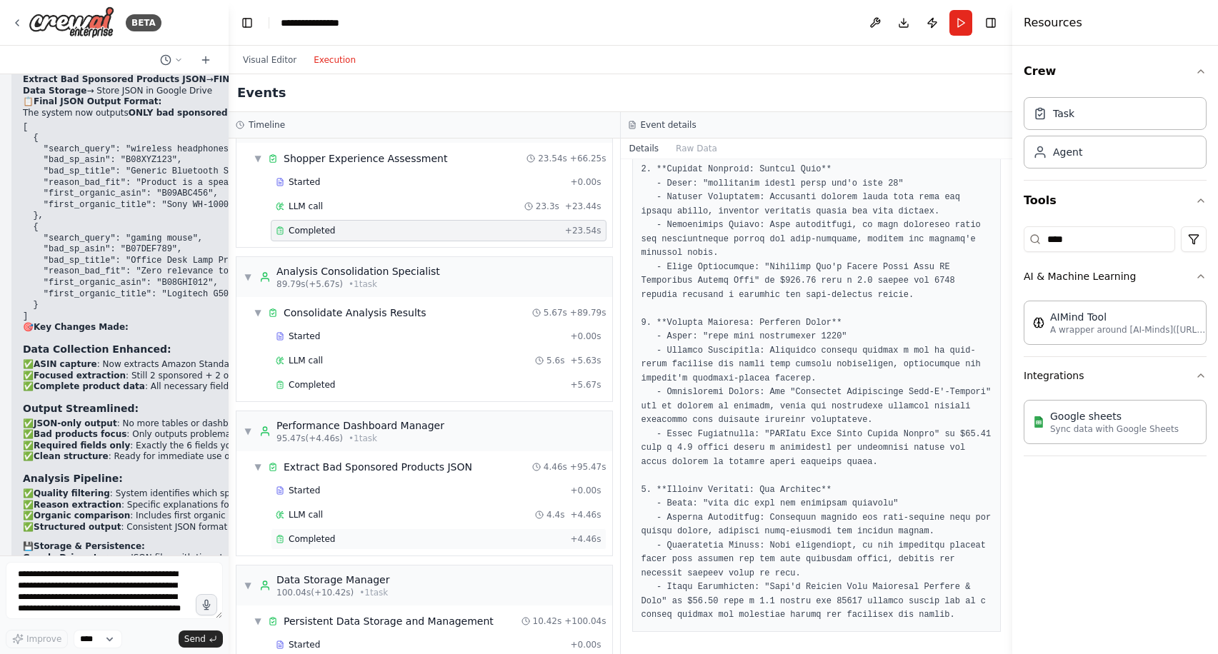
click at [429, 536] on div "Completed" at bounding box center [420, 538] width 289 height 11
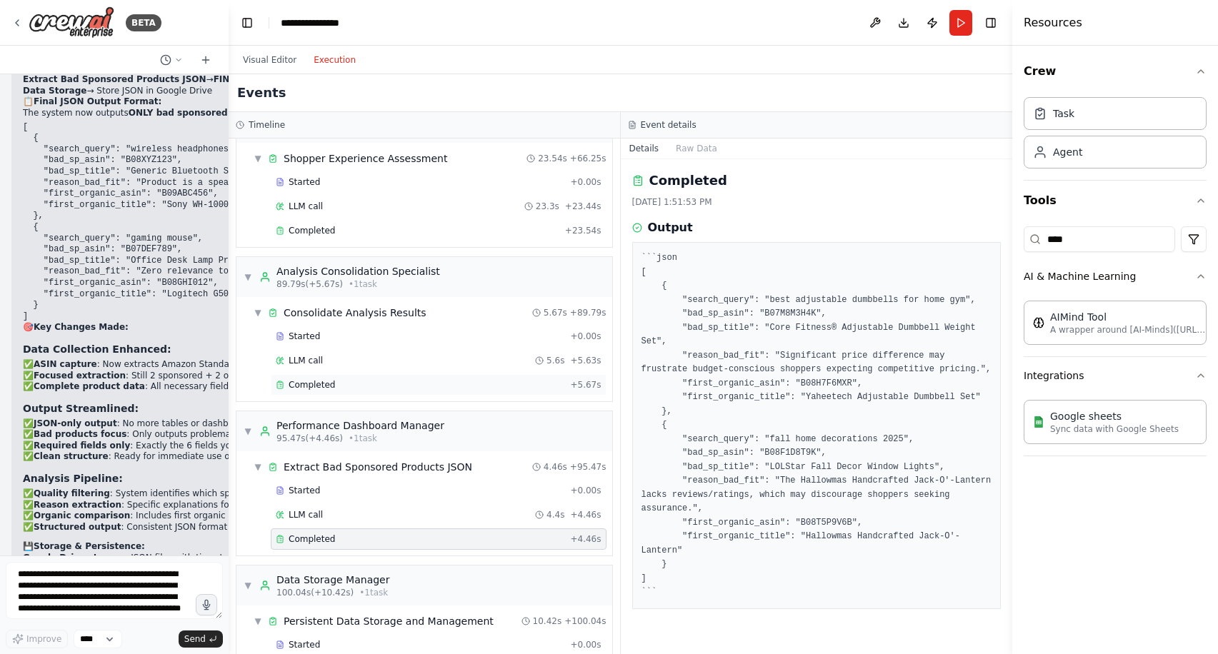
click at [410, 386] on div "Completed" at bounding box center [420, 384] width 289 height 11
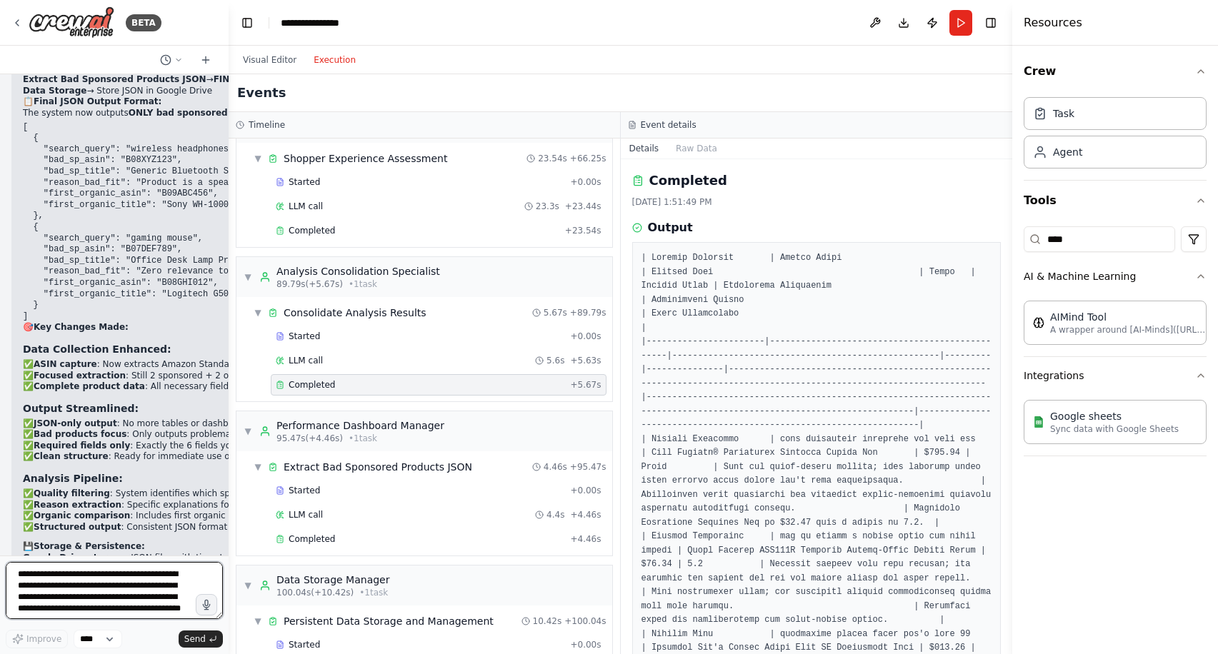
click at [155, 580] on textarea "**********" at bounding box center [114, 590] width 217 height 57
type textarea "**********"
click at [200, 641] on span "Send" at bounding box center [194, 638] width 21 height 11
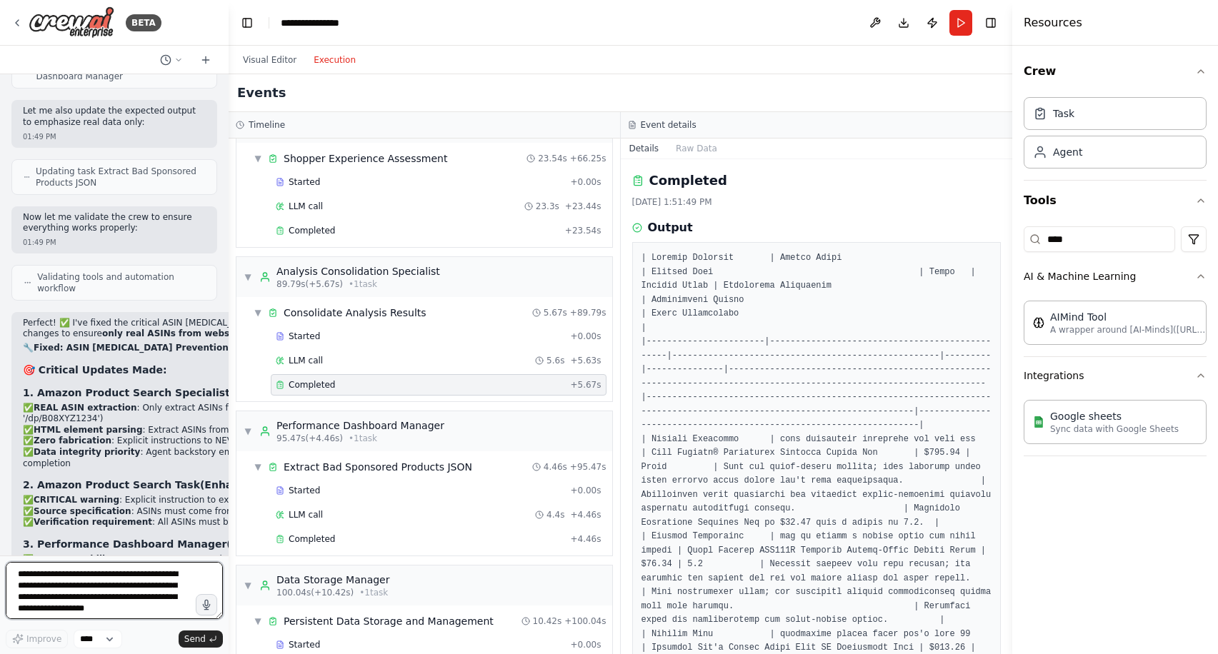
scroll to position [39739, 0]
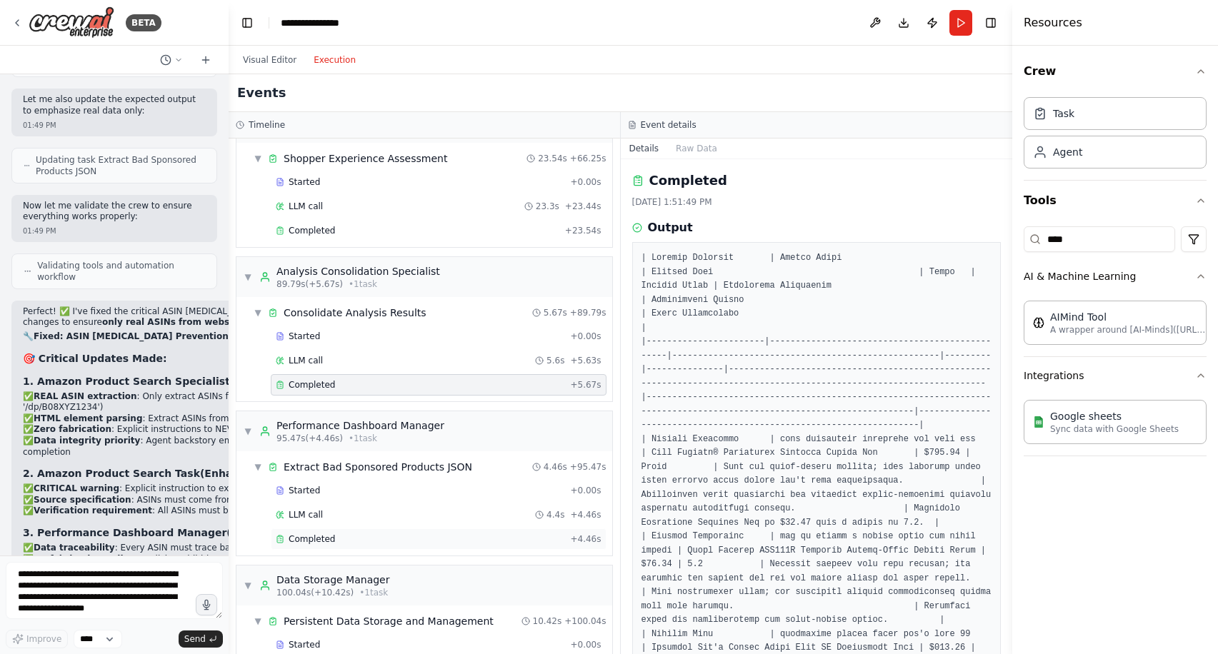
click at [414, 540] on div "Completed" at bounding box center [420, 538] width 289 height 11
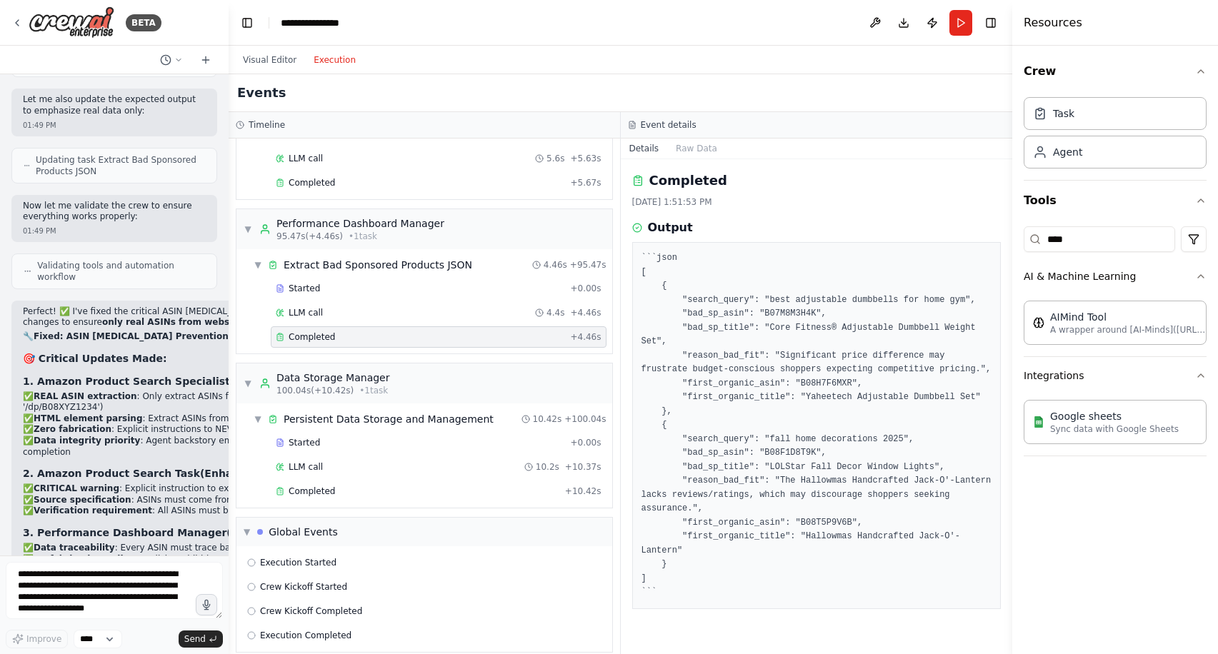
scroll to position [811, 0]
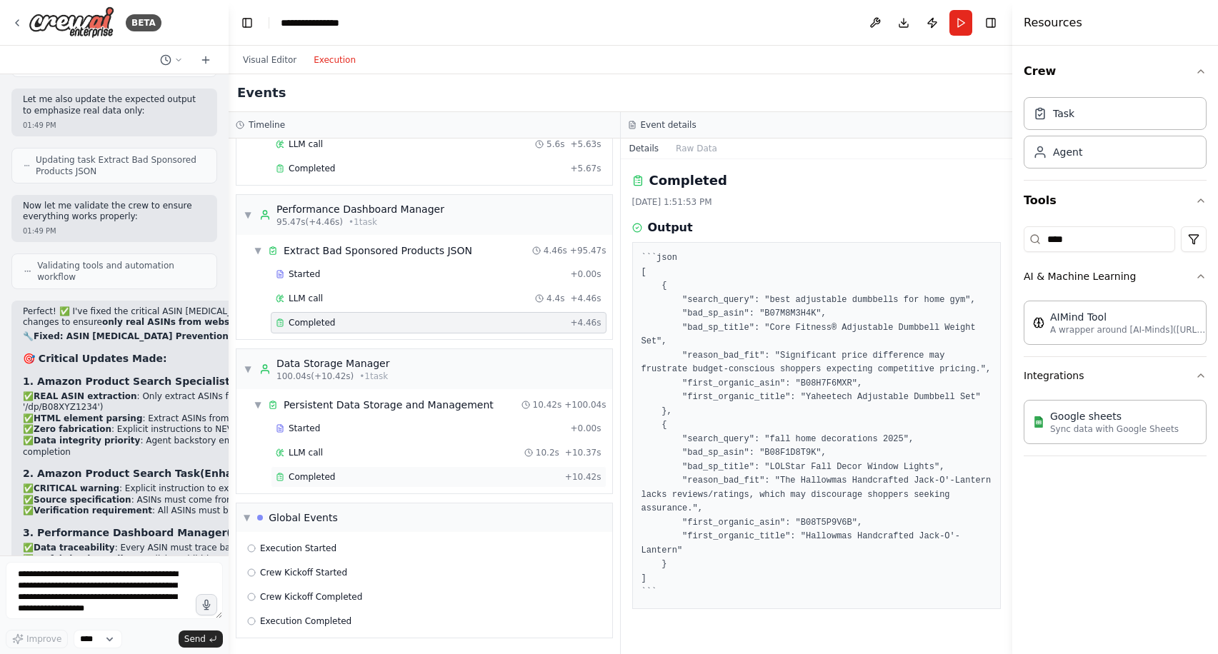
click at [423, 478] on div "Completed" at bounding box center [418, 476] width 284 height 11
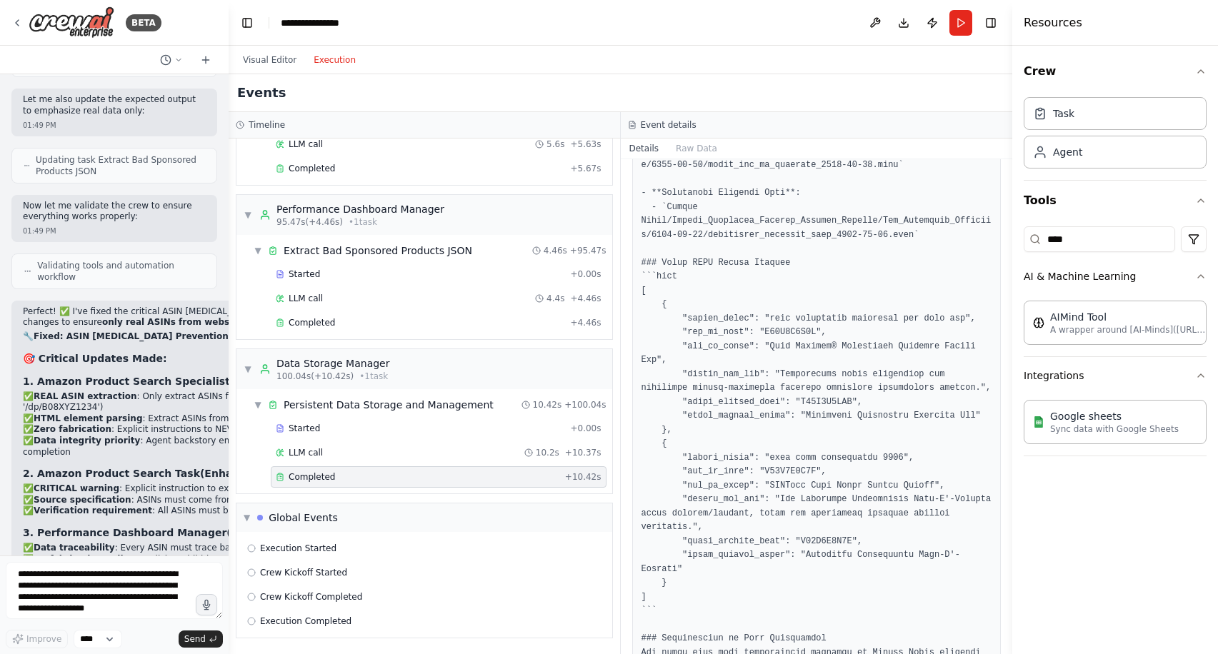
scroll to position [334, 0]
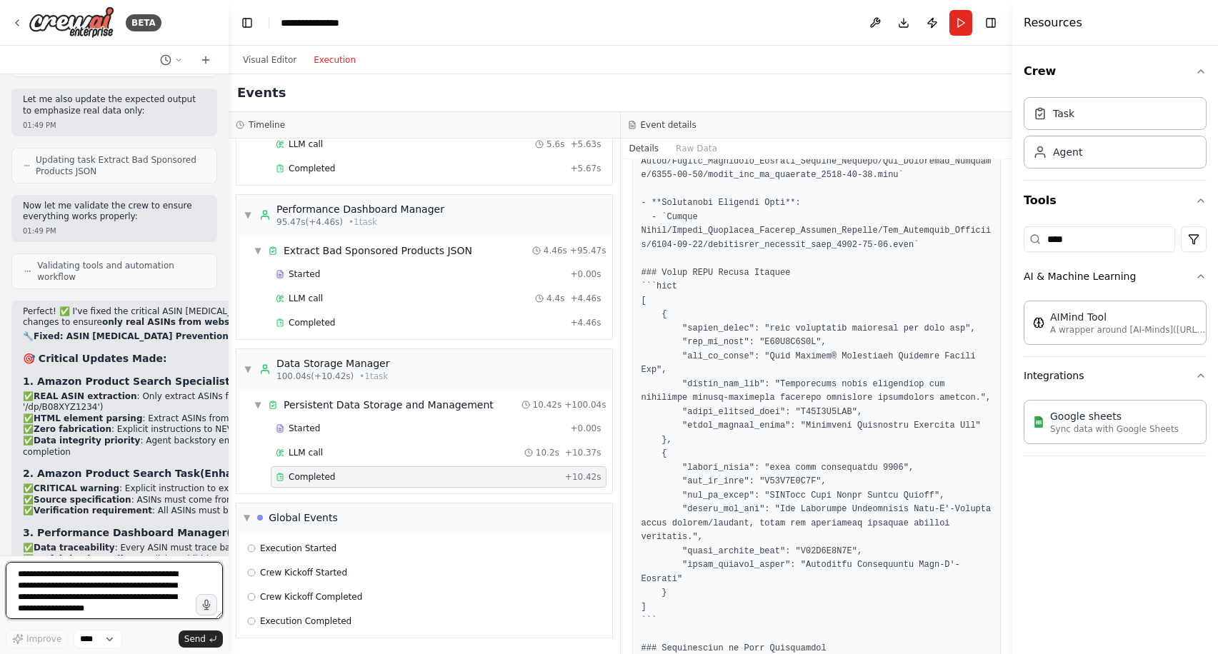
click at [133, 577] on textarea "**********" at bounding box center [114, 590] width 217 height 57
click at [113, 573] on textarea "**********" at bounding box center [114, 590] width 217 height 57
click at [160, 591] on textarea "**********" at bounding box center [114, 590] width 217 height 57
click at [109, 578] on textarea "**********" at bounding box center [114, 590] width 217 height 57
type textarea "**********"
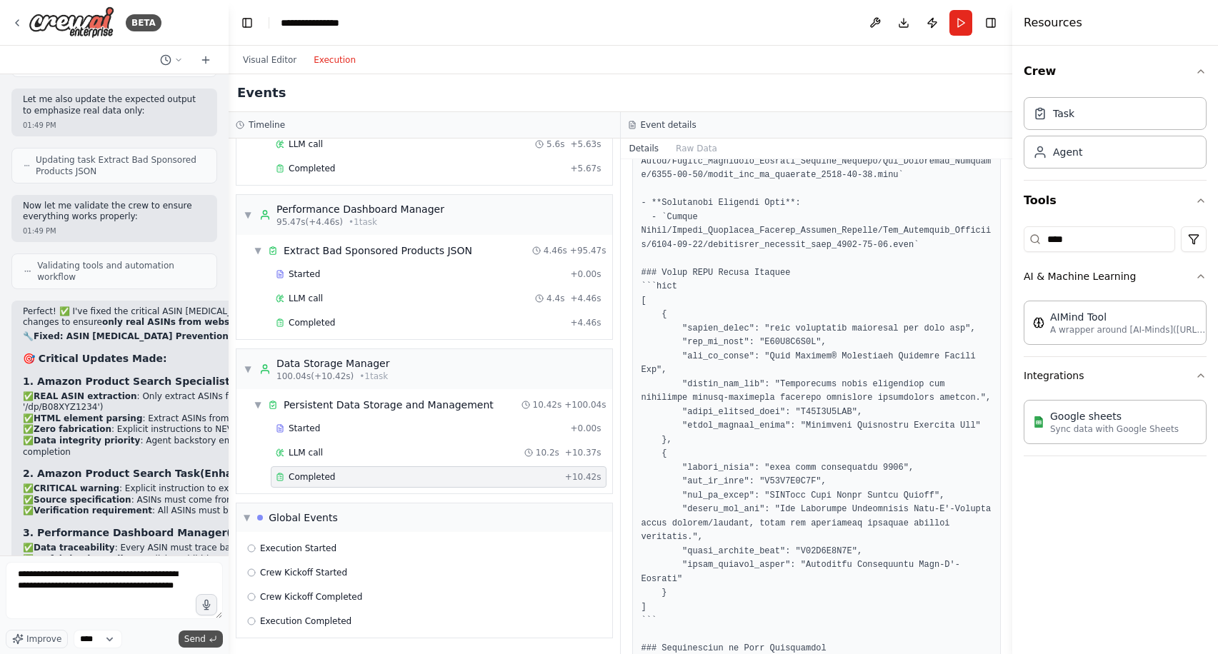
click at [196, 638] on span "Send" at bounding box center [194, 638] width 21 height 11
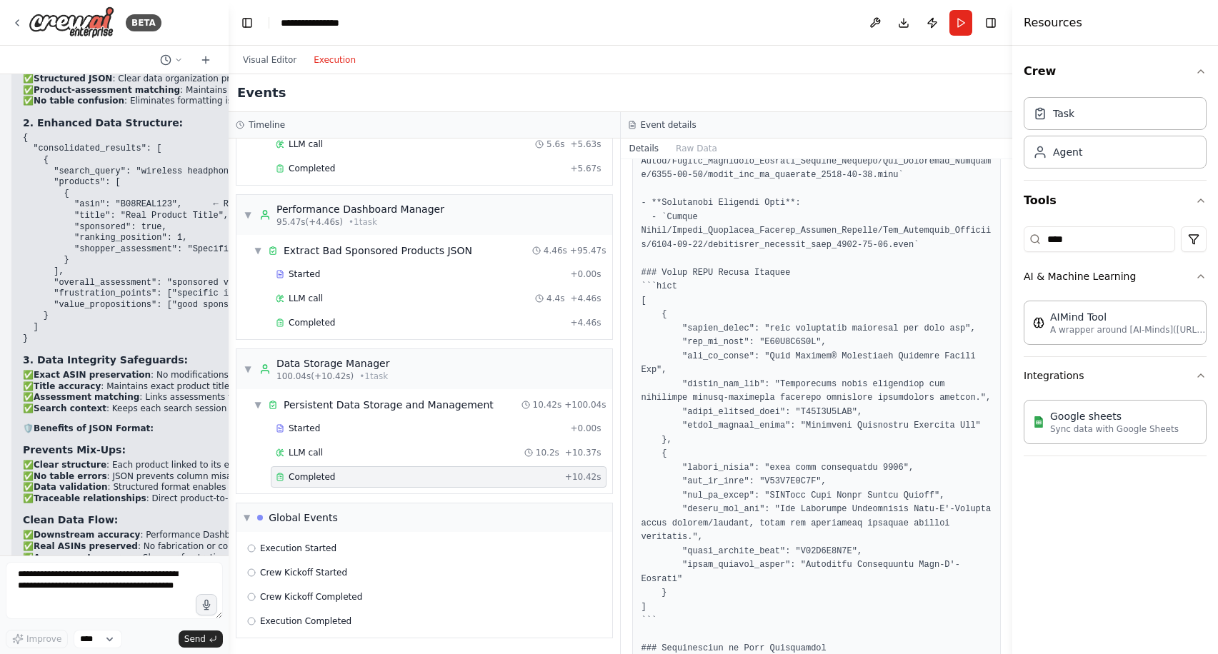
scroll to position [41320, 0]
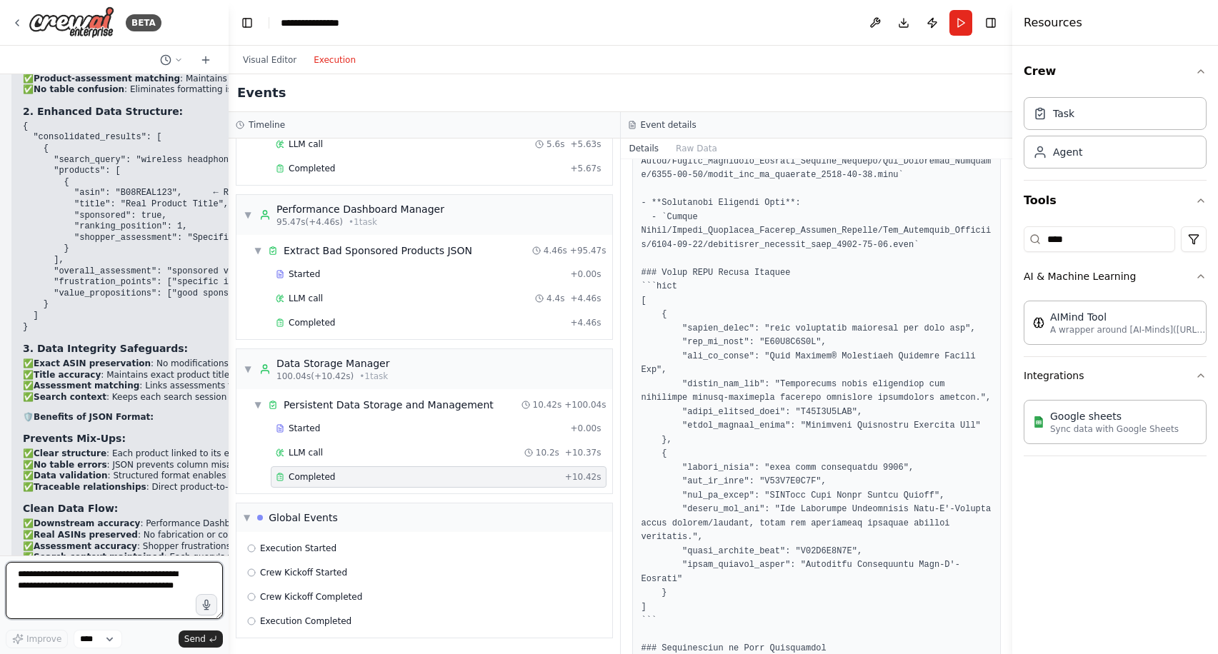
click at [111, 585] on textarea "**********" at bounding box center [114, 590] width 217 height 57
click at [266, 59] on button "Visual Editor" at bounding box center [269, 59] width 71 height 17
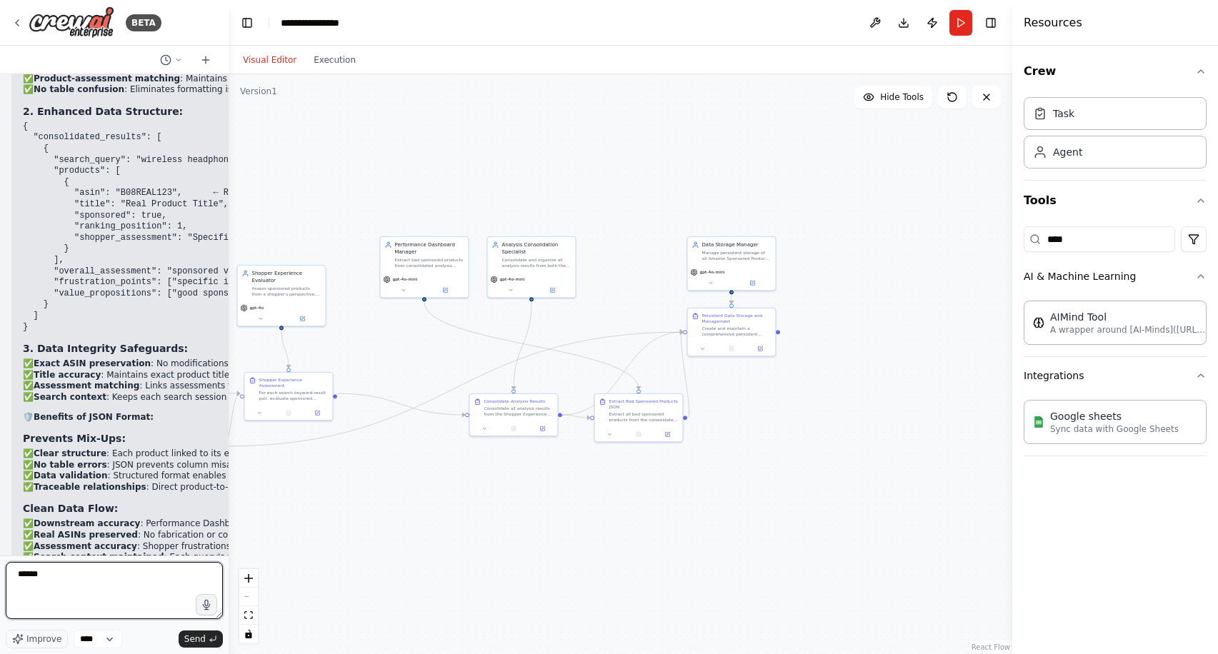
click at [77, 587] on textarea "*****" at bounding box center [114, 590] width 217 height 57
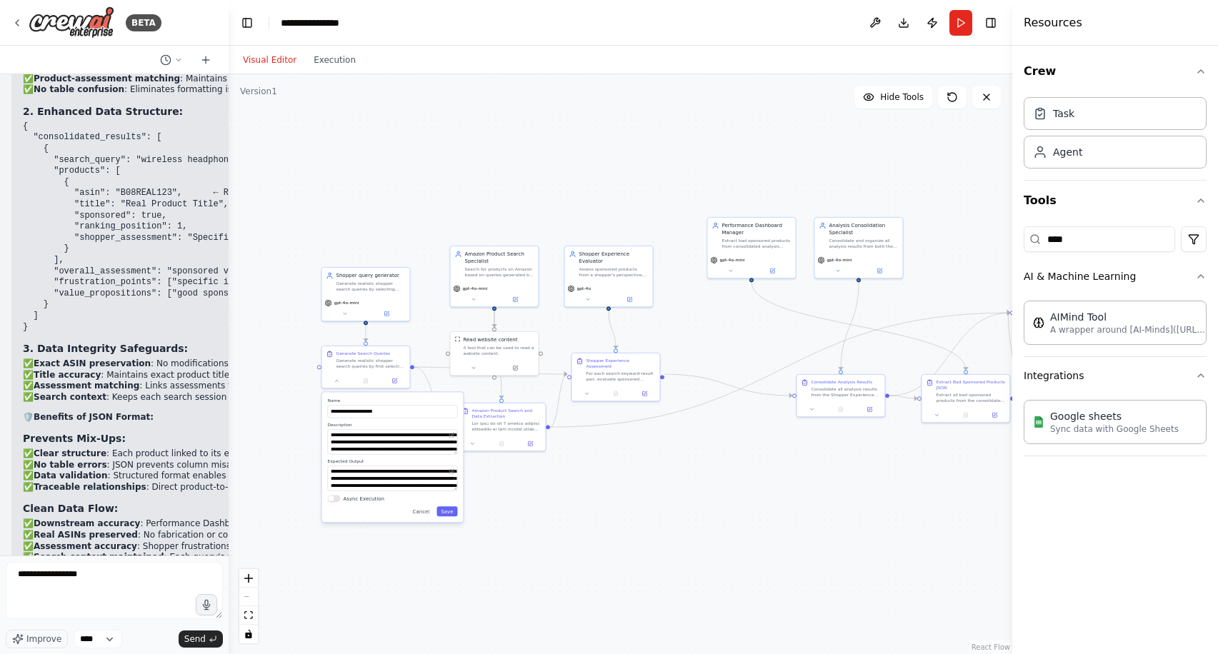
drag, startPoint x: 396, startPoint y: 544, endPoint x: 724, endPoint y: 525, distance: 328.4
click at [724, 525] on div ".deletable-edge-delete-btn { width: 20px; height: 20px; border: 0px solid #ffff…" at bounding box center [620, 364] width 783 height 580
click at [111, 578] on textarea "**********" at bounding box center [114, 590] width 217 height 57
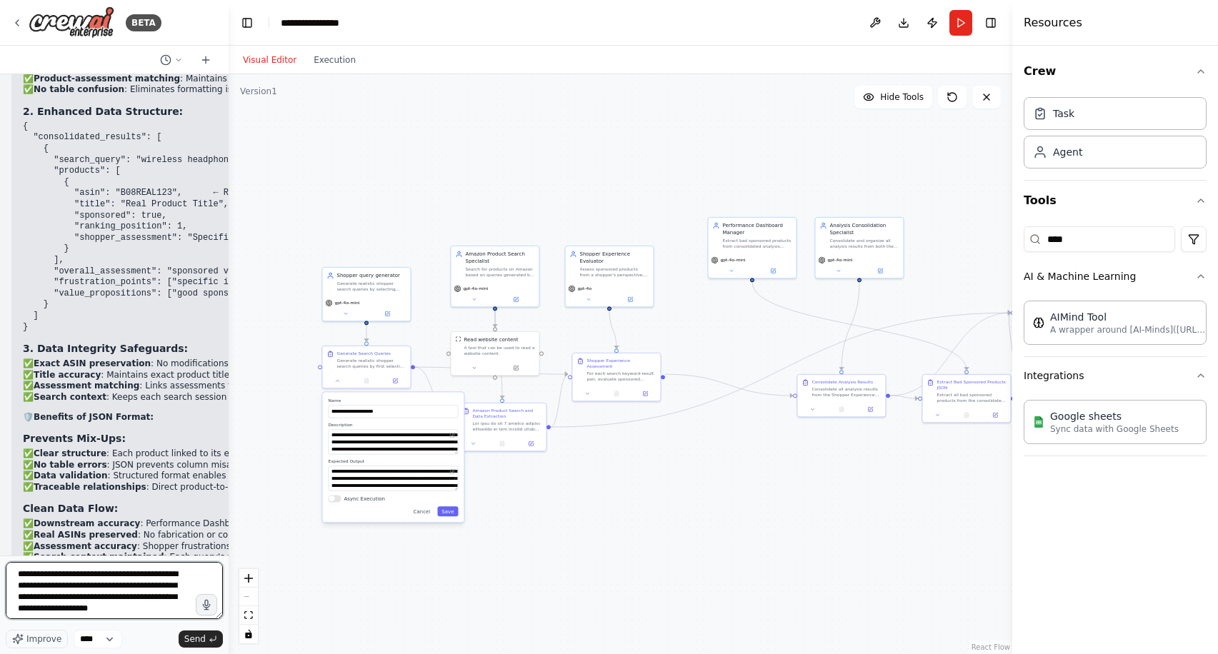
scroll to position [6, 0]
type textarea "**********"
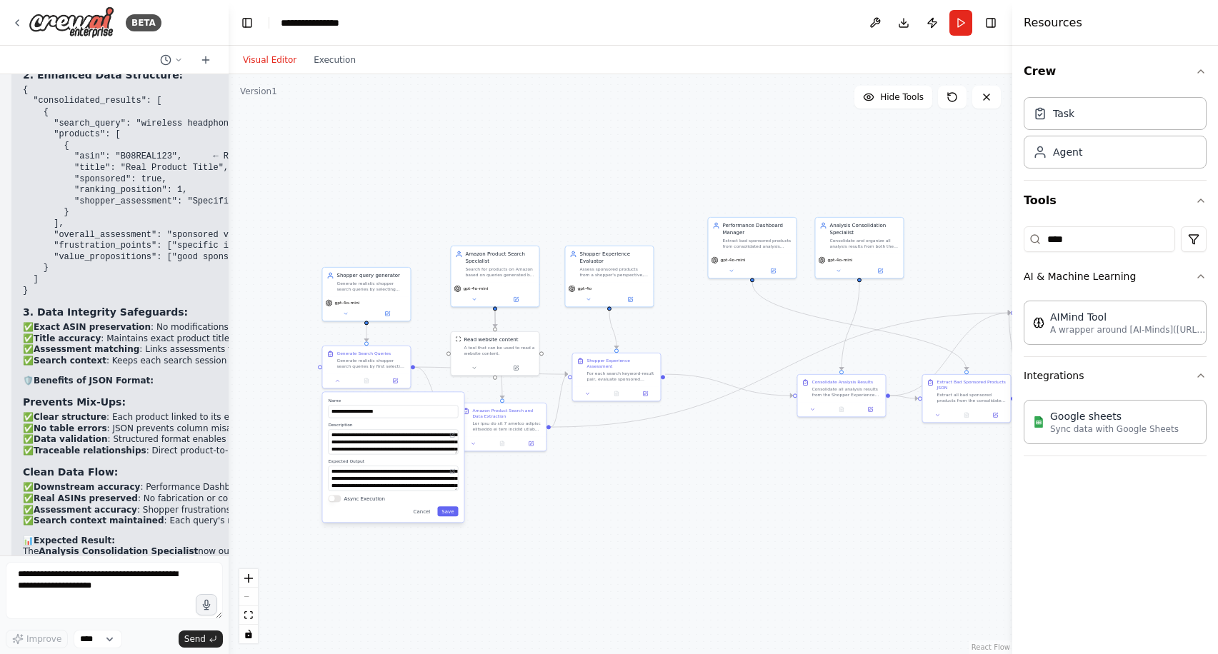
scroll to position [41438, 0]
